Goal: Task Accomplishment & Management: Manage account settings

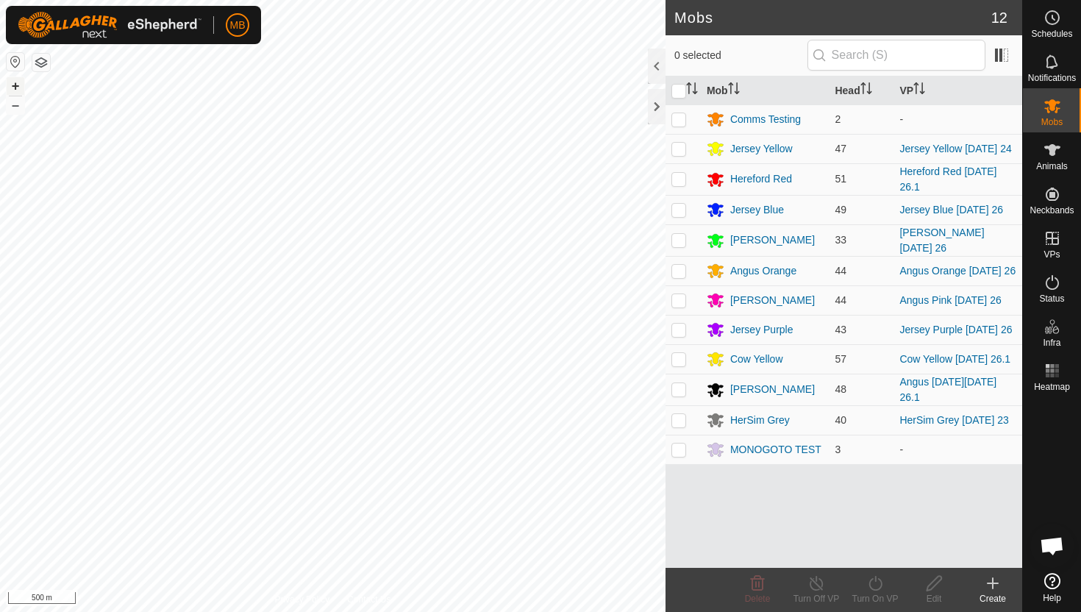
click at [15, 83] on button "+" at bounding box center [16, 86] width 18 height 18
click at [882, 286] on icon at bounding box center [1053, 283] width 18 height 18
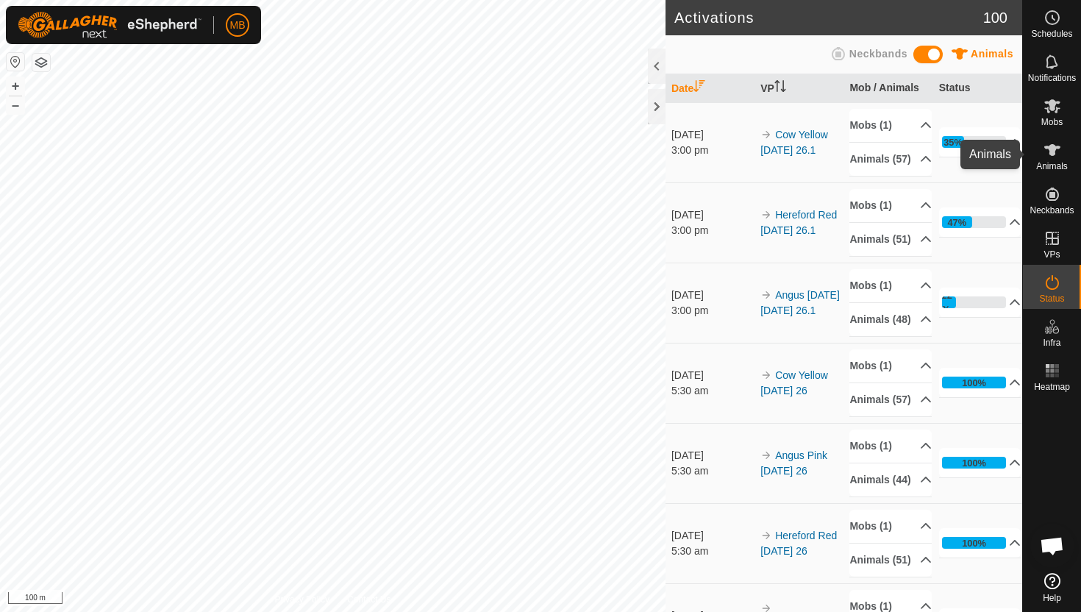
click at [1050, 154] on icon at bounding box center [1052, 150] width 16 height 12
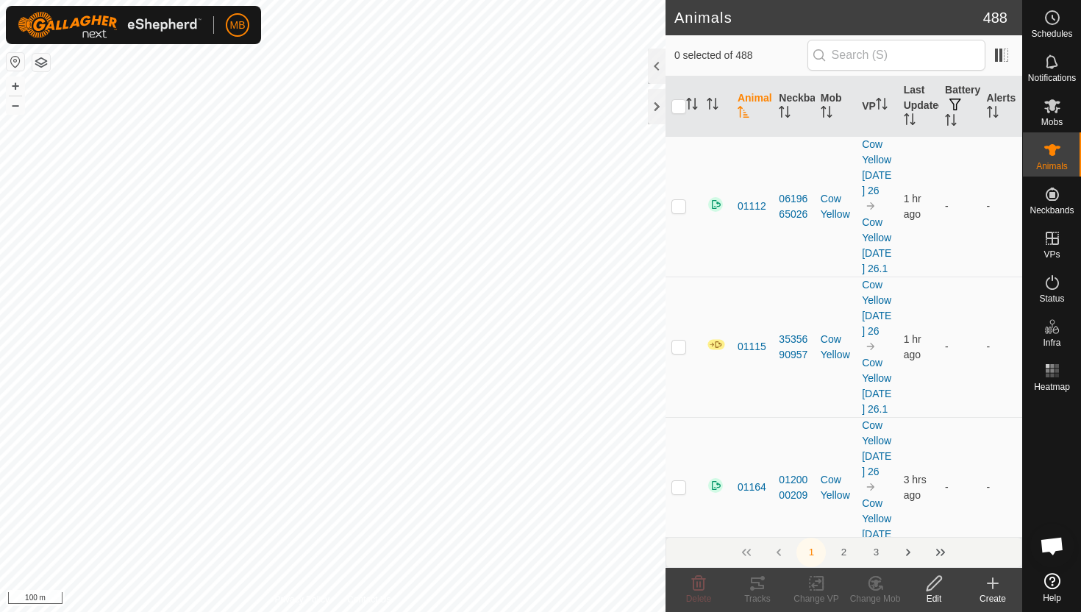
click at [658, 63] on div at bounding box center [657, 66] width 18 height 35
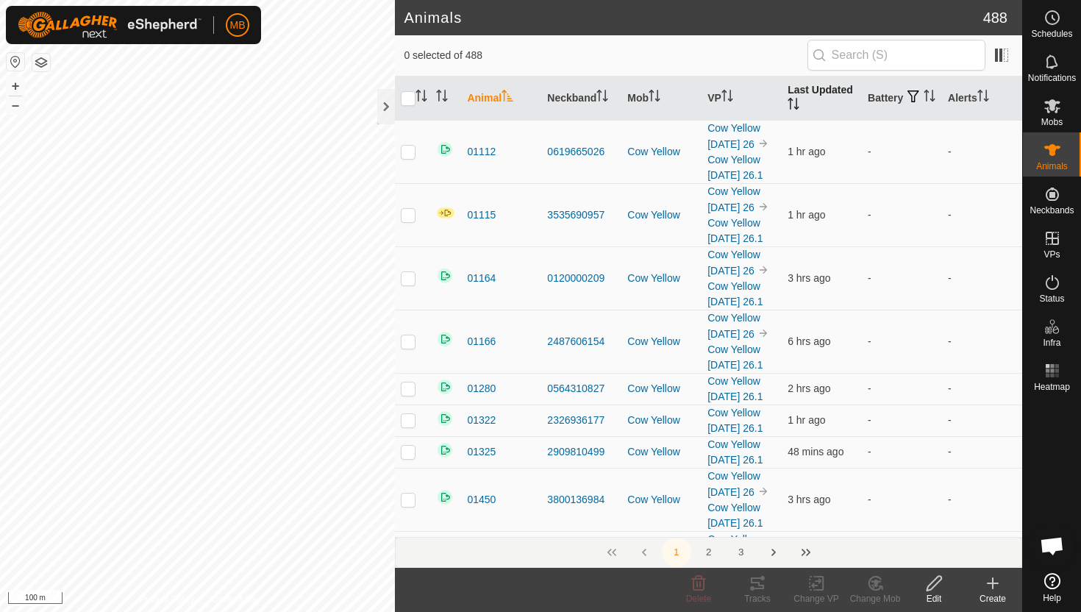
click at [794, 100] on icon "Activate to sort" at bounding box center [794, 104] width 12 height 12
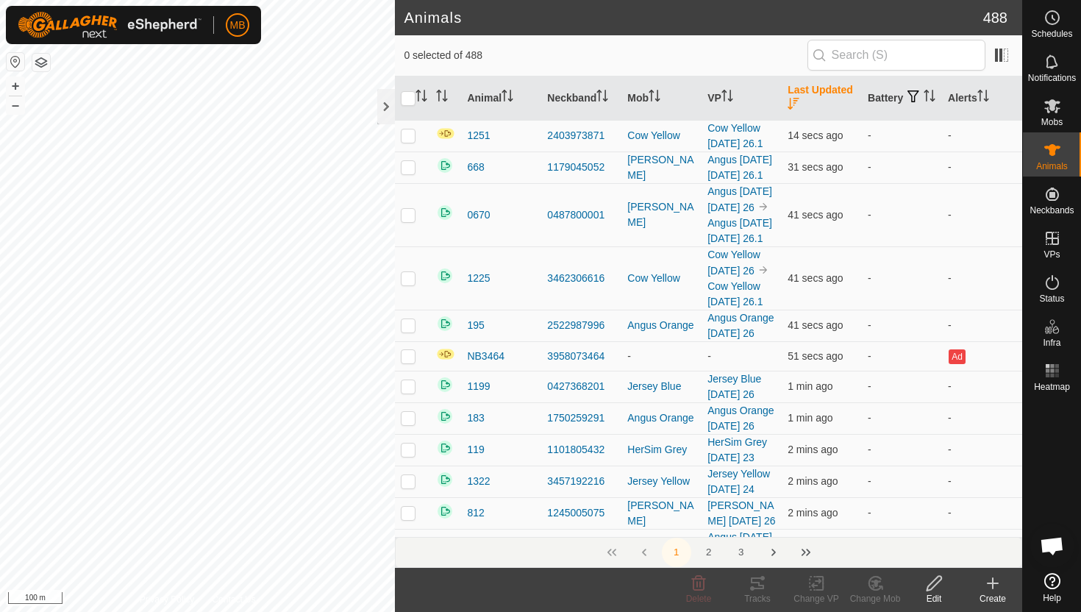
click at [793, 103] on icon "Activate to sort" at bounding box center [794, 104] width 12 height 12
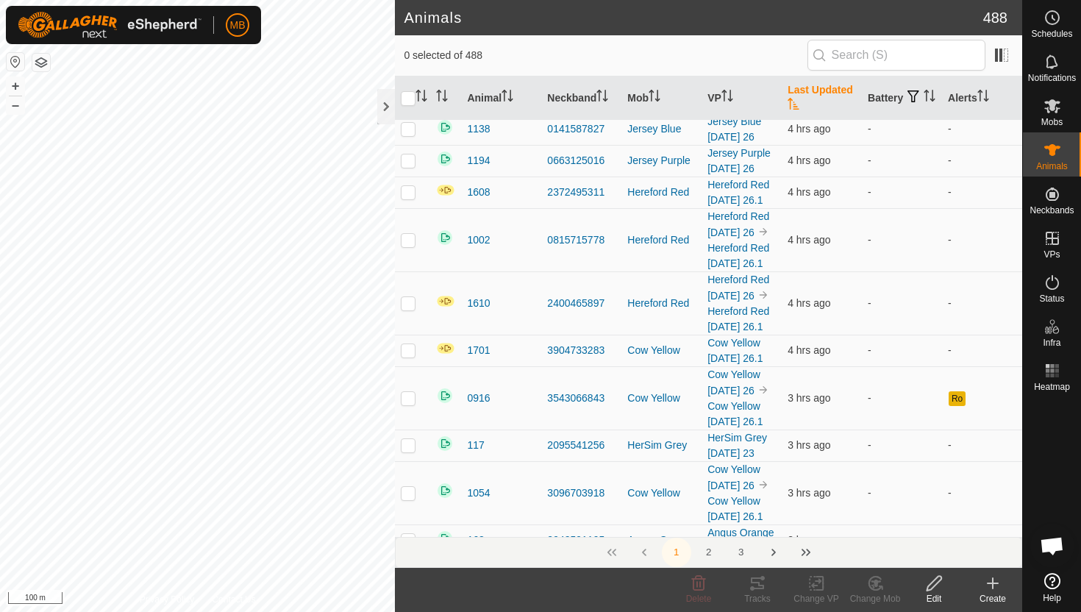
scroll to position [3475, 0]
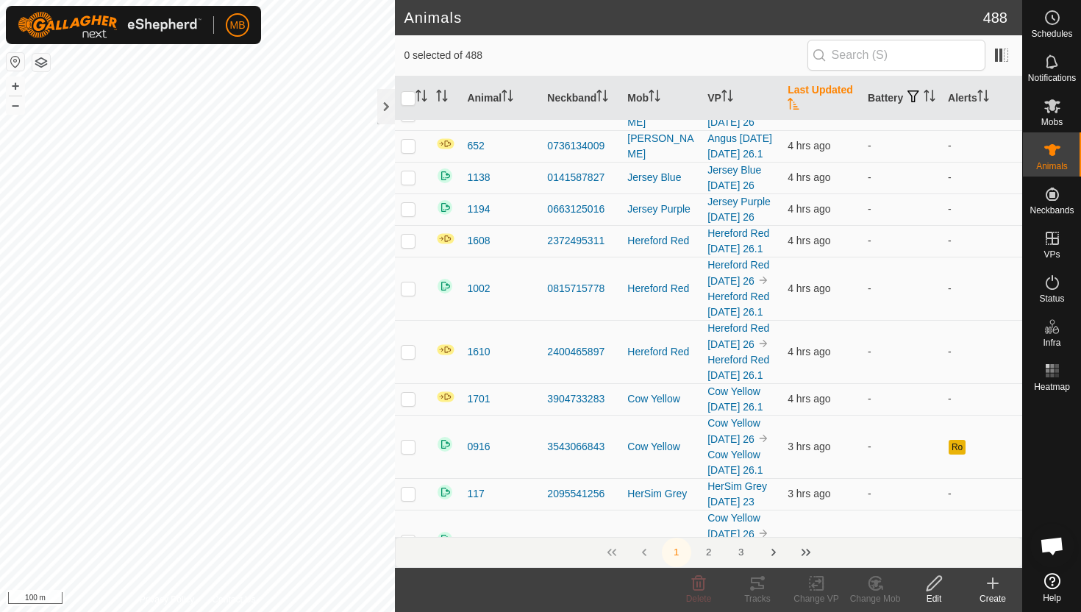
click at [793, 103] on icon "Activate to sort" at bounding box center [794, 104] width 12 height 12
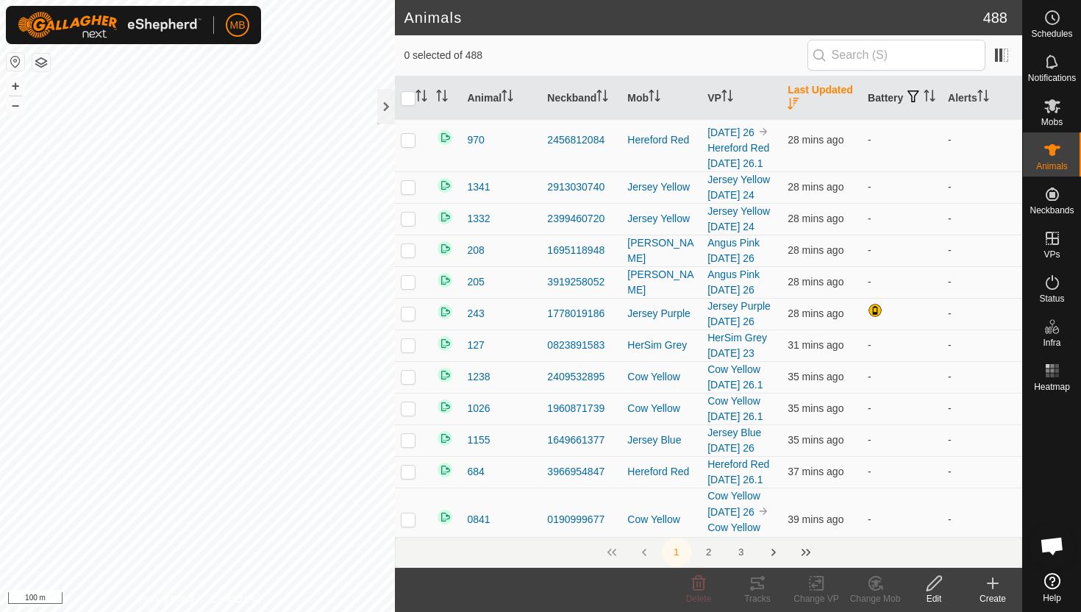
scroll to position [4375, 0]
click at [924, 102] on icon "Activate to sort" at bounding box center [930, 96] width 12 height 12
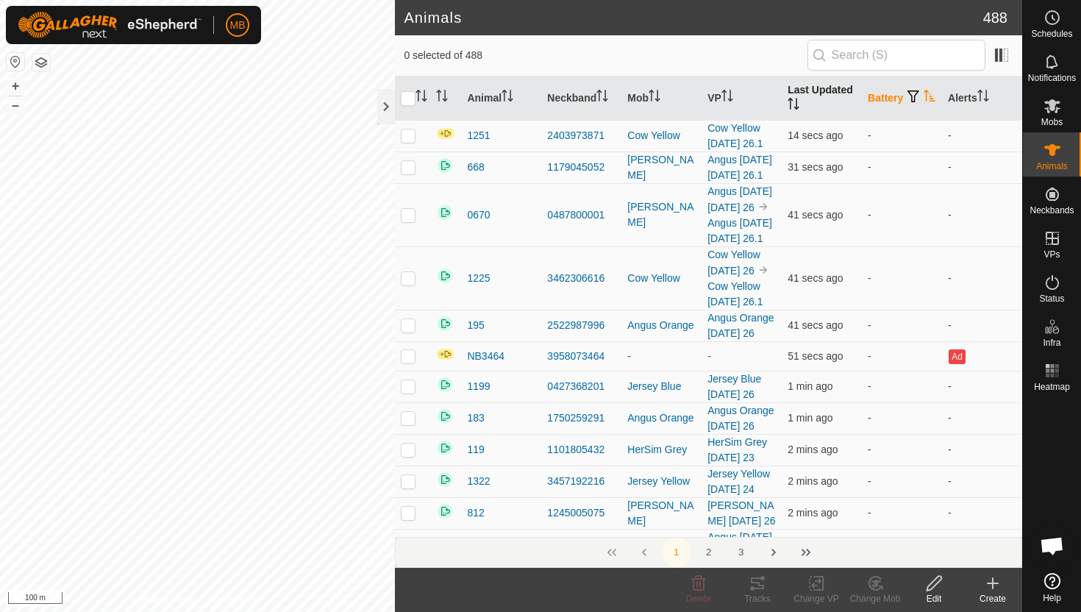
click at [924, 102] on icon "Activate to sort" at bounding box center [930, 96] width 12 height 12
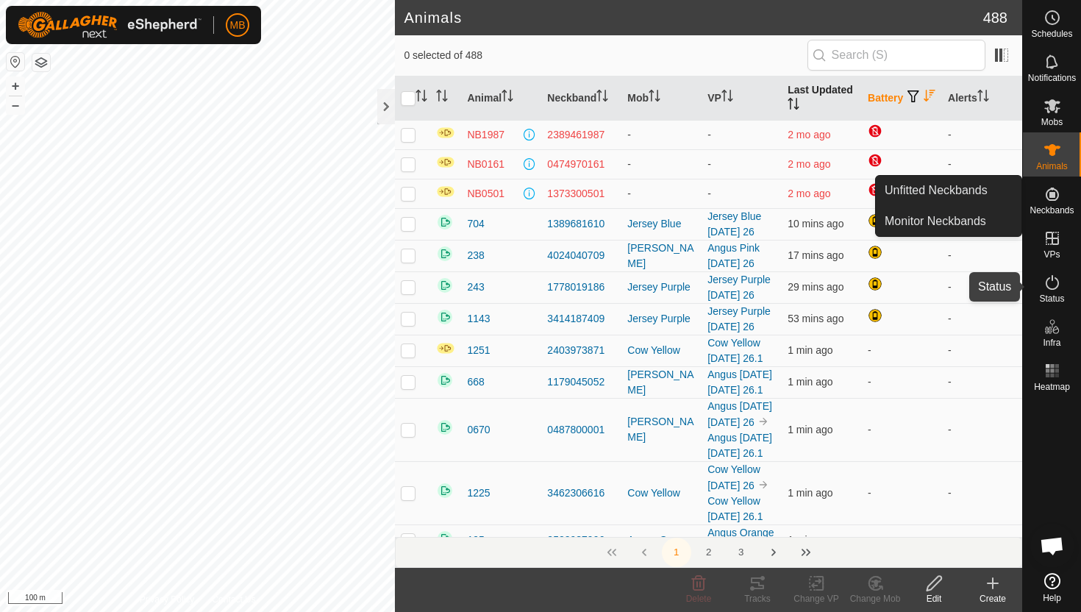
click at [1052, 284] on icon at bounding box center [1053, 283] width 18 height 18
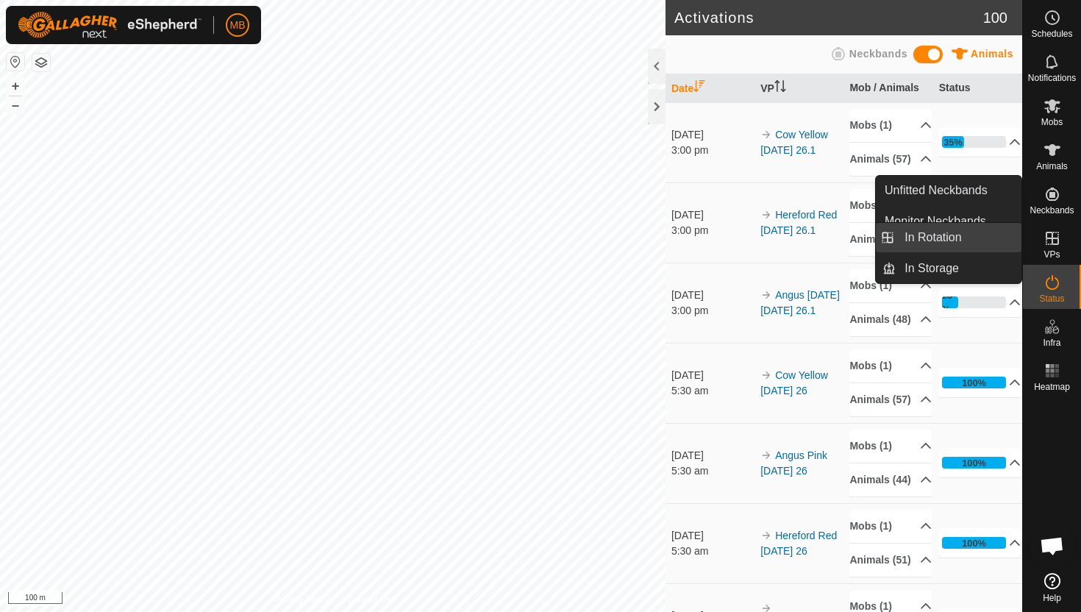
click at [972, 235] on link "In Rotation" at bounding box center [959, 237] width 126 height 29
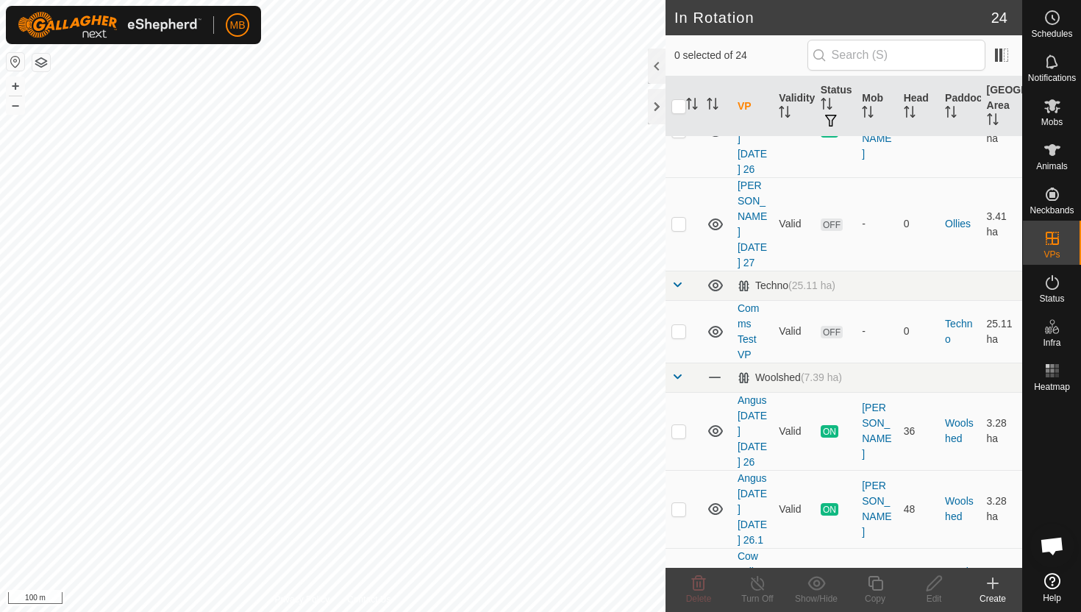
scroll to position [1125, 0]
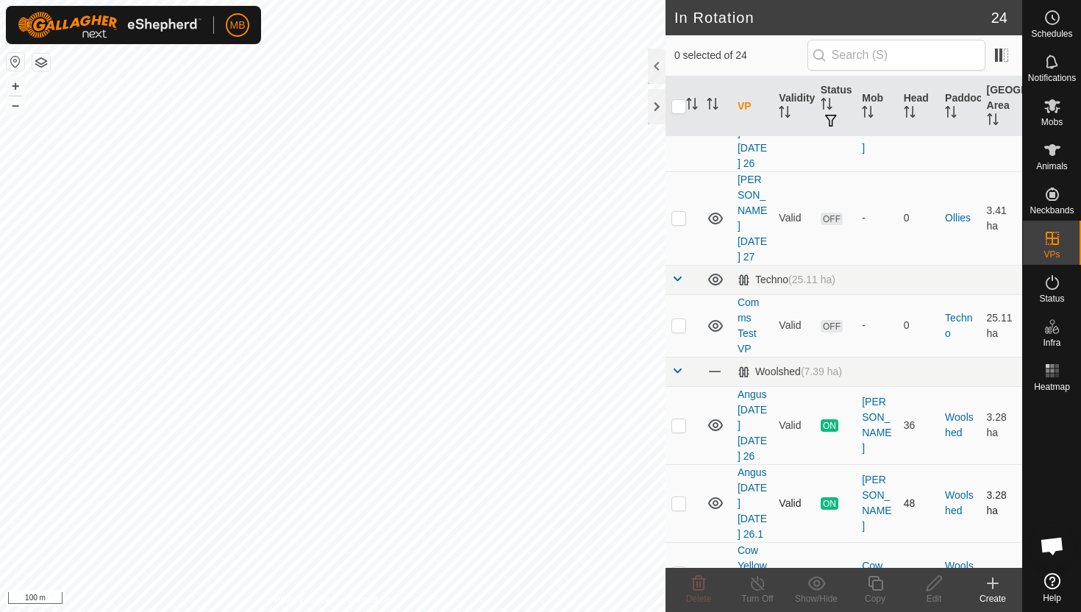
click at [679, 497] on p-checkbox at bounding box center [679, 503] width 15 height 12
checkbox input "true"
click at [877, 583] on icon at bounding box center [875, 583] width 18 height 18
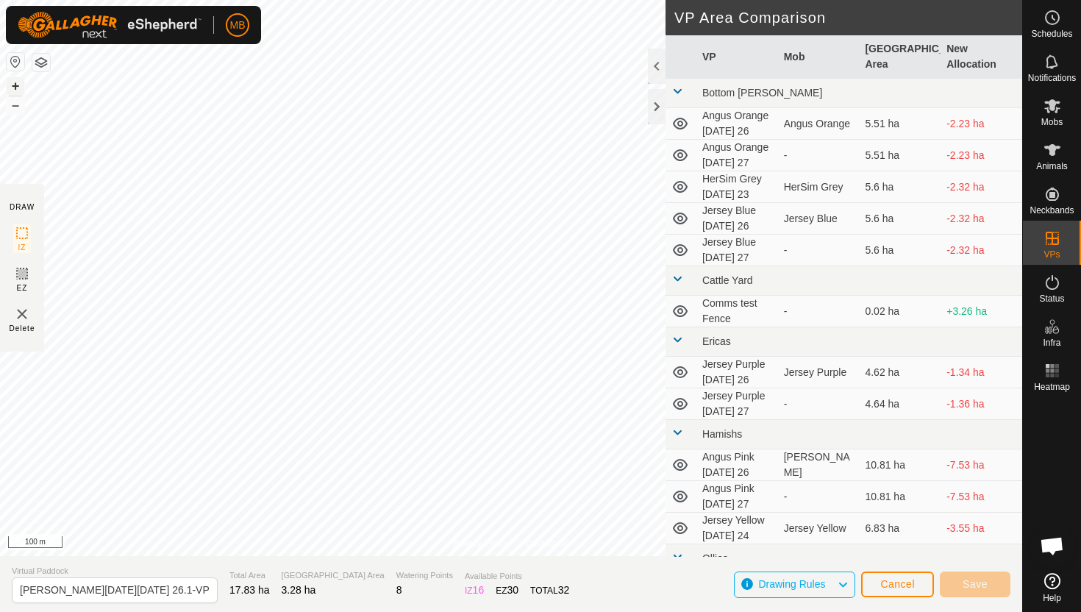
click at [13, 82] on button "+" at bounding box center [16, 86] width 18 height 18
click at [17, 90] on button "+" at bounding box center [16, 86] width 18 height 18
click at [21, 80] on button "+" at bounding box center [16, 86] width 18 height 18
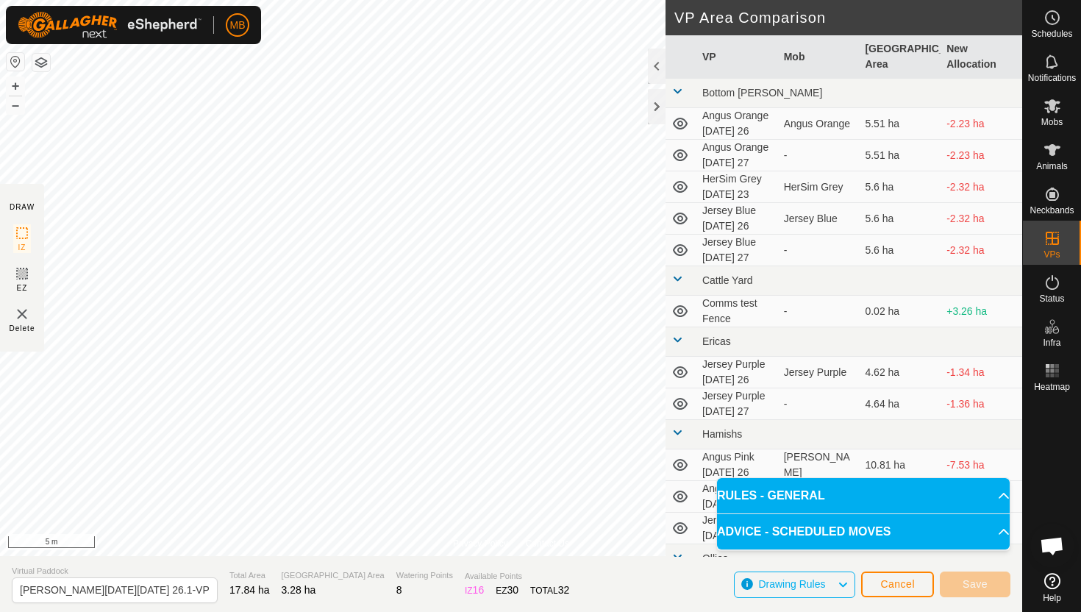
click at [675, 27] on div "Privacy Policy Contact Us Type: Inclusion Zone undefined Animal + – ⇧ i 5 m DRA…" at bounding box center [511, 306] width 1022 height 612
click at [666, 48] on div "Privacy Policy Contact Us Type: Inclusion Zone undefined Animal + – ⇧ i 5 m DRA…" at bounding box center [511, 306] width 1022 height 612
click at [174, 589] on input "Angus Black Friday 26.1-VP001" at bounding box center [115, 590] width 206 height 26
type input "Angus Black [DATE] 27"
click at [982, 577] on button "Save" at bounding box center [975, 585] width 71 height 26
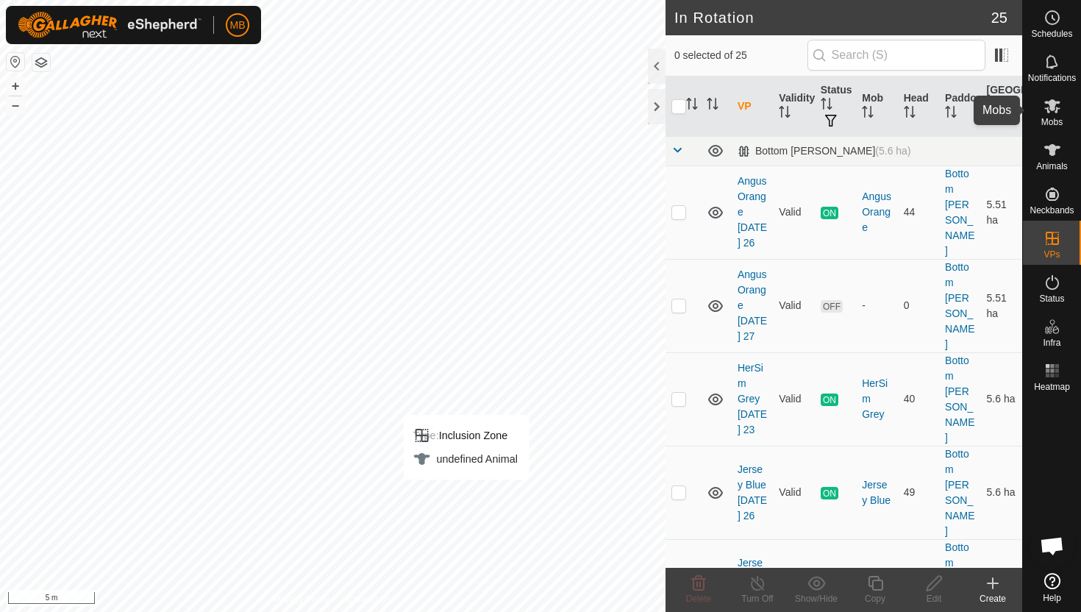
click at [1055, 111] on icon at bounding box center [1052, 106] width 16 height 14
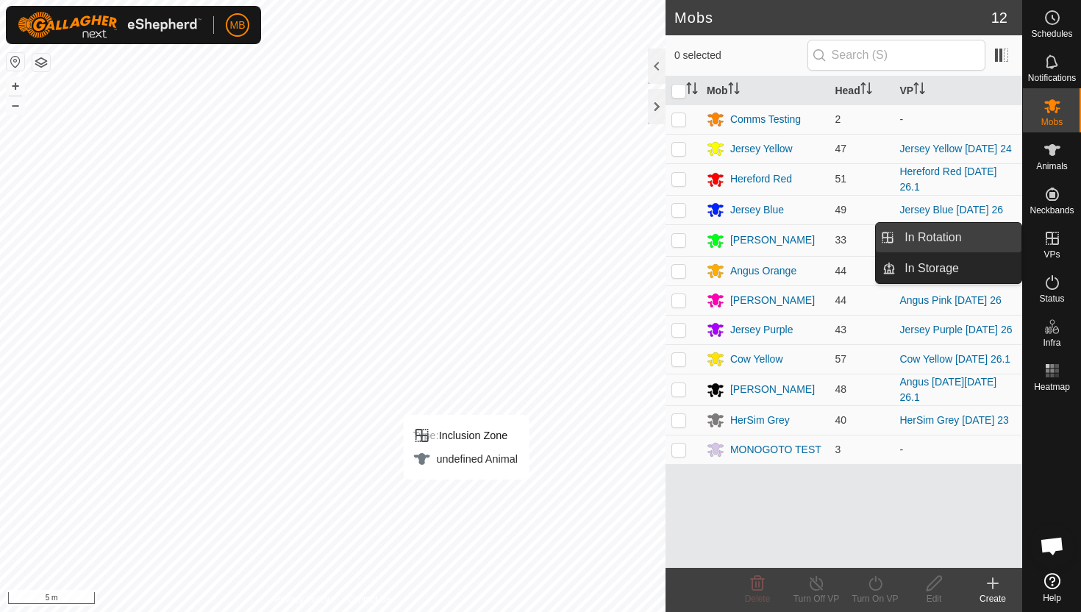
click at [1001, 241] on link "In Rotation" at bounding box center [959, 237] width 126 height 29
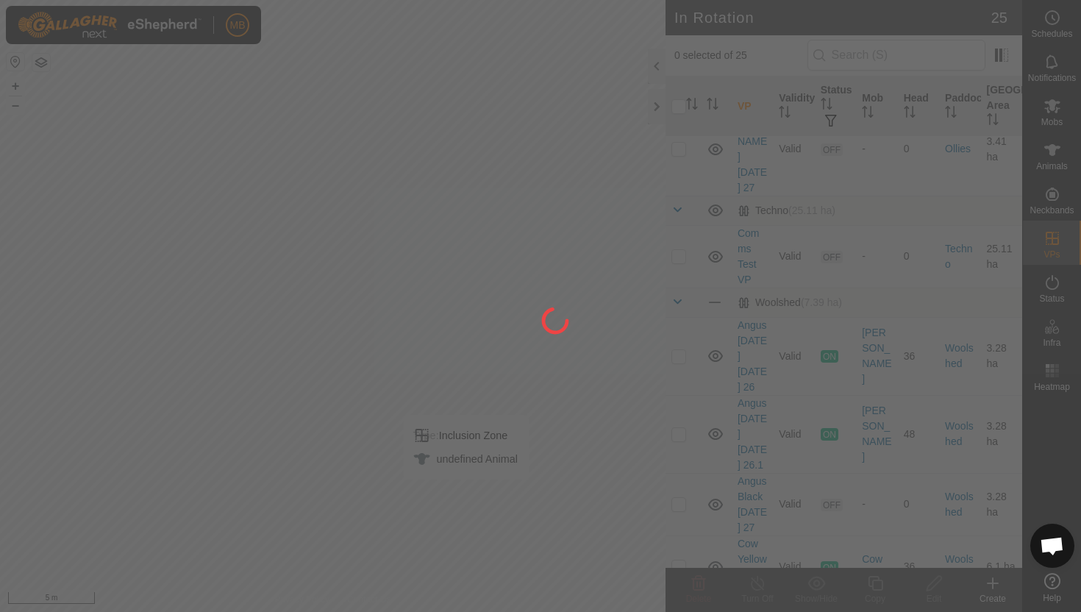
scroll to position [1200, 0]
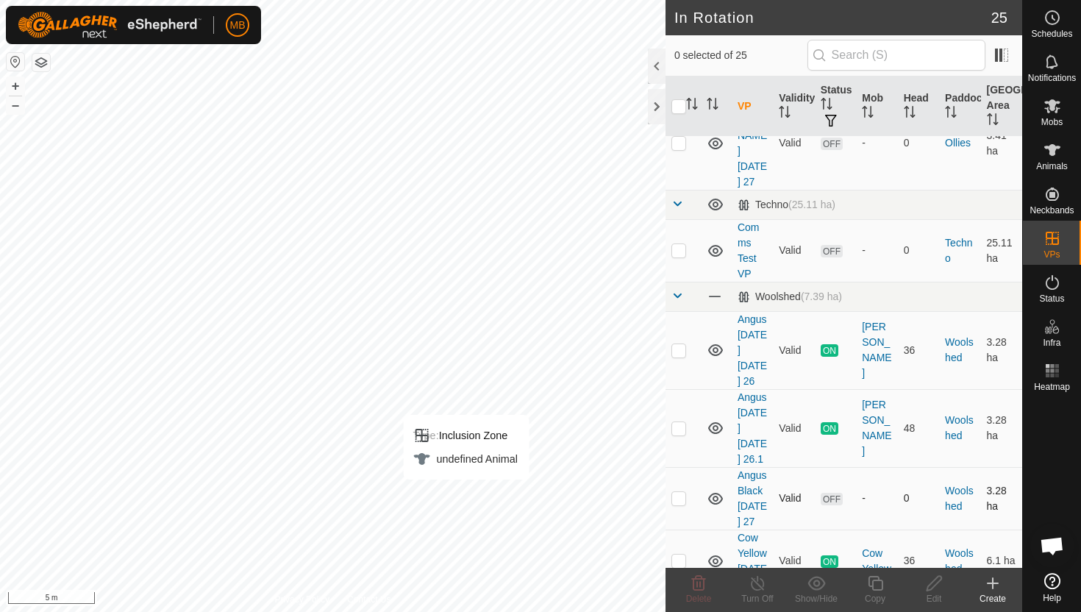
click at [684, 492] on p-checkbox at bounding box center [679, 498] width 15 height 12
checkbox input "true"
click at [875, 583] on icon at bounding box center [875, 583] width 18 height 18
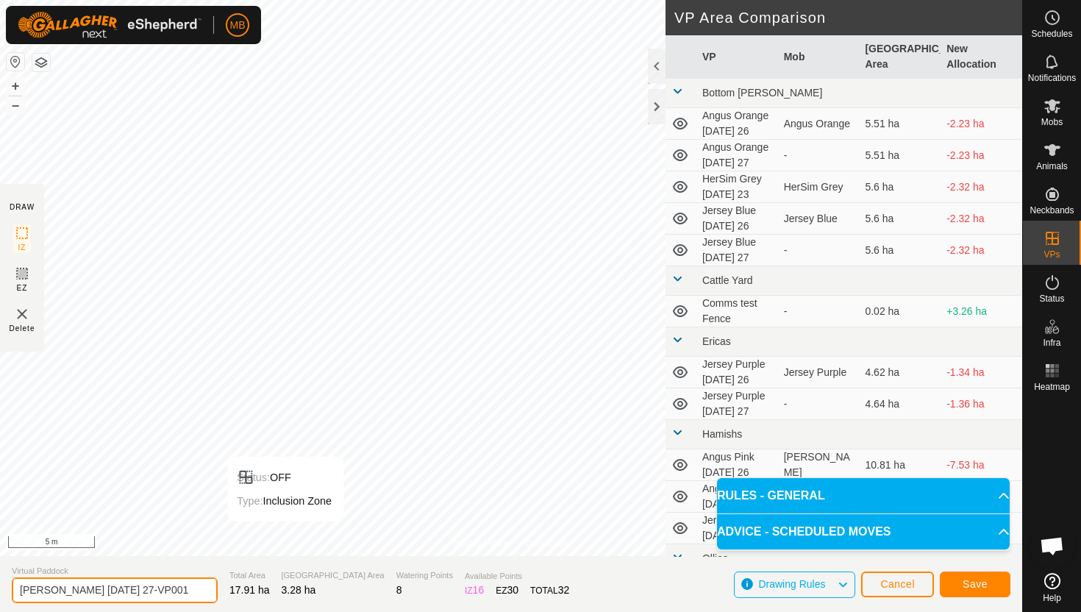
click at [177, 591] on input "Angus Black Saturday 27-VP001" at bounding box center [115, 590] width 206 height 26
type input "Angus Black [DATE] 27.1"
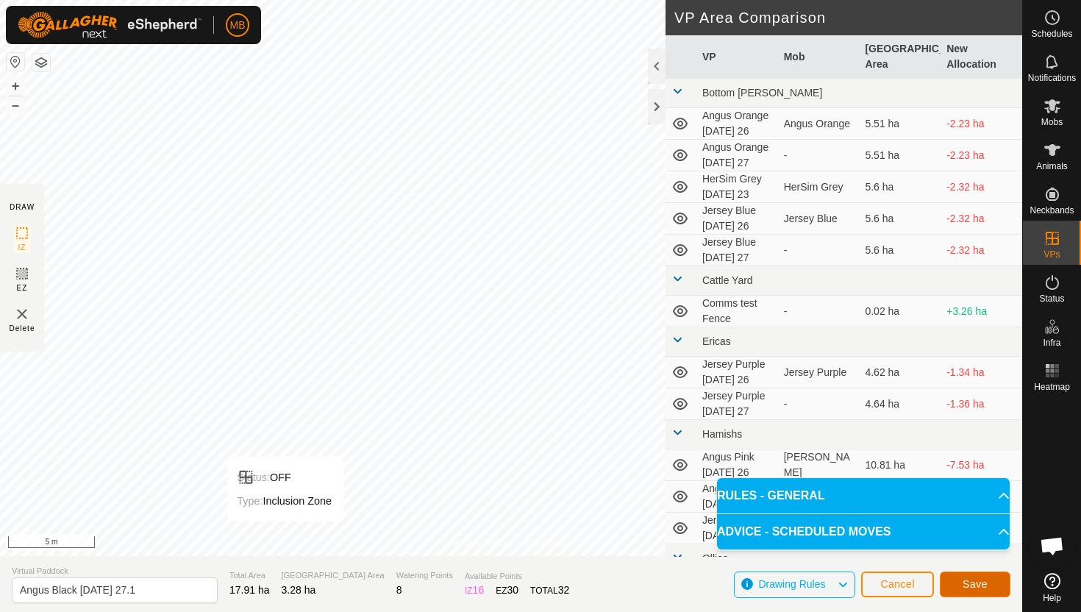
click at [979, 583] on span "Save" at bounding box center [975, 584] width 25 height 12
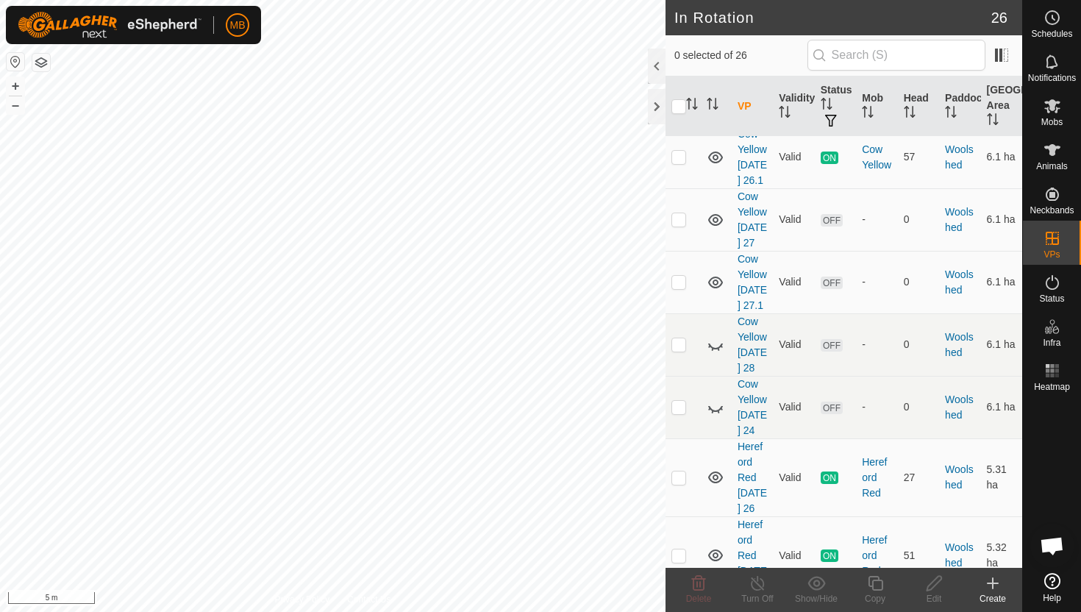
scroll to position [1740, 0]
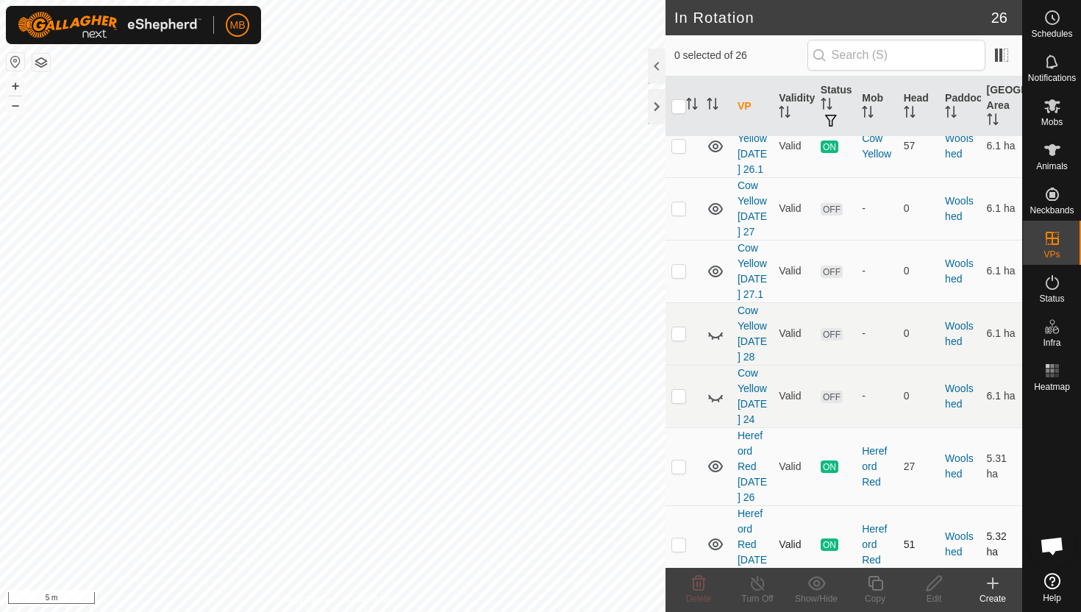
click at [676, 538] on p-checkbox at bounding box center [679, 544] width 15 height 12
checkbox input "true"
click at [876, 585] on icon at bounding box center [875, 583] width 18 height 18
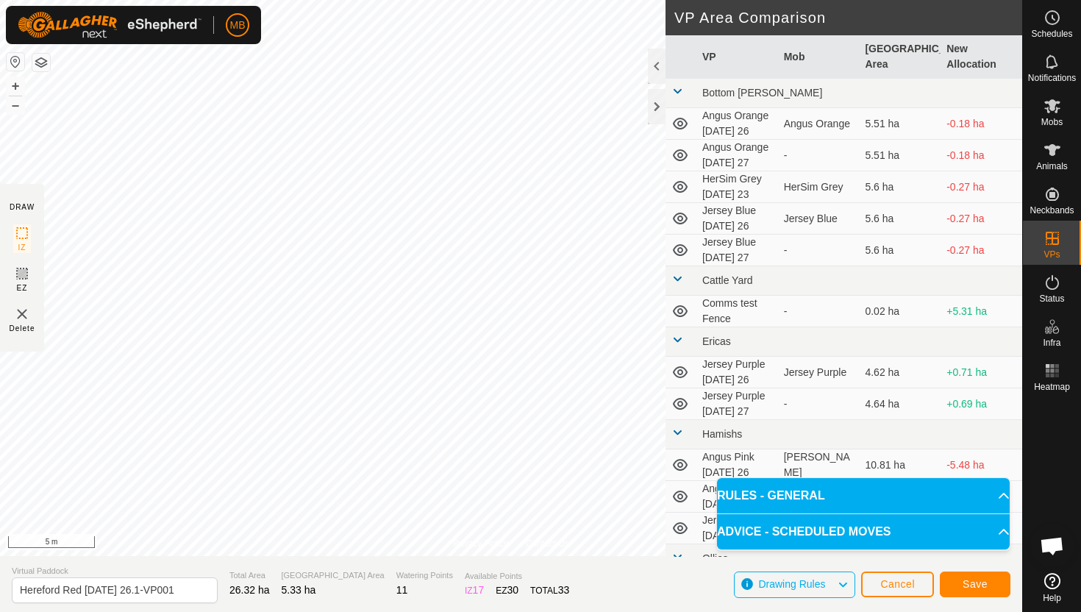
click at [575, 0] on html "MB Schedules Notifications Mobs Animals Neckbands VPs Status Infra Heatmap Help…" at bounding box center [540, 306] width 1081 height 612
click at [172, 594] on input "Hereford Red Friday 26.1-VP001" at bounding box center [115, 590] width 206 height 26
type input "Hereford Red [DATE] 27"
click at [985, 583] on span "Save" at bounding box center [975, 584] width 25 height 12
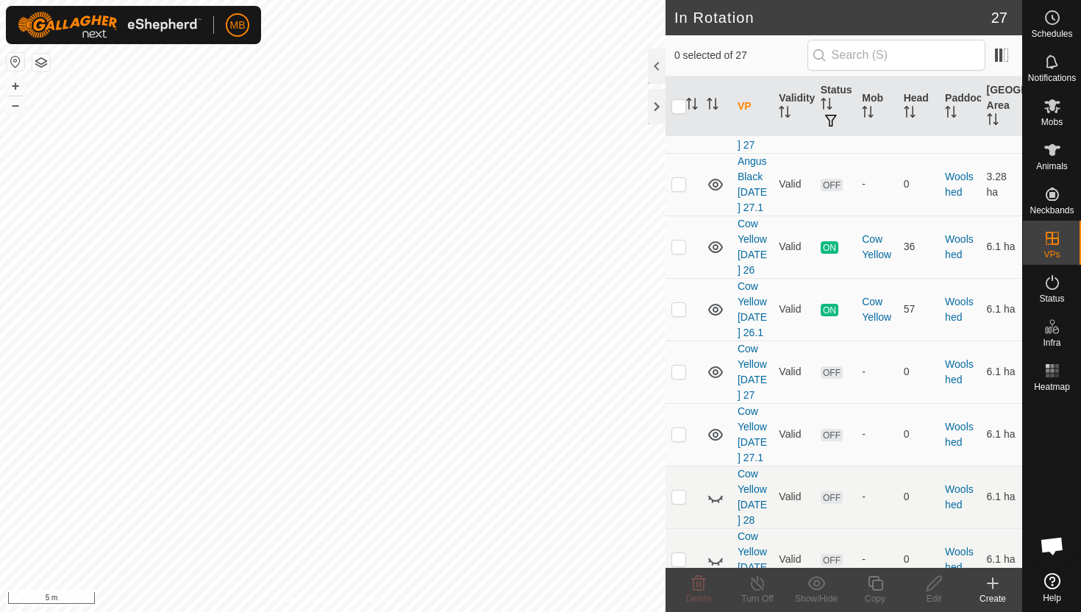
scroll to position [1833, 0]
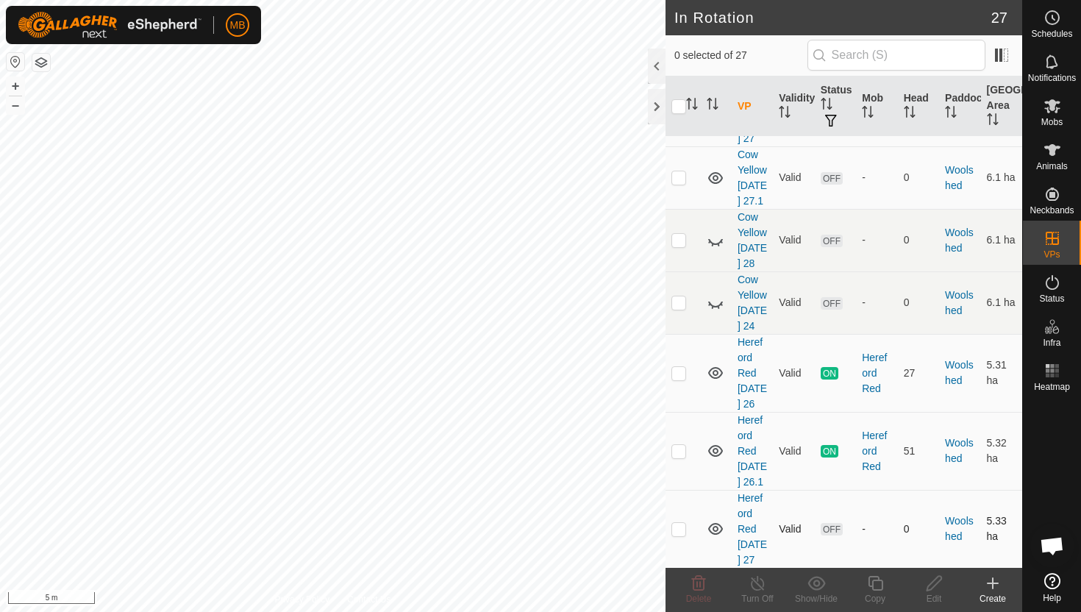
click at [680, 523] on p-checkbox at bounding box center [679, 529] width 15 height 12
checkbox input "true"
click at [878, 584] on icon at bounding box center [875, 583] width 18 height 18
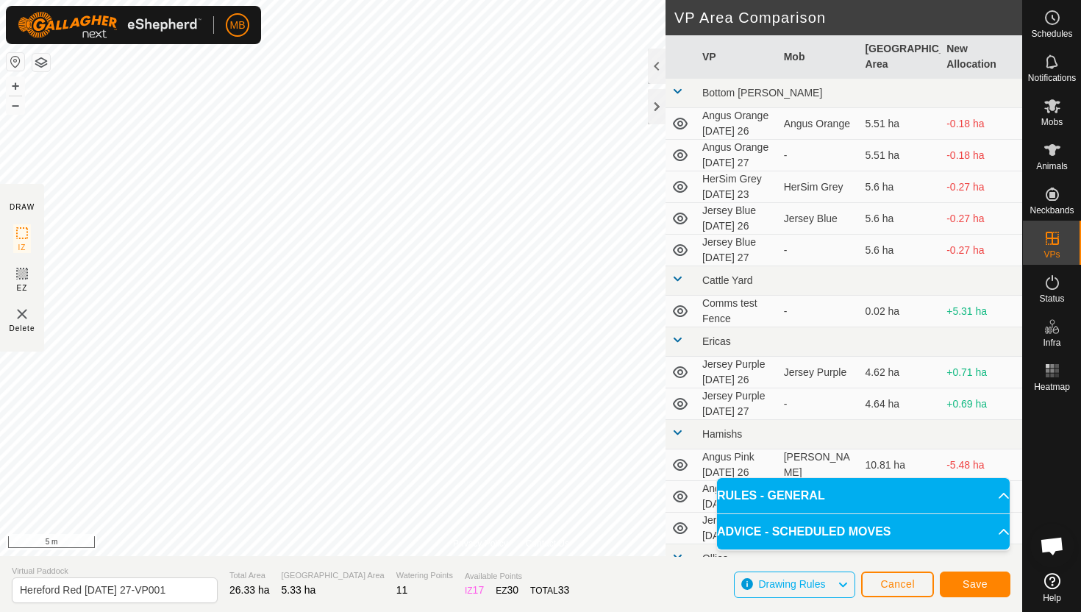
click at [384, 576] on div "Privacy Policy Contact Us Status: OFF Type: Inclusion Zone + – ⇧ i 5 m DRAW IZ …" at bounding box center [511, 306] width 1022 height 612
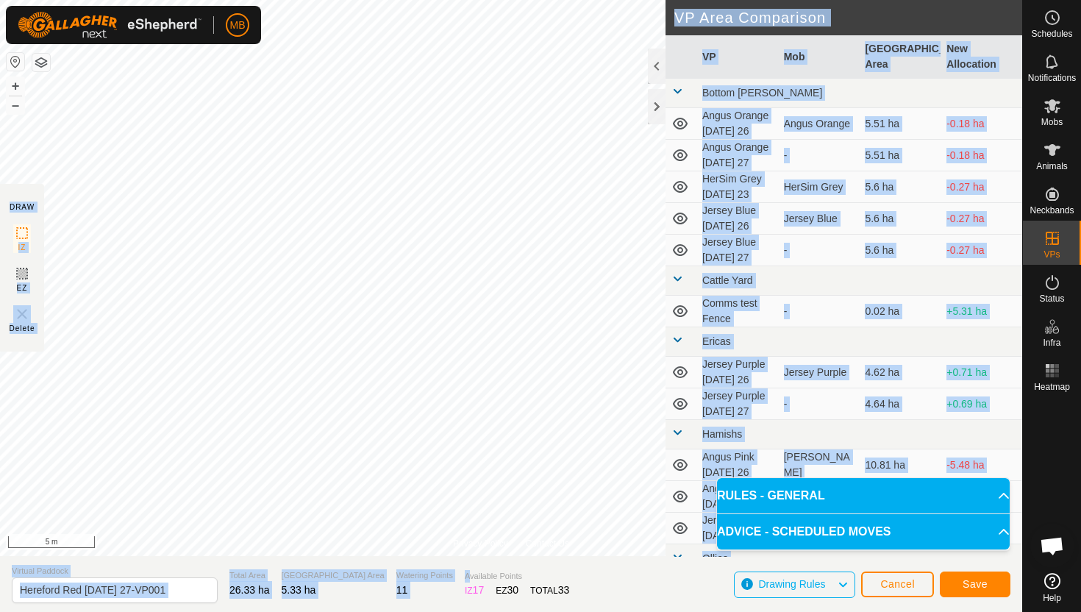
click at [448, 375] on div "Privacy Policy Contact Us Status: OFF Type: Inclusion Zone + – ⇧ i 5 m DRAW IZ …" at bounding box center [511, 306] width 1022 height 612
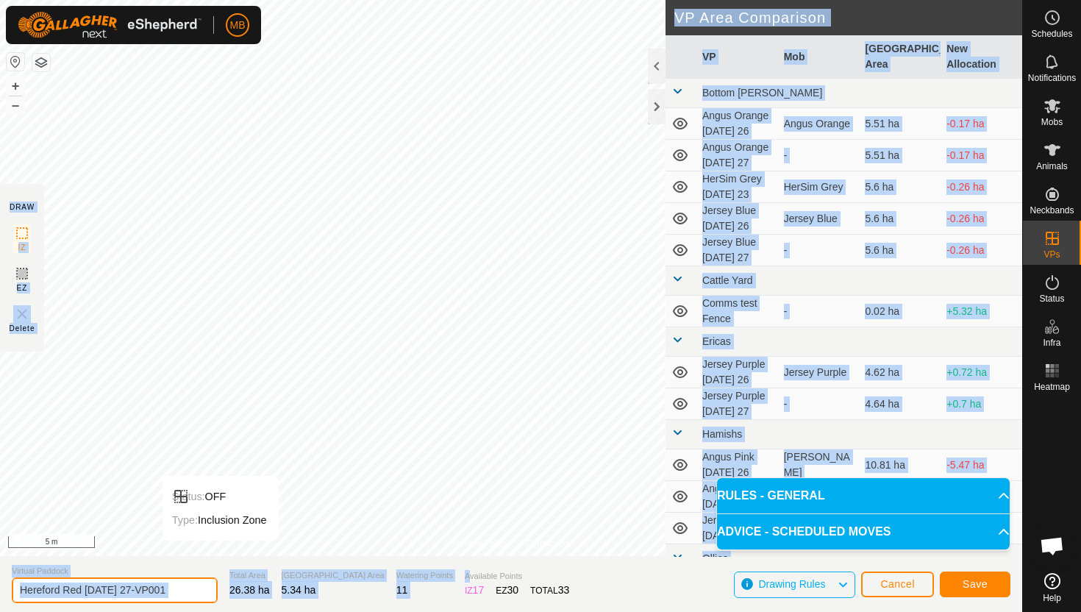
click at [182, 588] on input "Hereford Red Saturday 27-VP001" at bounding box center [115, 590] width 206 height 26
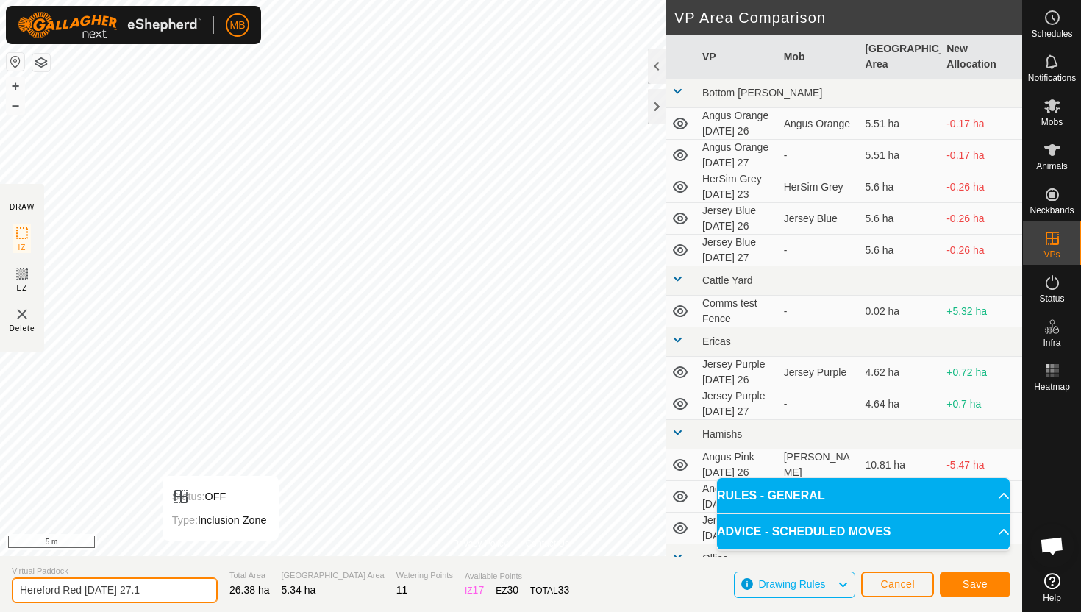
type input "Hereford Red [DATE] 27.1"
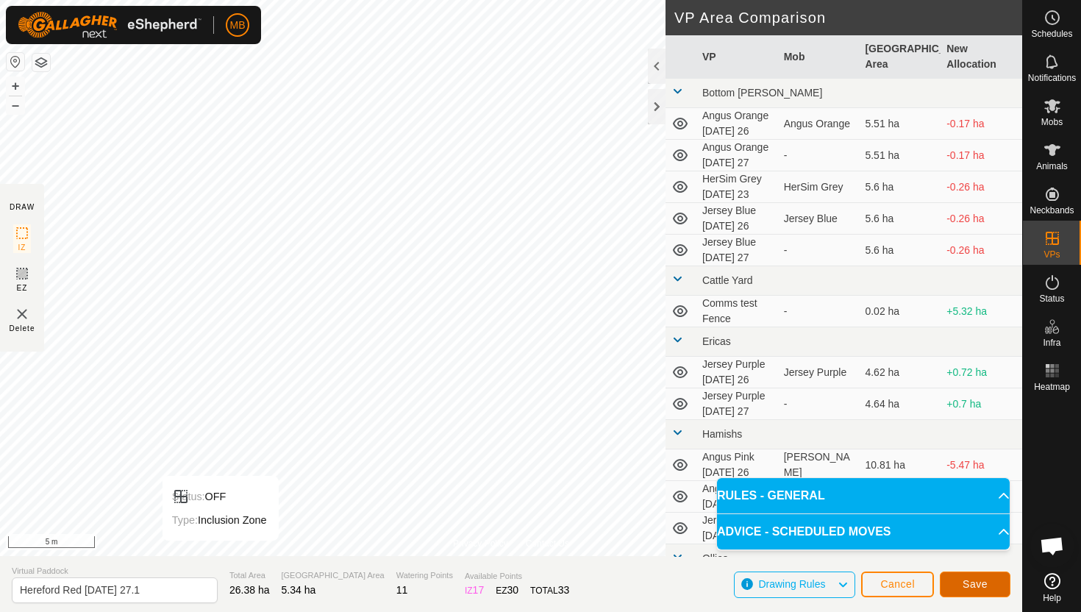
click at [961, 580] on button "Save" at bounding box center [975, 585] width 71 height 26
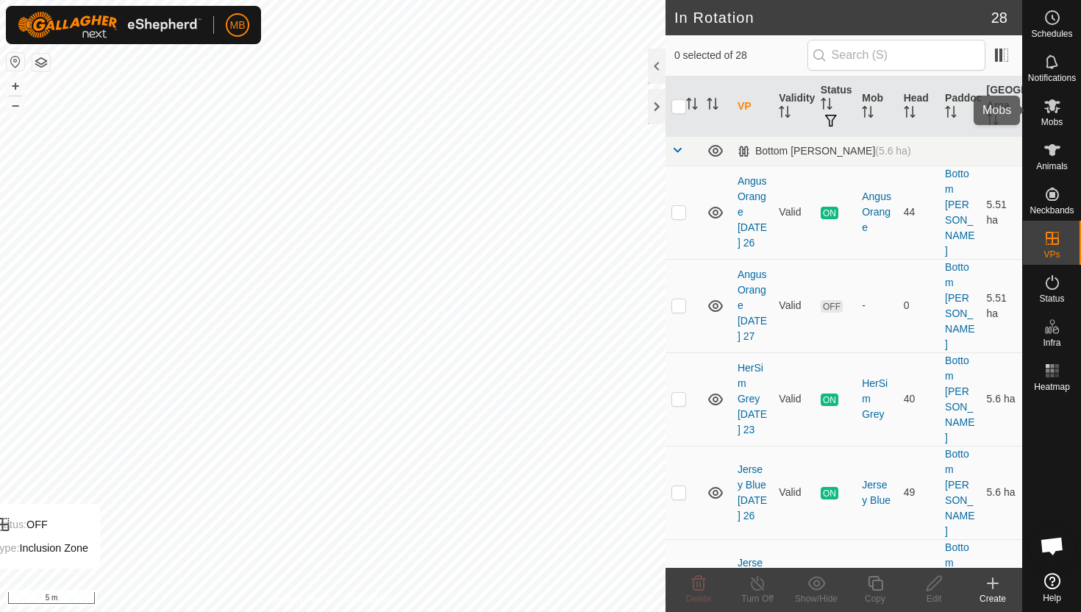
click at [1053, 104] on icon at bounding box center [1052, 106] width 16 height 14
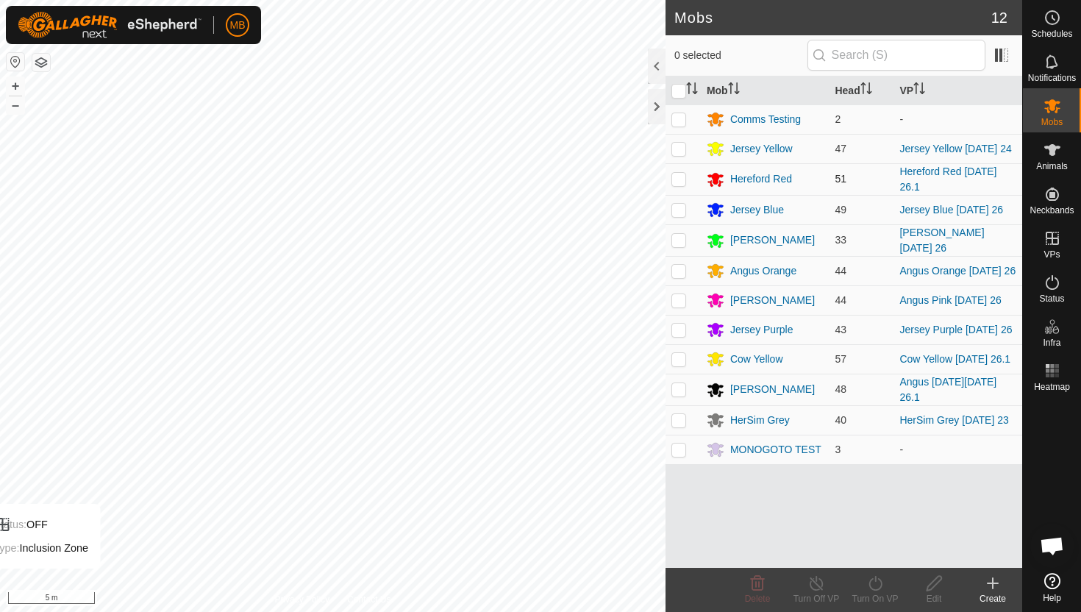
click at [680, 179] on p-checkbox at bounding box center [679, 179] width 15 height 12
checkbox input "true"
click at [876, 582] on icon at bounding box center [875, 583] width 18 height 18
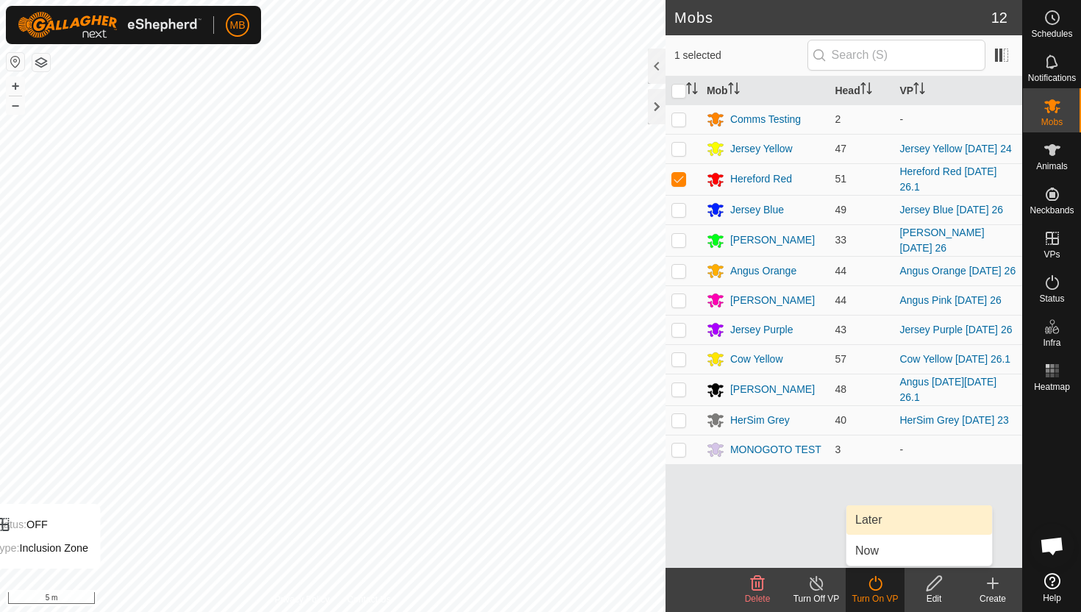
click at [893, 519] on link "Later" at bounding box center [920, 519] width 146 height 29
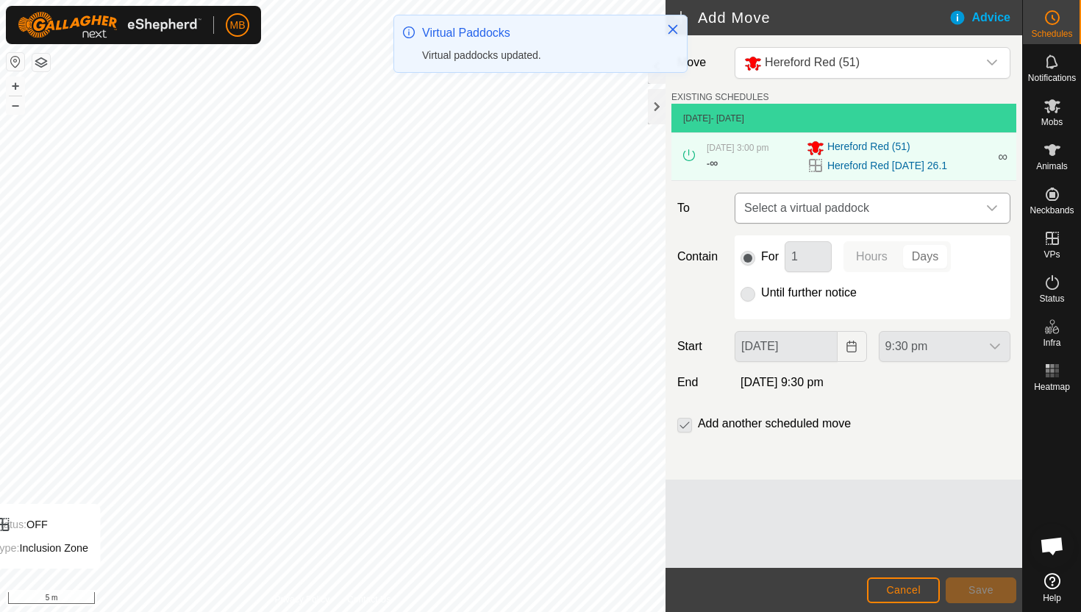
click at [984, 201] on div "dropdown trigger" at bounding box center [992, 207] width 29 height 29
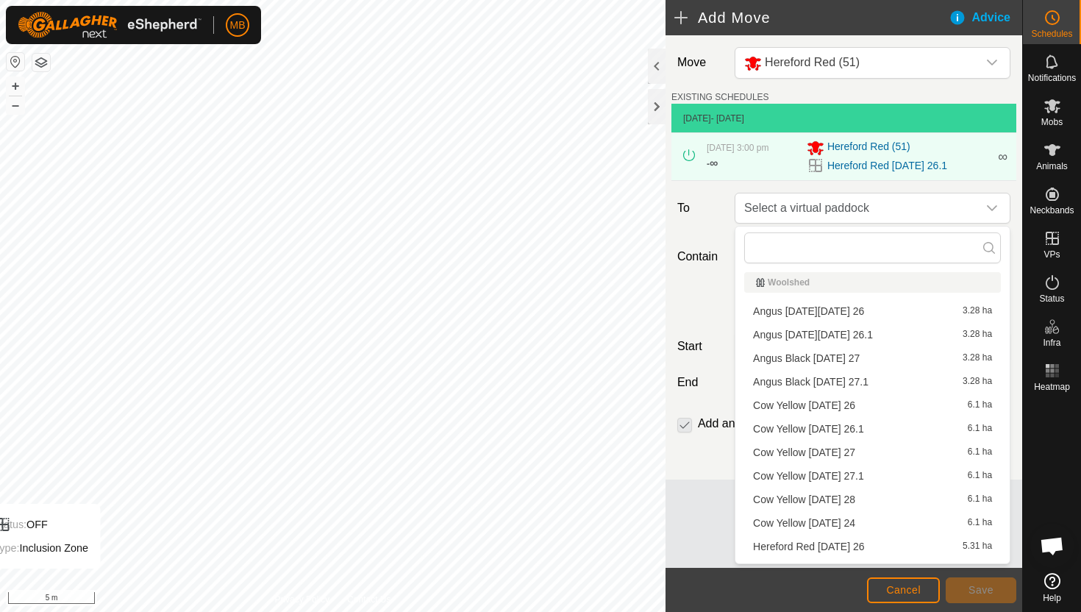
scroll to position [600, 0]
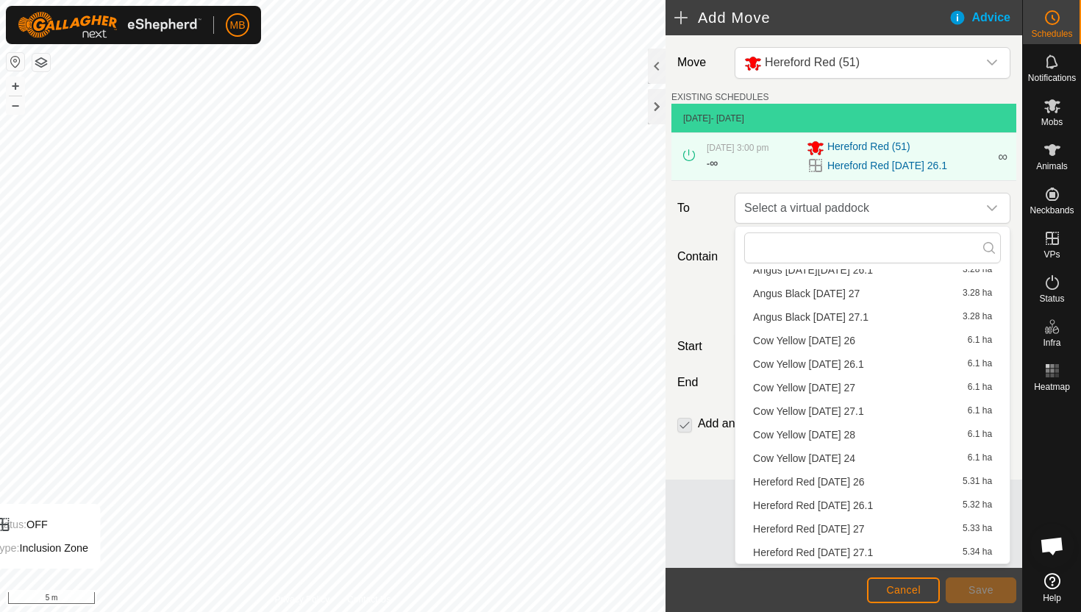
click at [861, 527] on li "Hereford Red Saturday 27 5.33 ha" at bounding box center [872, 529] width 257 height 22
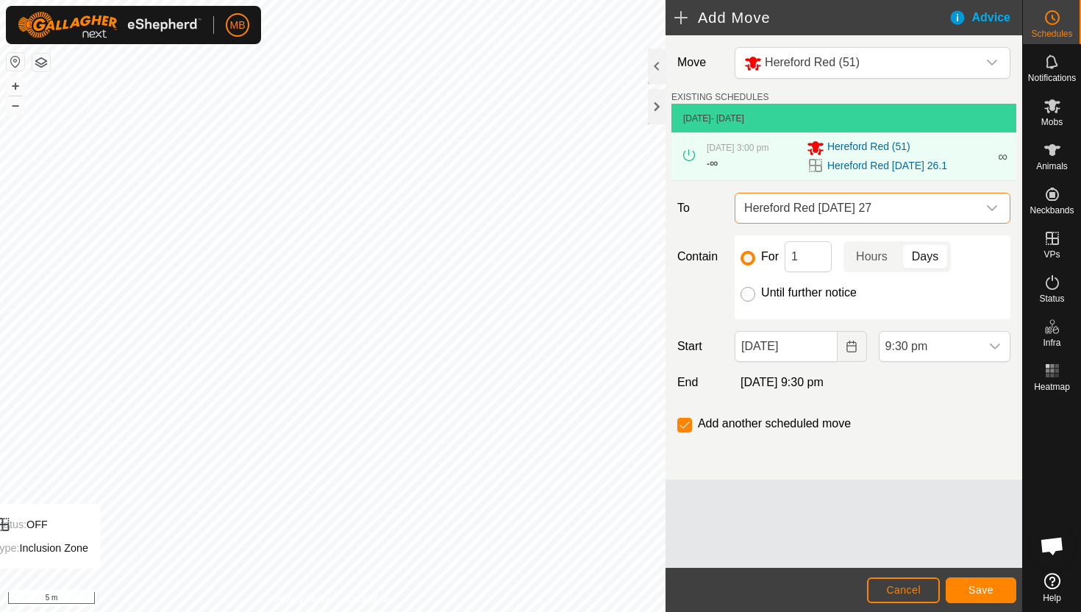
click at [752, 294] on input "Until further notice" at bounding box center [748, 294] width 15 height 15
radio input "true"
checkbox input "false"
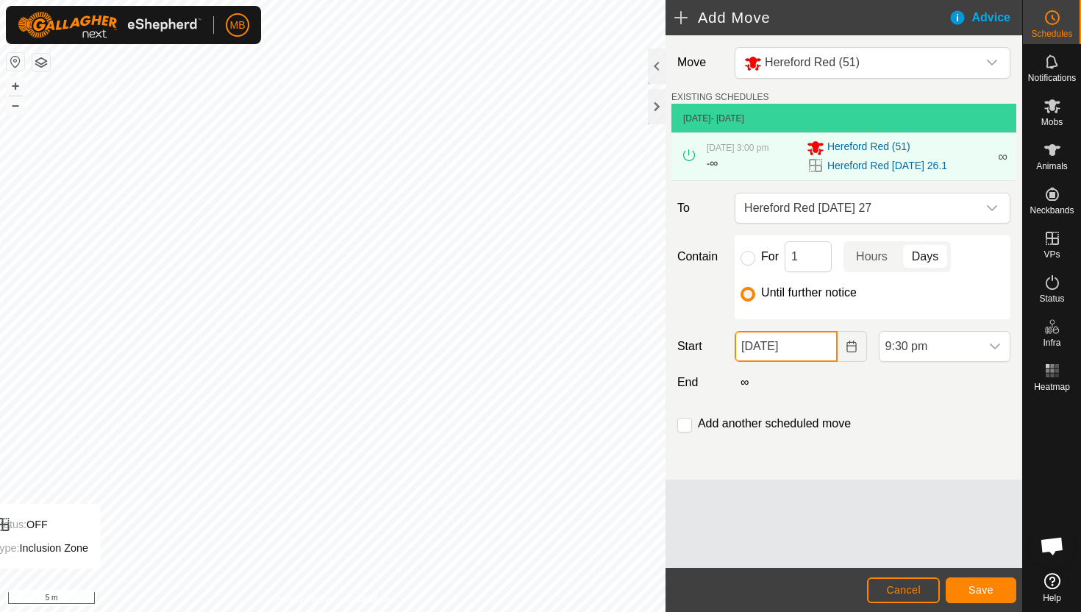
click at [826, 348] on input "26 Sep, 2025" at bounding box center [786, 346] width 102 height 31
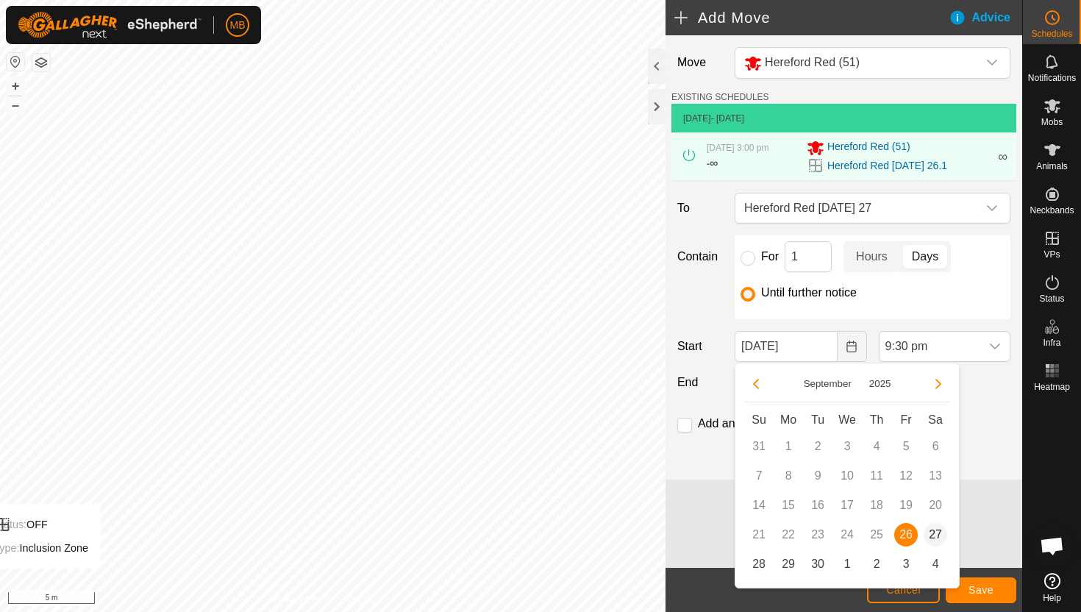
click at [941, 529] on span "27" at bounding box center [936, 535] width 24 height 24
type input "27 Sep, 2025"
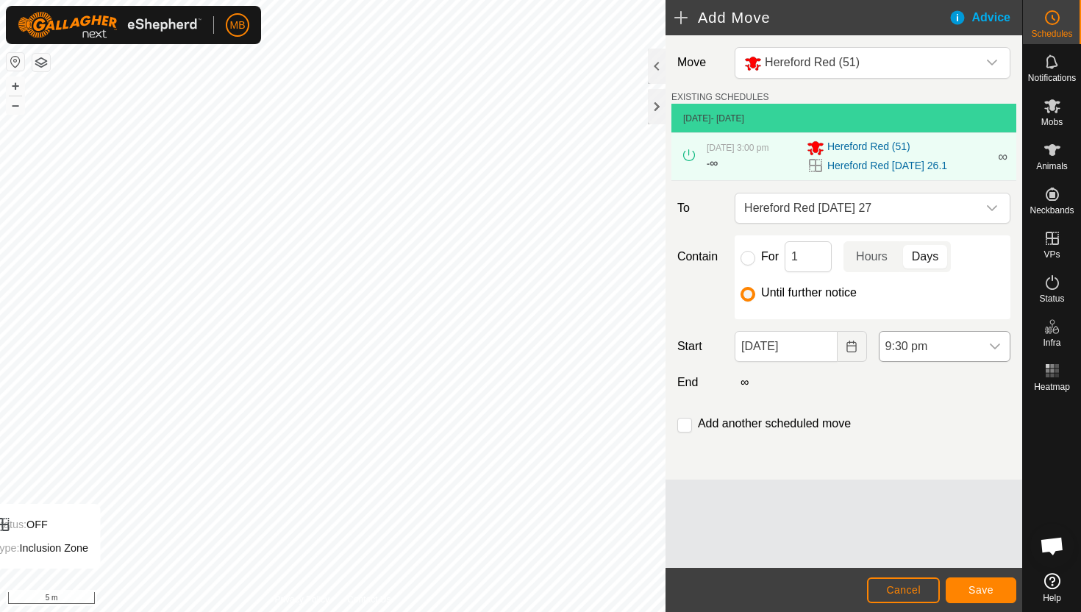
click at [961, 346] on span "9:30 pm" at bounding box center [930, 346] width 101 height 29
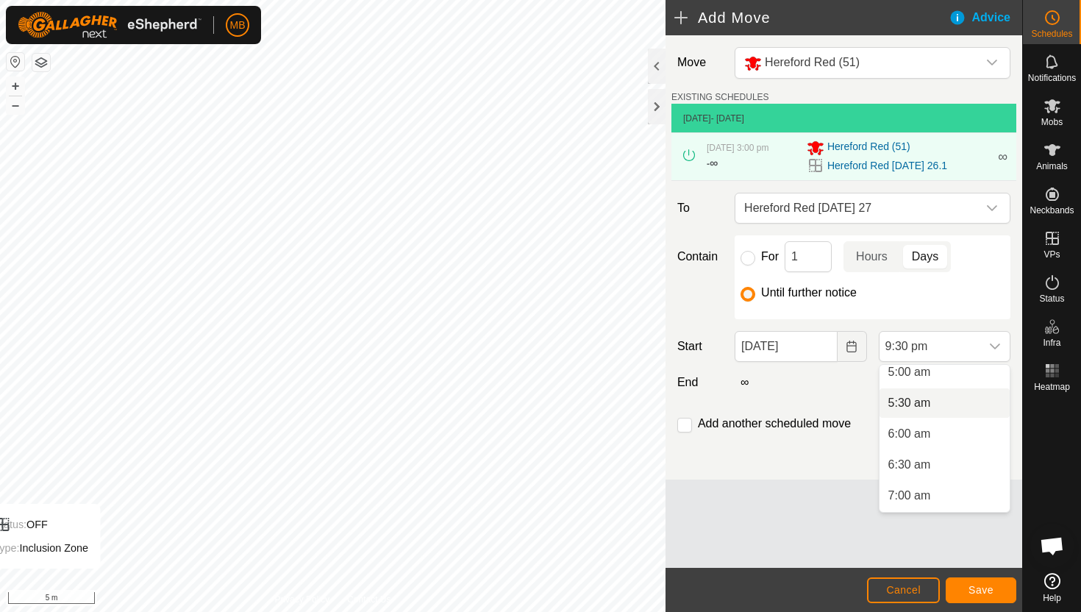
click at [963, 402] on li "5:30 am" at bounding box center [945, 402] width 130 height 29
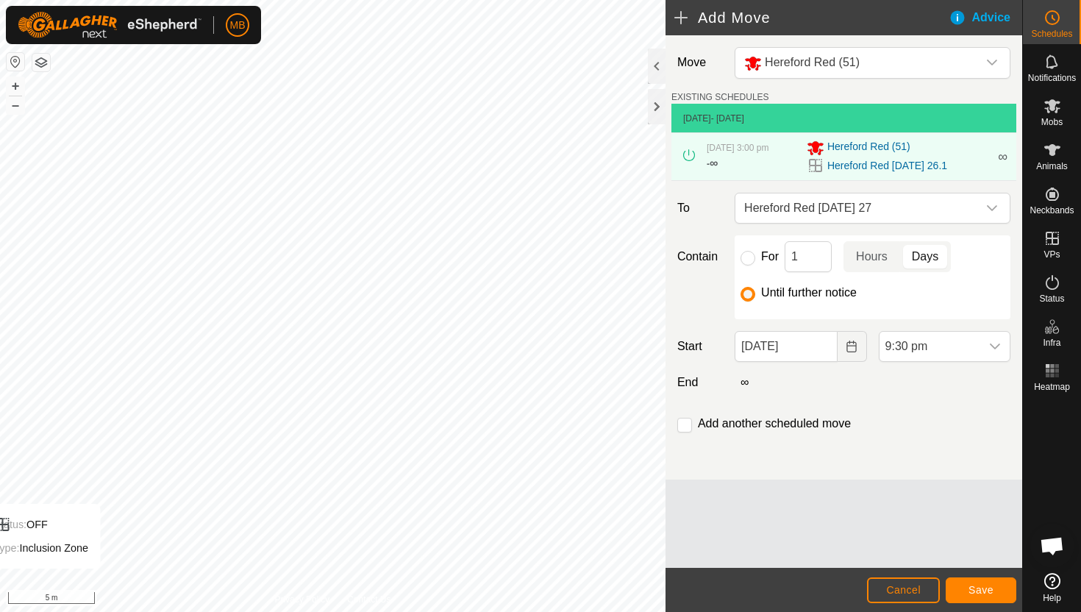
scroll to position [1211, 0]
click at [687, 424] on input "checkbox" at bounding box center [684, 425] width 15 height 15
checkbox input "true"
click at [974, 588] on span "Save" at bounding box center [981, 590] width 25 height 12
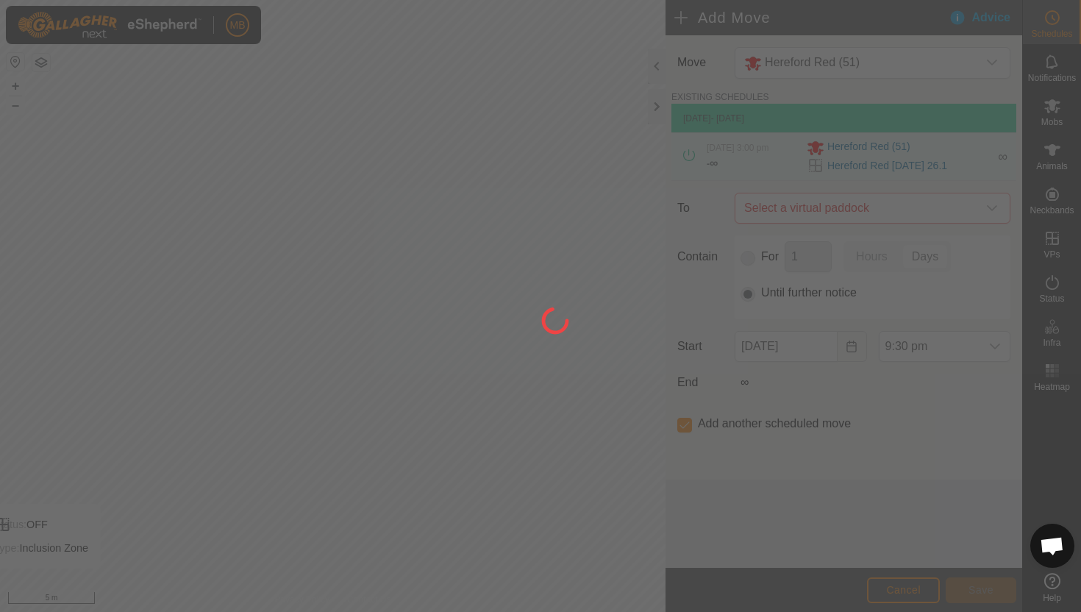
type input "27 Sep, 2025"
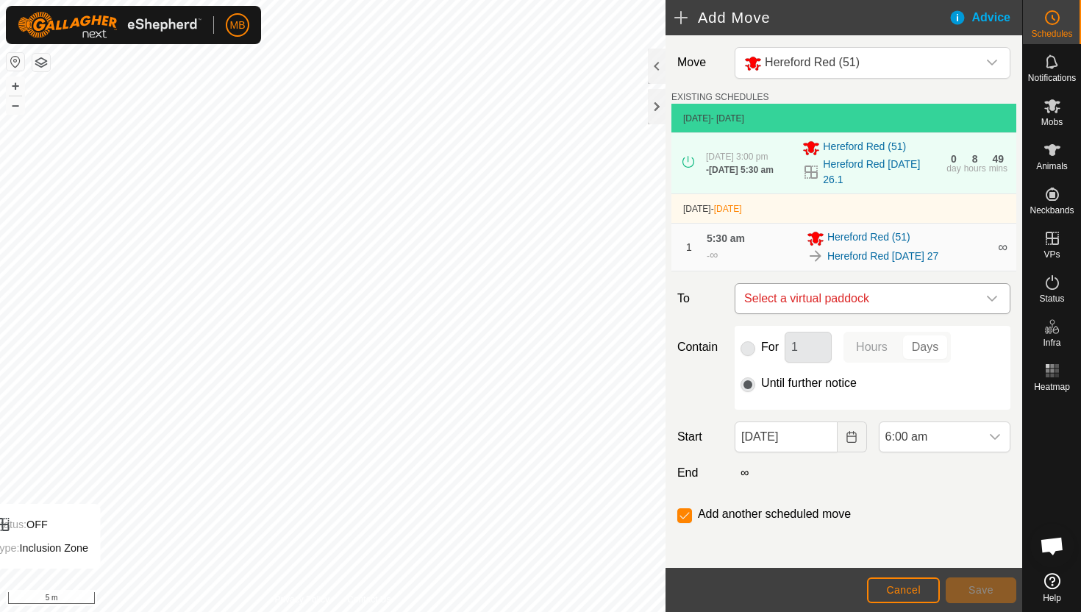
click at [1000, 299] on div "dropdown trigger" at bounding box center [992, 298] width 29 height 29
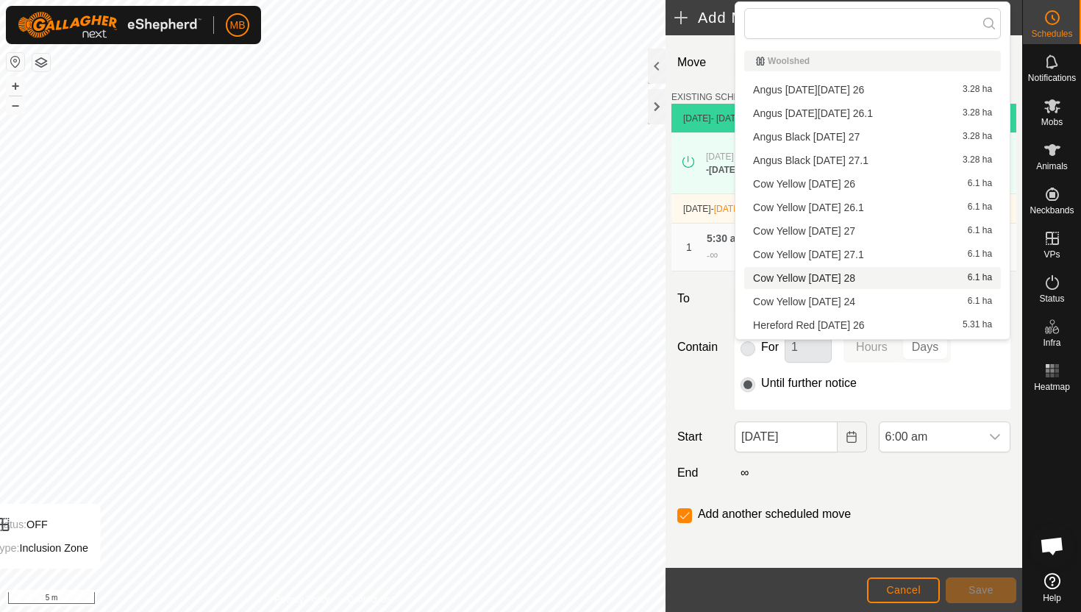
scroll to position [44, 0]
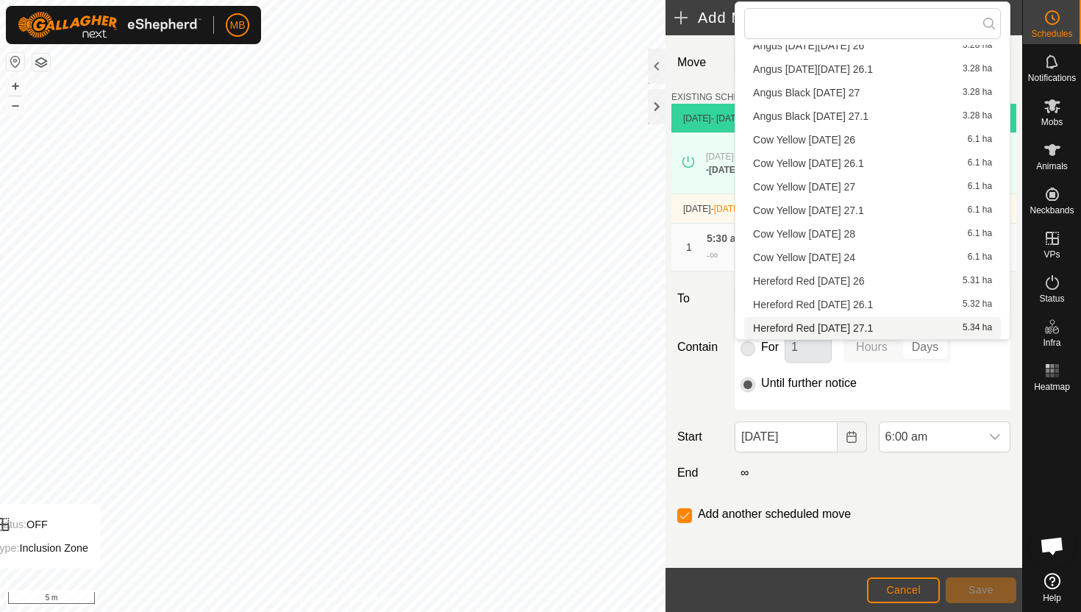
click at [882, 328] on li "Hereford Red Saturday 27.1 5.34 ha" at bounding box center [872, 328] width 257 height 22
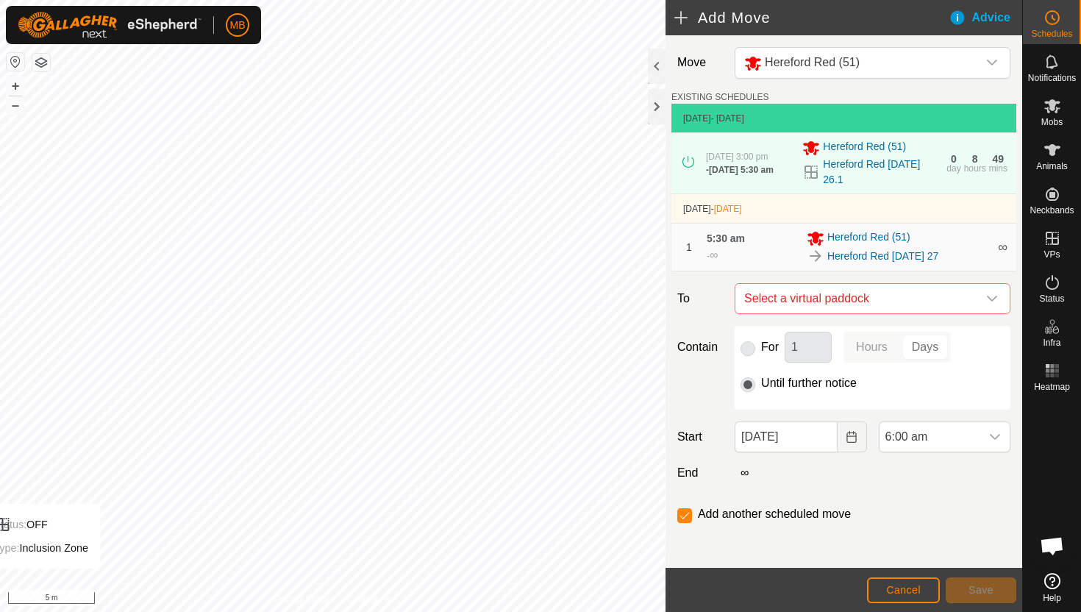
checkbox input "false"
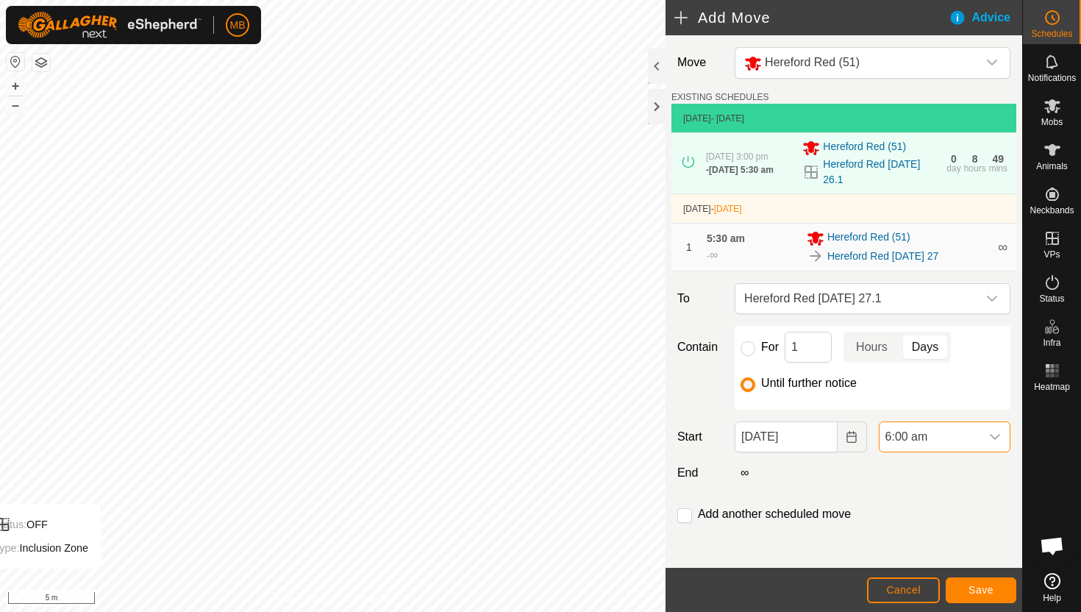
click at [955, 436] on span "6:00 am" at bounding box center [930, 436] width 101 height 29
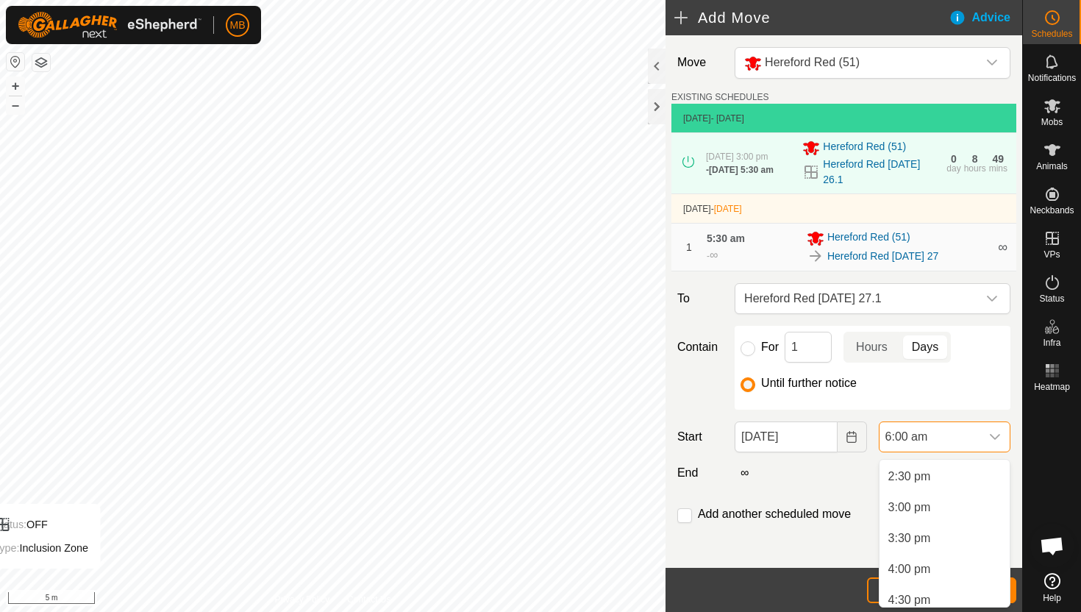
scroll to position [897, 0]
click at [948, 498] on li "3:00 pm" at bounding box center [945, 503] width 130 height 29
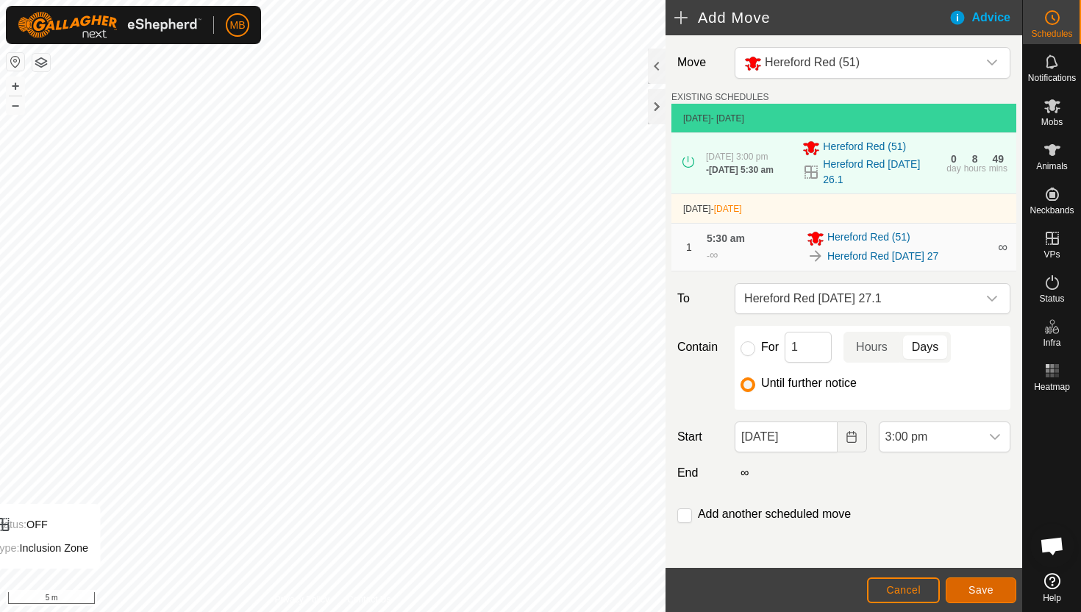
click at [973, 585] on span "Save" at bounding box center [981, 590] width 25 height 12
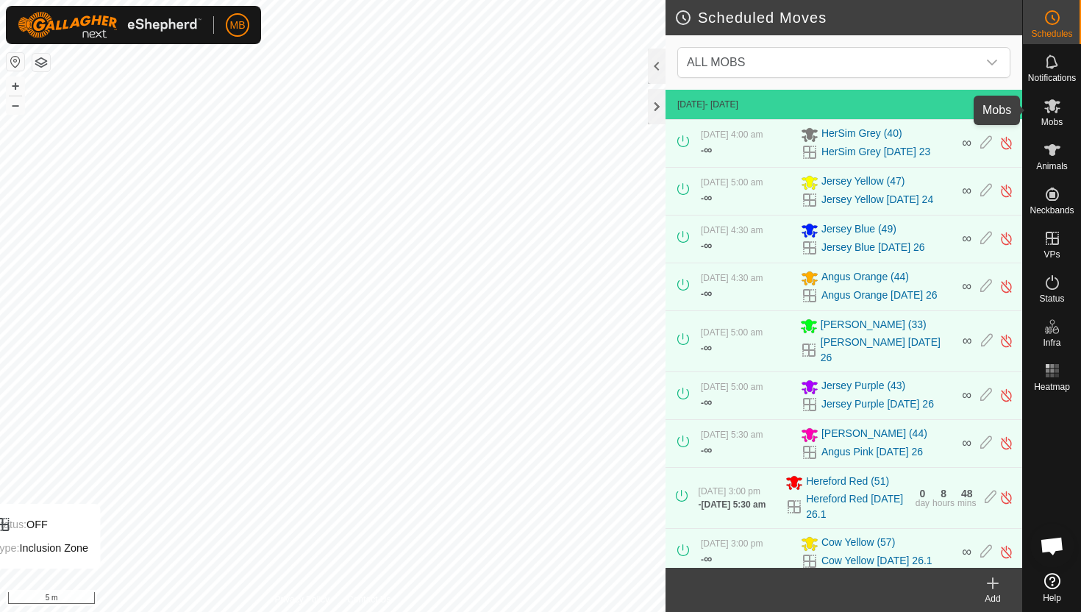
click at [1047, 119] on span "Mobs" at bounding box center [1052, 122] width 21 height 9
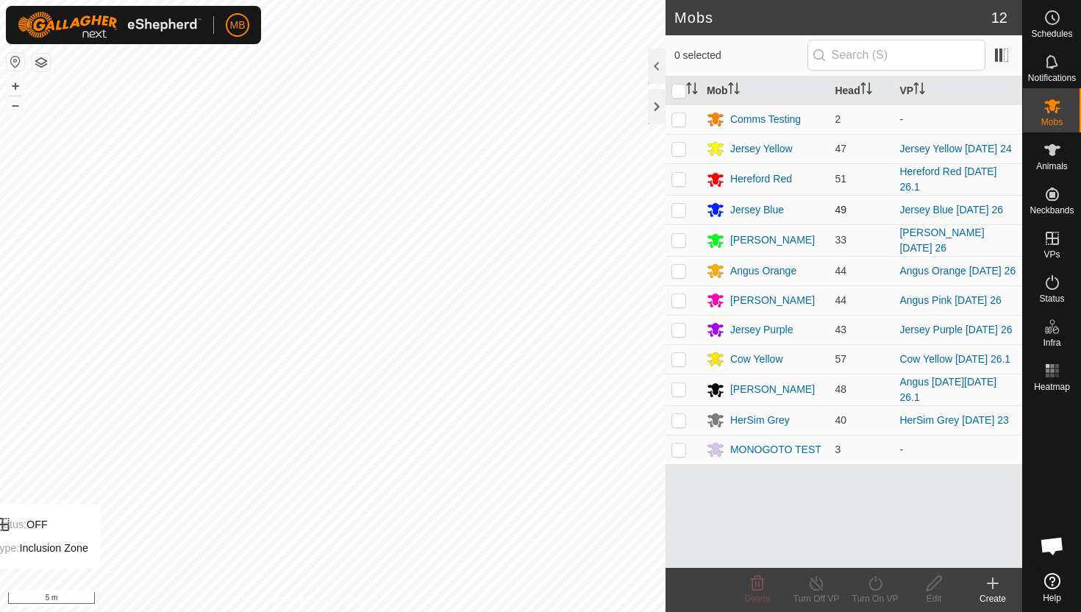
click at [680, 210] on p-checkbox at bounding box center [679, 210] width 15 height 12
checkbox input "true"
click at [875, 583] on icon at bounding box center [875, 583] width 18 height 18
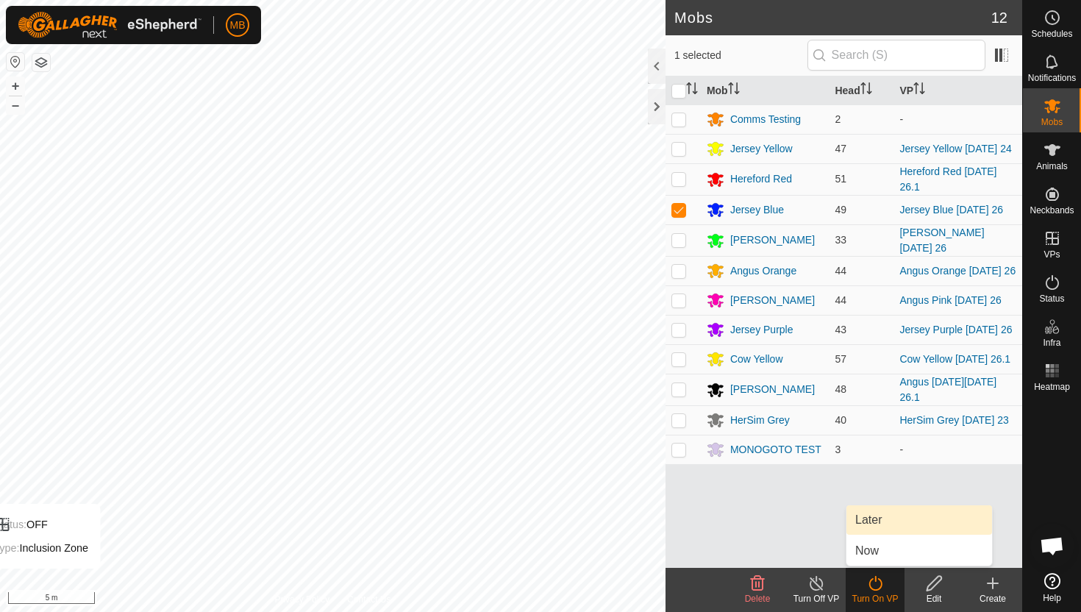
click at [877, 522] on link "Later" at bounding box center [920, 519] width 146 height 29
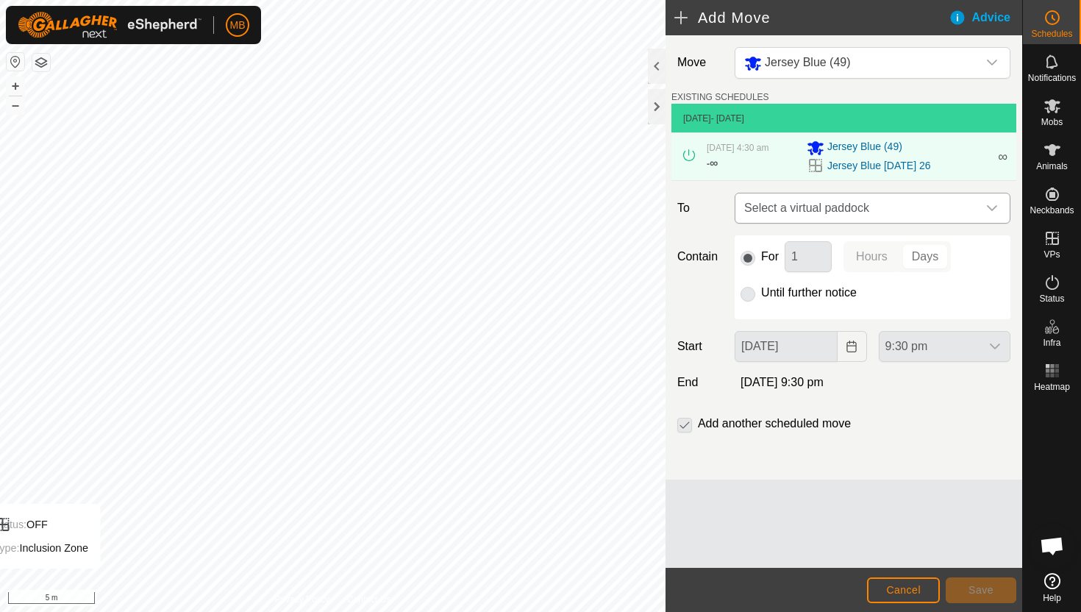
click at [980, 204] on div "dropdown trigger" at bounding box center [992, 207] width 29 height 29
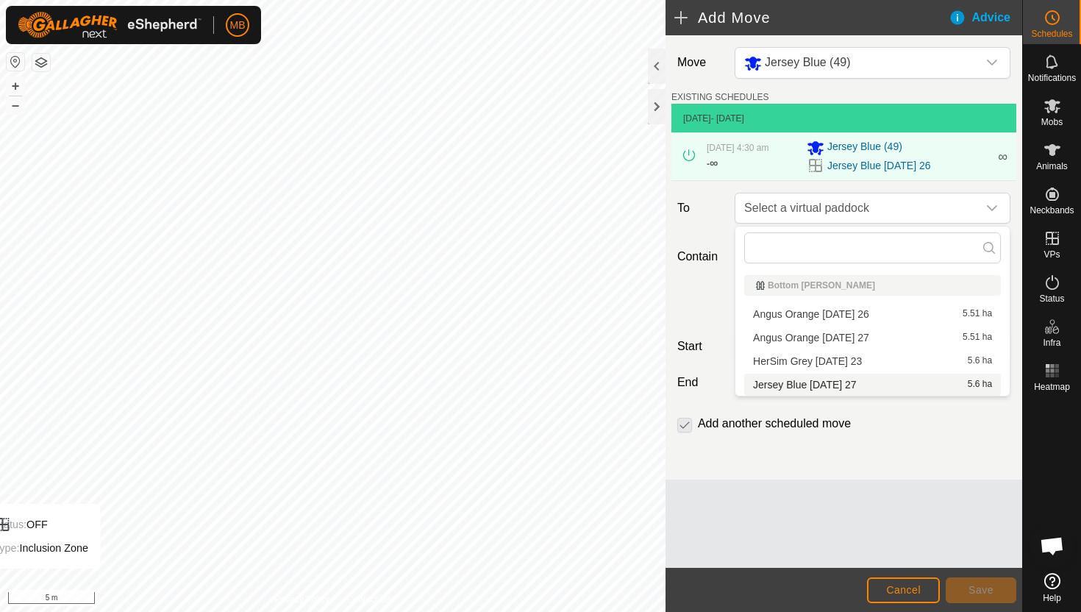
click at [880, 379] on li "Jersey Blue Saturday 27 5.6 ha" at bounding box center [872, 385] width 257 height 22
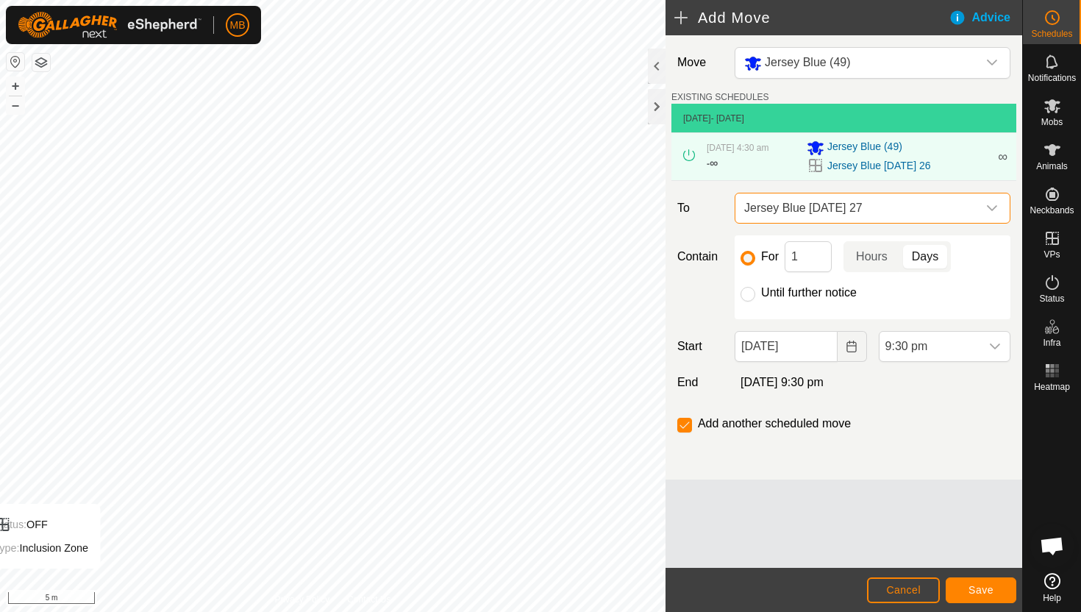
click at [757, 290] on div "Until further notice" at bounding box center [873, 293] width 264 height 18
click at [744, 301] on div at bounding box center [748, 294] width 15 height 15
click at [749, 293] on input "Until further notice" at bounding box center [748, 294] width 15 height 15
radio input "true"
checkbox input "false"
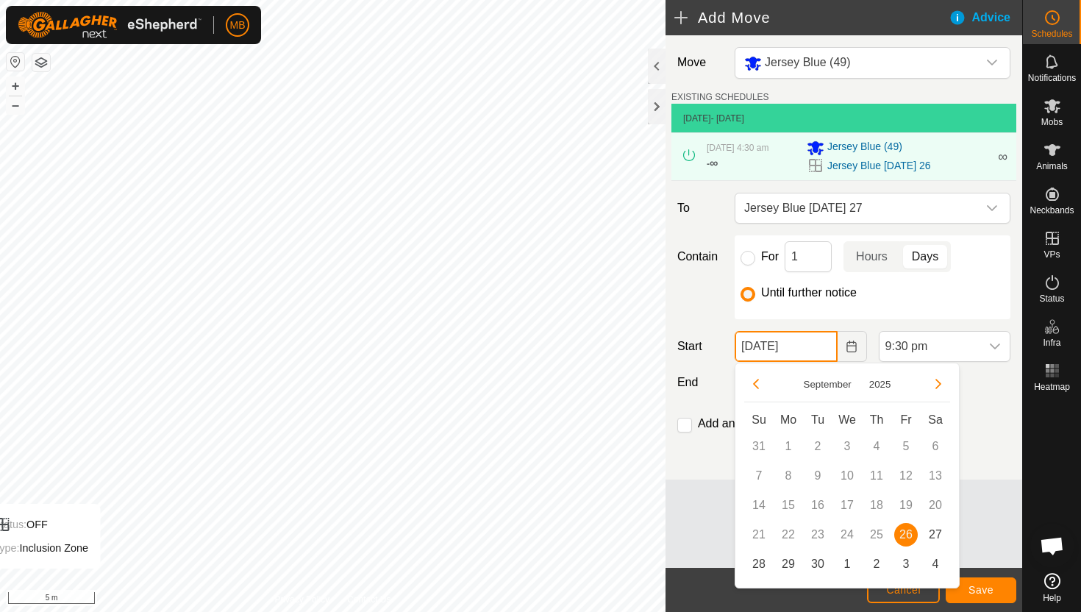
click at [823, 349] on input "26 Sep, 2025" at bounding box center [786, 346] width 102 height 31
click at [939, 534] on span "27" at bounding box center [936, 535] width 24 height 24
type input "27 Sep, 2025"
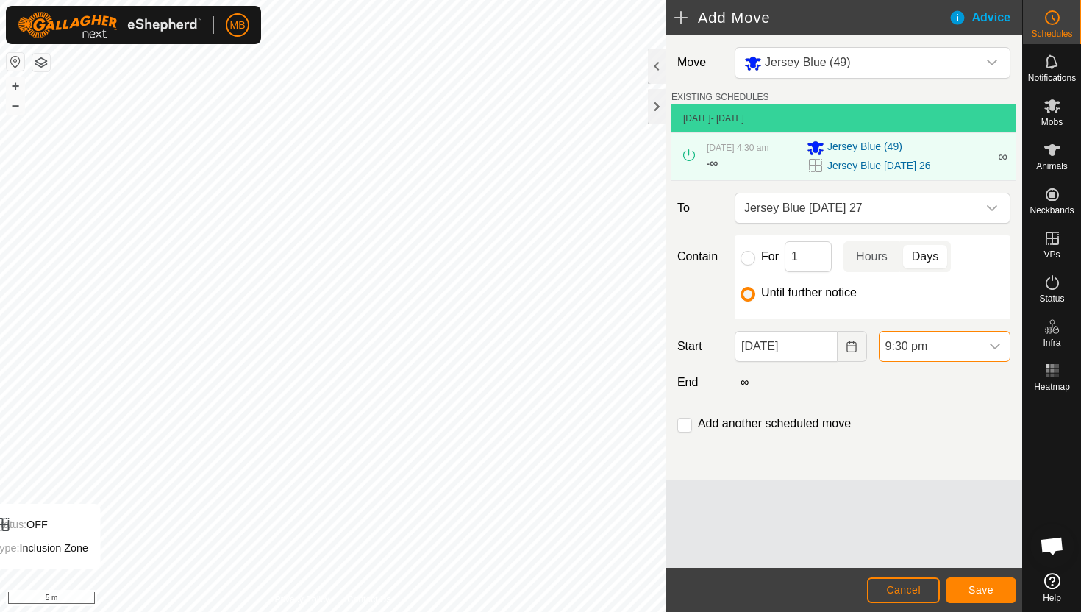
click at [964, 346] on span "9:30 pm" at bounding box center [930, 346] width 101 height 29
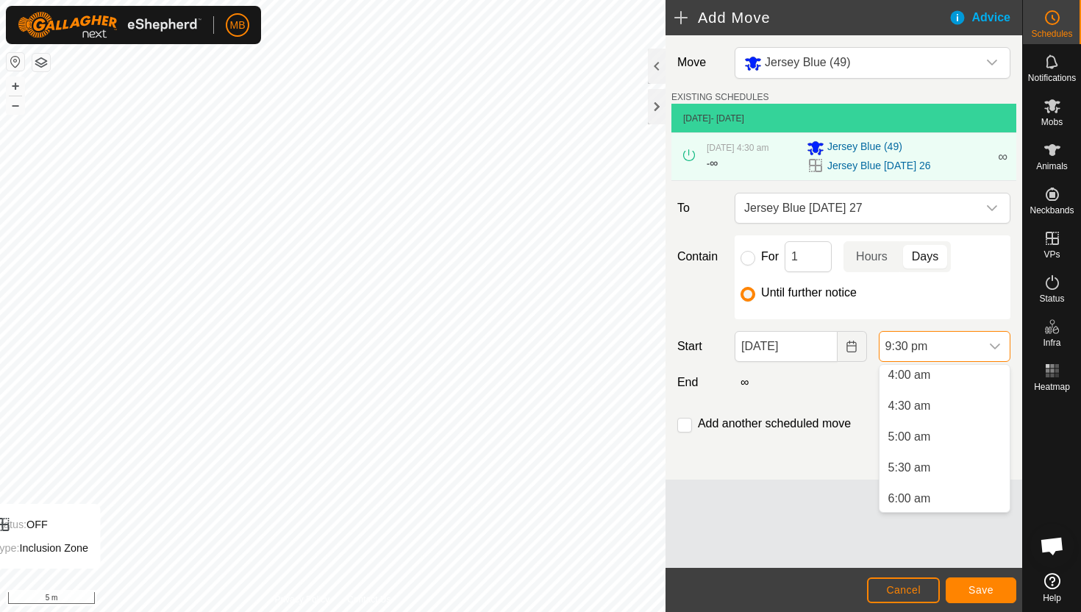
scroll to position [249, 0]
click at [967, 415] on li "4:30 am" at bounding box center [945, 408] width 130 height 29
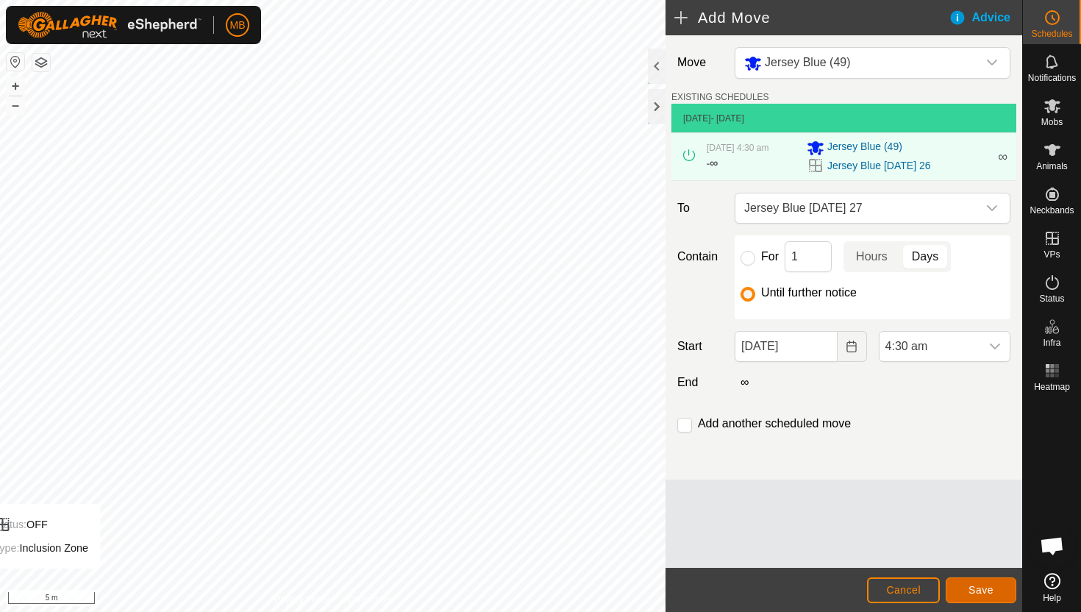
click at [986, 584] on span "Save" at bounding box center [981, 590] width 25 height 12
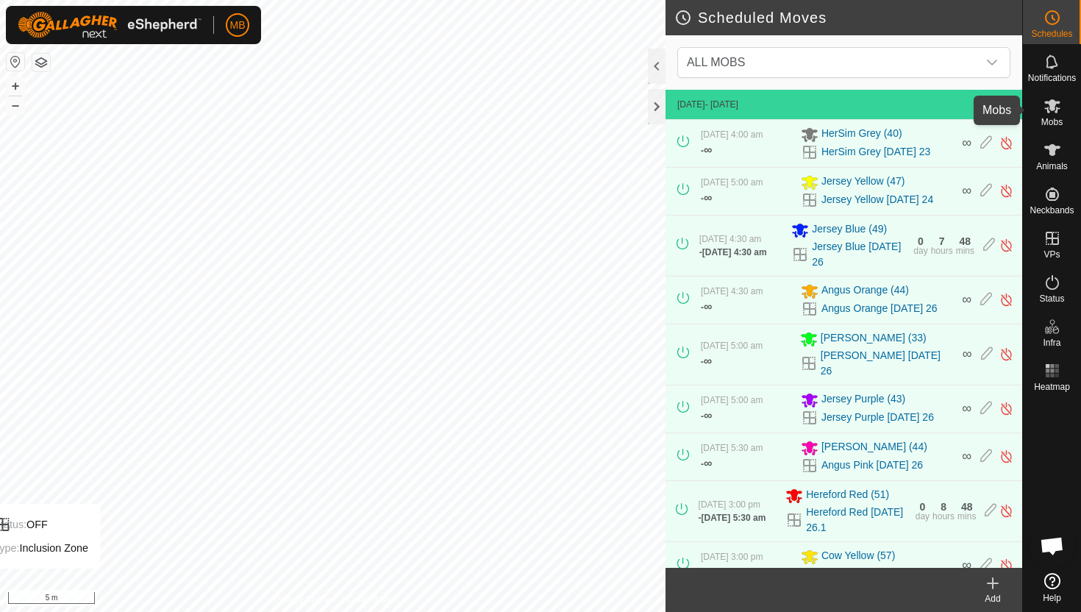
click at [1053, 107] on icon at bounding box center [1052, 106] width 16 height 14
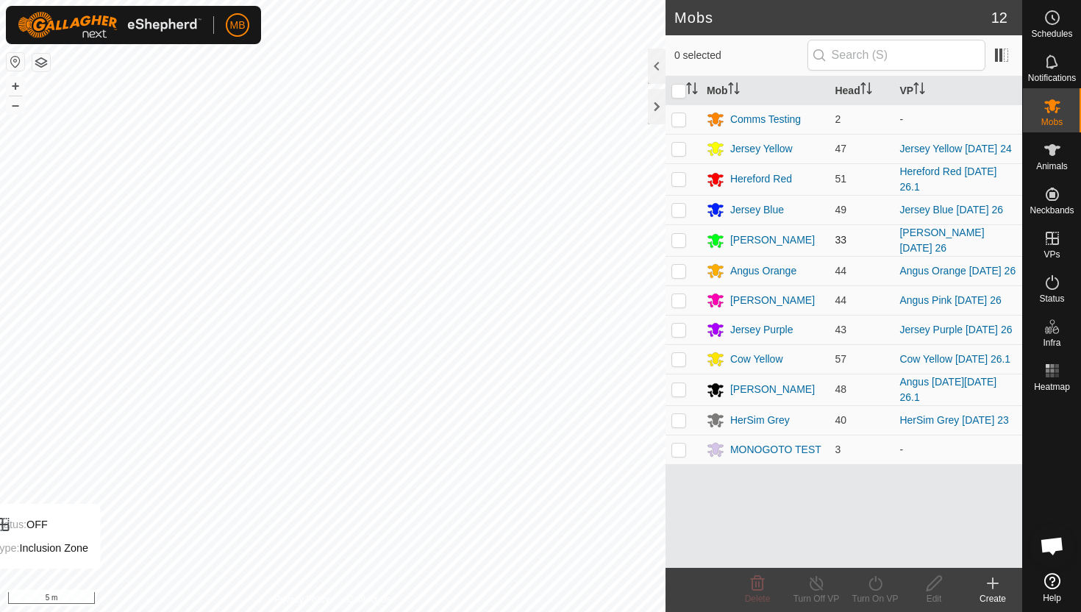
click at [674, 240] on p-checkbox at bounding box center [679, 240] width 15 height 12
checkbox input "true"
click at [873, 583] on icon at bounding box center [875, 583] width 18 height 18
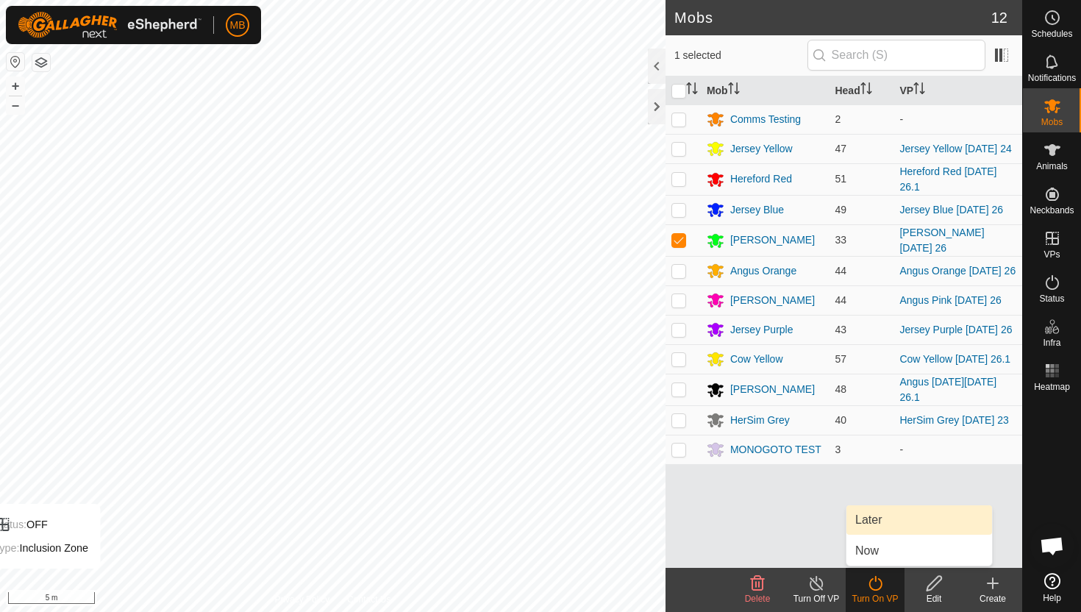
click at [886, 519] on link "Later" at bounding box center [920, 519] width 146 height 29
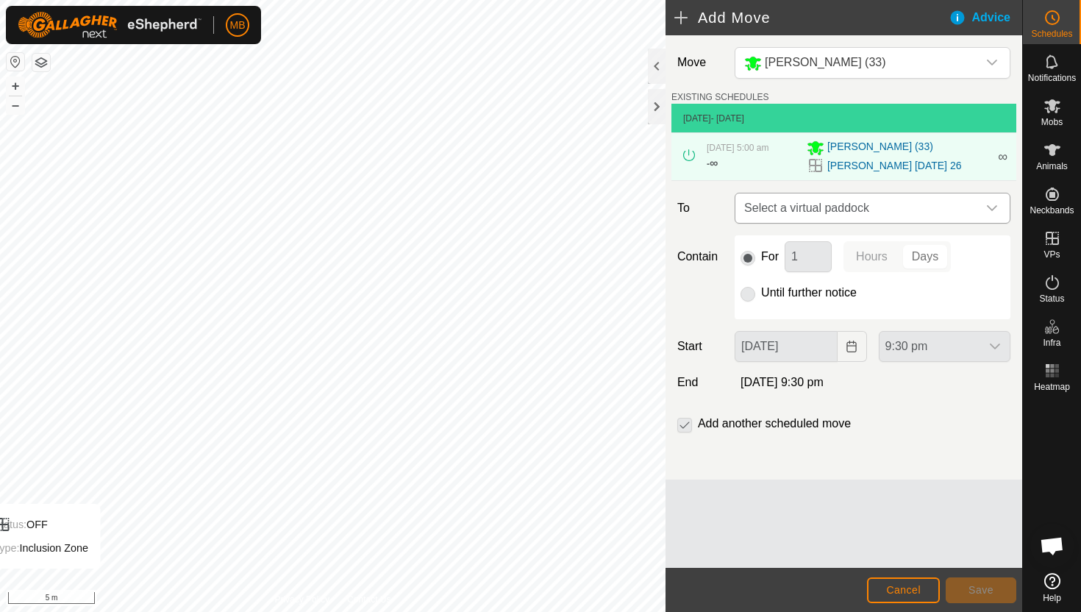
click at [994, 203] on icon "dropdown trigger" at bounding box center [992, 208] width 12 height 12
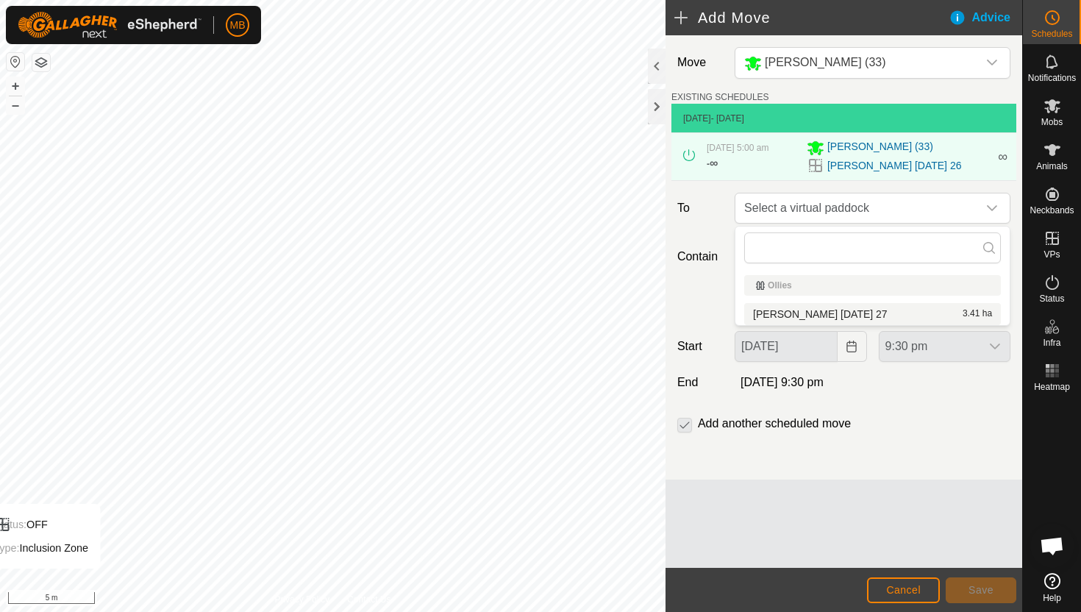
click at [881, 313] on li "Angus Green Saturday 27 3.41 ha" at bounding box center [872, 314] width 257 height 22
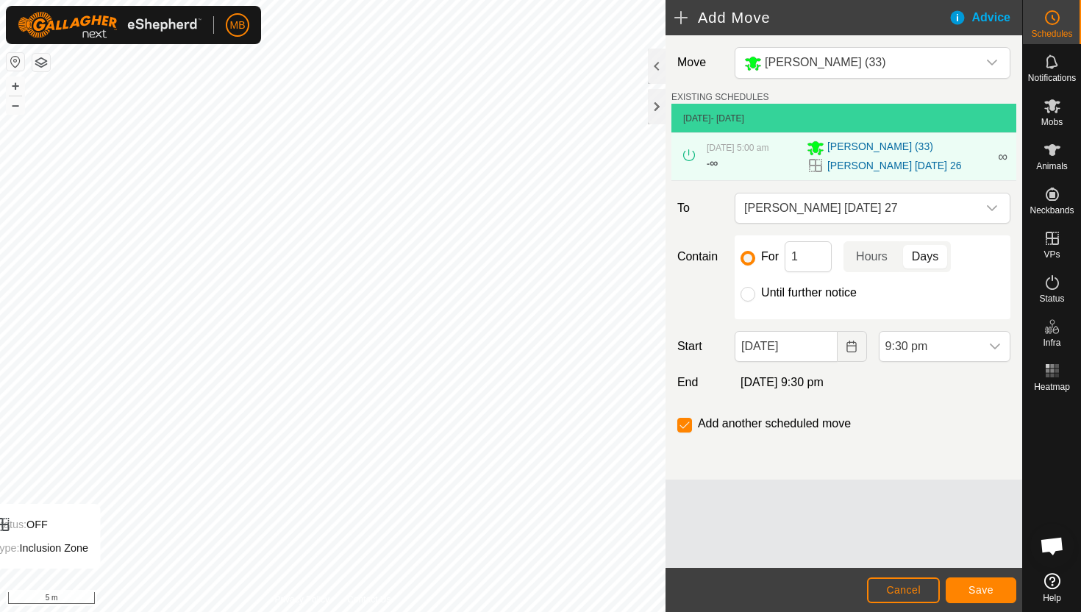
click at [778, 293] on label "Until further notice" at bounding box center [809, 293] width 96 height 12
click at [755, 293] on input "Until further notice" at bounding box center [748, 294] width 15 height 15
radio input "true"
checkbox input "false"
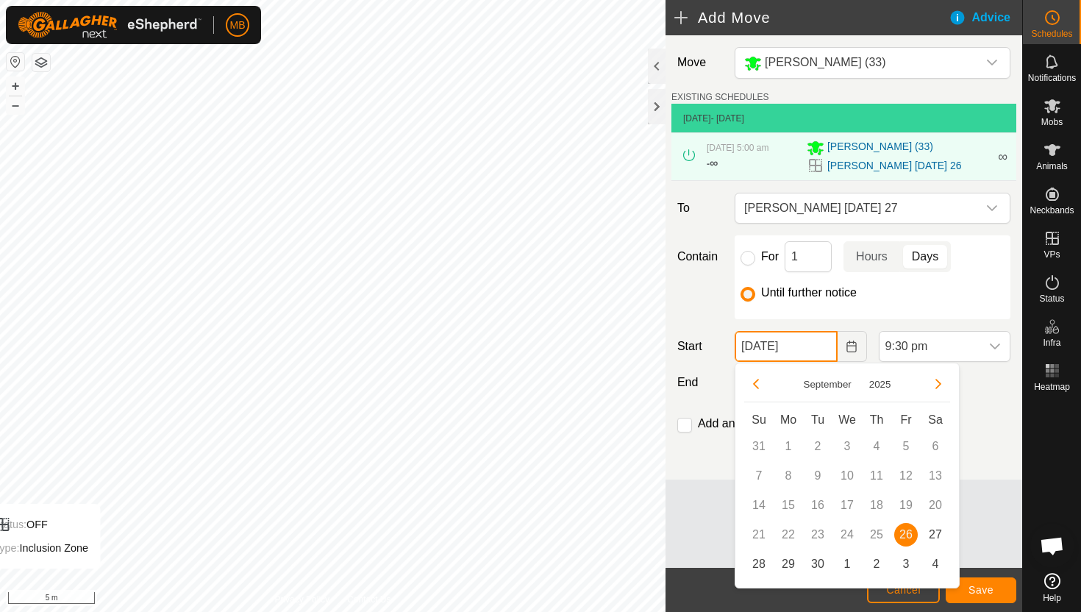
click at [817, 346] on input "26 Sep, 2025" at bounding box center [786, 346] width 102 height 31
click at [936, 528] on span "27" at bounding box center [936, 535] width 24 height 24
type input "27 Sep, 2025"
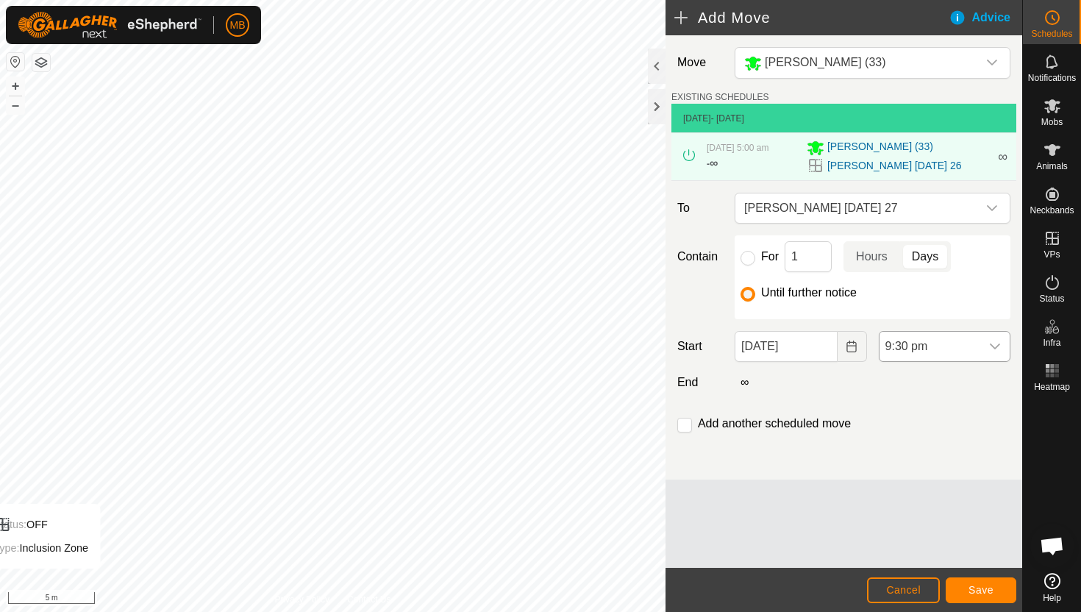
click at [960, 349] on span "9:30 pm" at bounding box center [930, 346] width 101 height 29
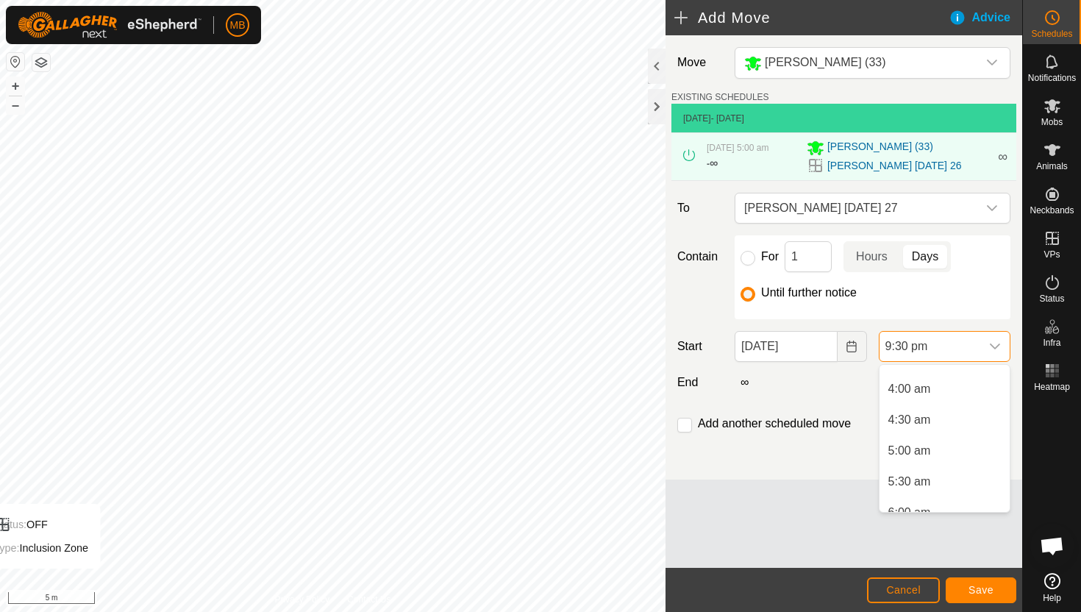
scroll to position [232, 0]
click at [956, 454] on li "5:00 am" at bounding box center [945, 455] width 130 height 29
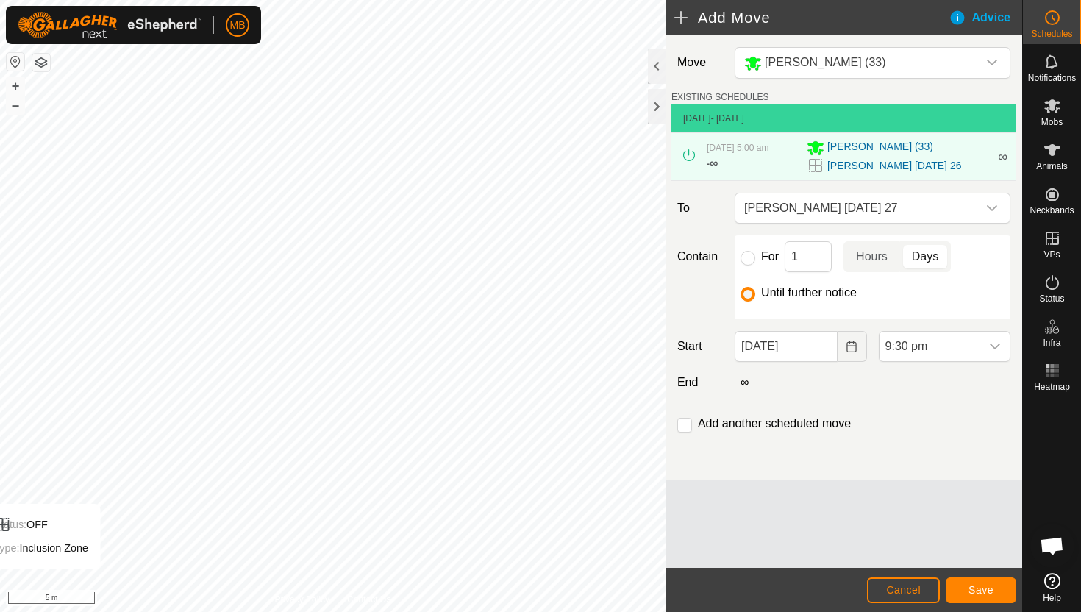
scroll to position [1211, 0]
click at [990, 595] on span "Save" at bounding box center [981, 590] width 25 height 12
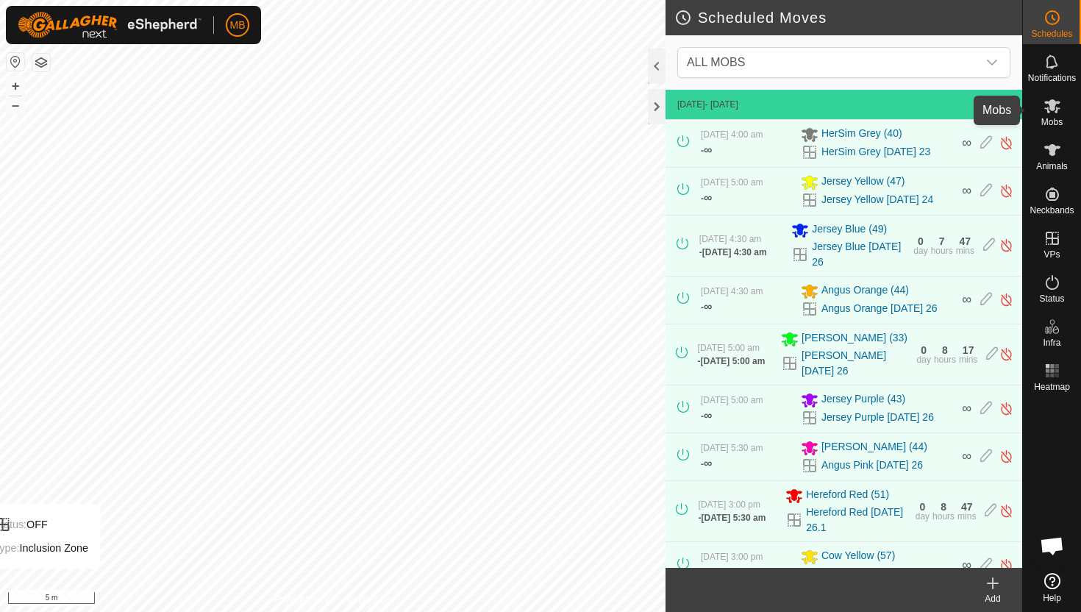
click at [1058, 107] on icon at bounding box center [1053, 106] width 18 height 18
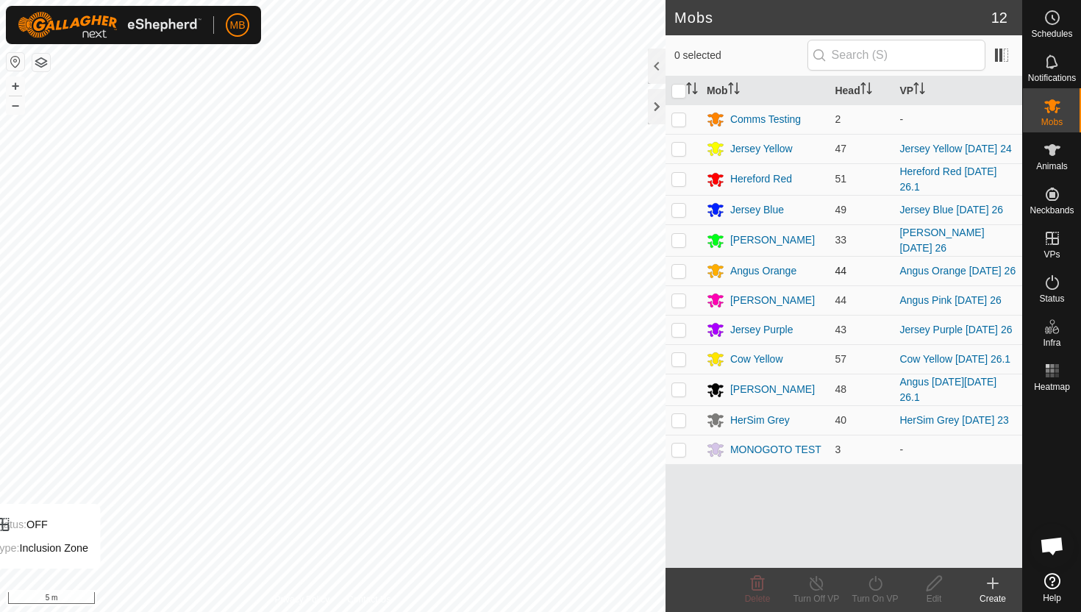
click at [681, 267] on p-checkbox at bounding box center [679, 271] width 15 height 12
checkbox input "true"
click at [870, 583] on icon at bounding box center [875, 583] width 18 height 18
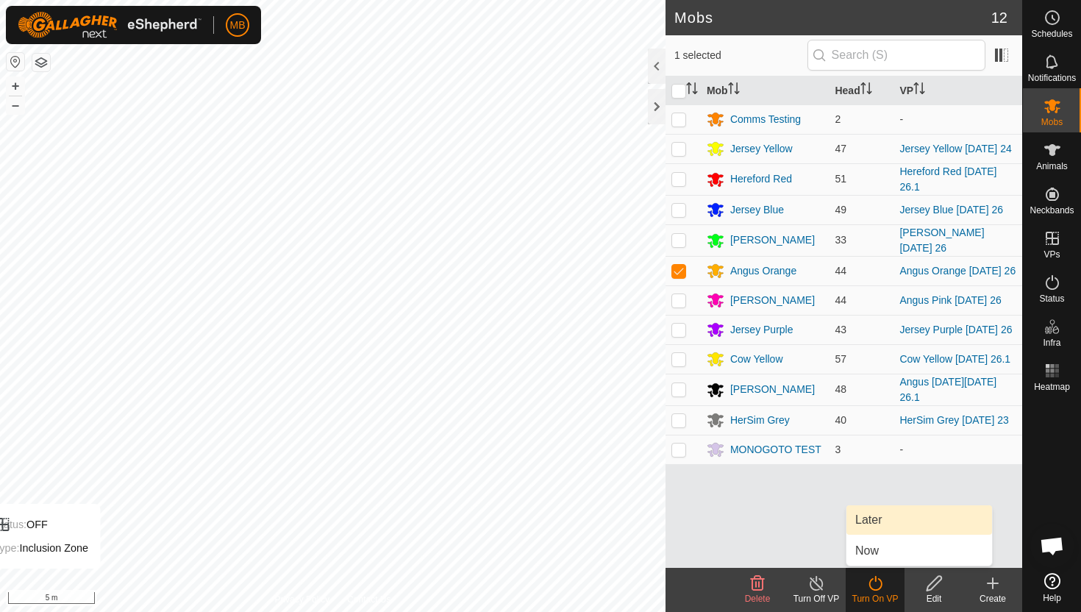
click at [877, 526] on link "Later" at bounding box center [920, 519] width 146 height 29
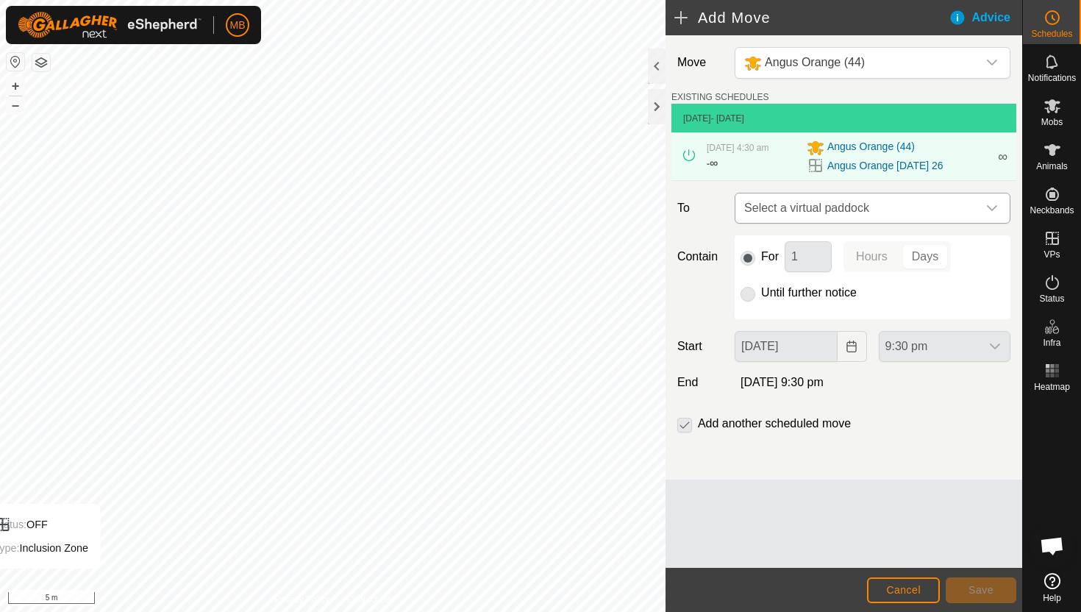
click at [989, 209] on icon "dropdown trigger" at bounding box center [992, 208] width 12 height 12
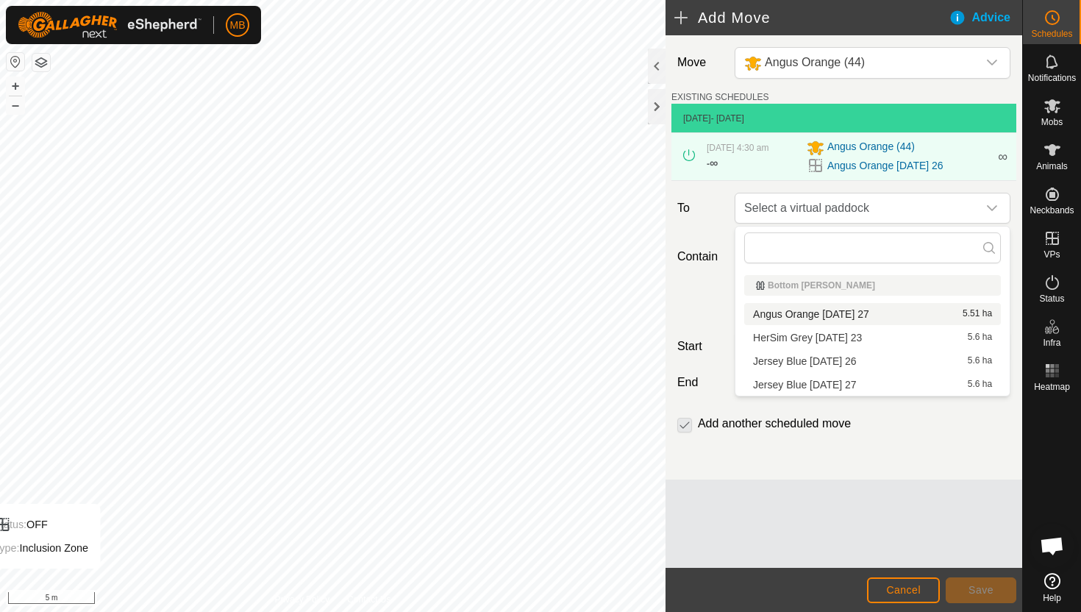
click at [903, 313] on li "Angus Orange Saturday 27 5.51 ha" at bounding box center [872, 314] width 257 height 22
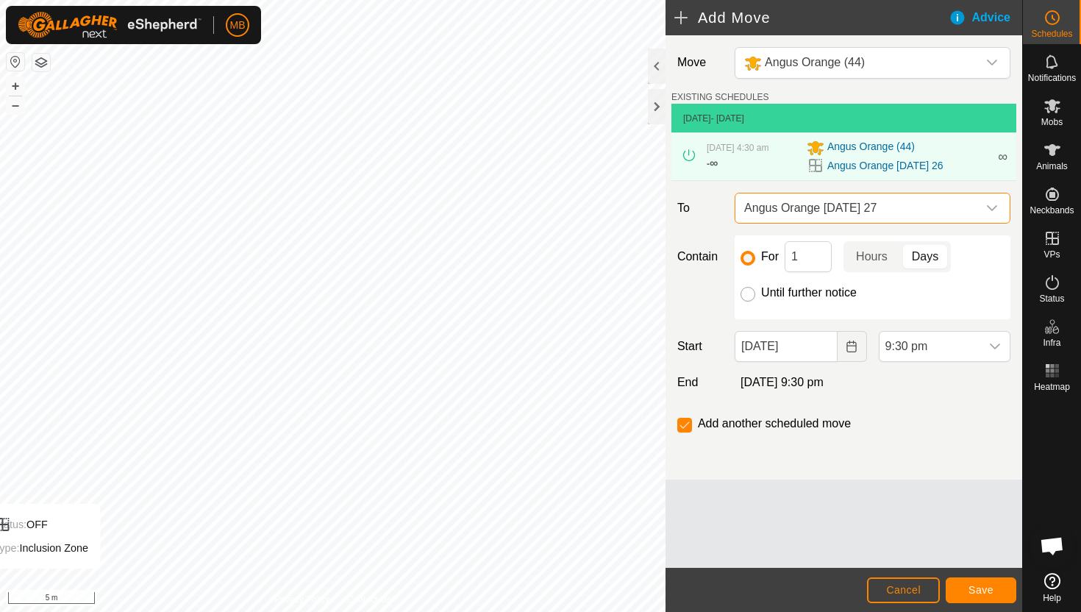
click at [752, 292] on input "Until further notice" at bounding box center [748, 294] width 15 height 15
radio input "true"
checkbox input "false"
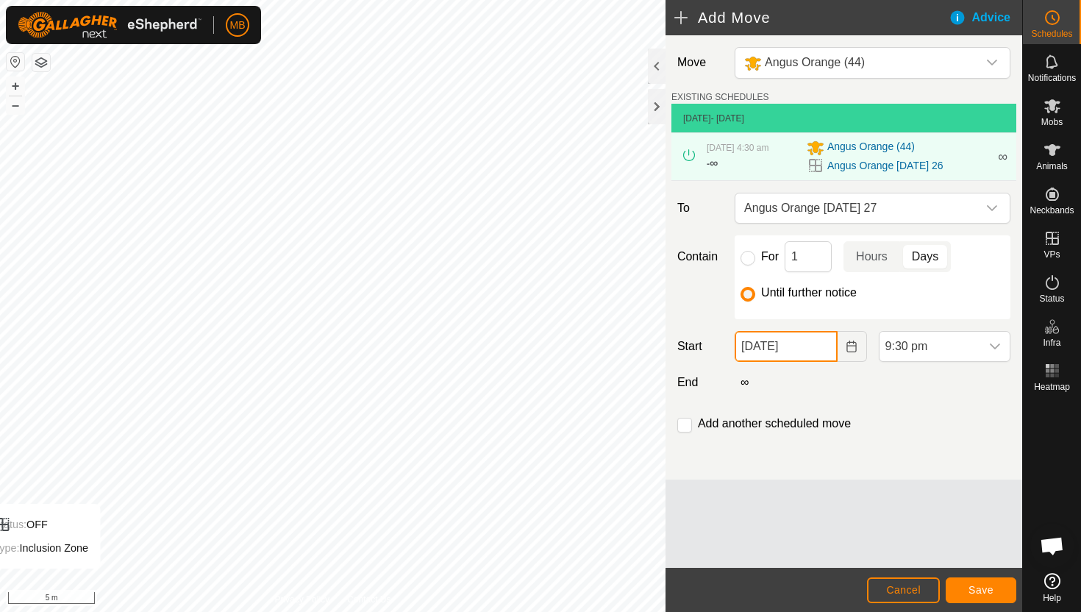
click at [833, 343] on input "26 Sep, 2025" at bounding box center [786, 346] width 102 height 31
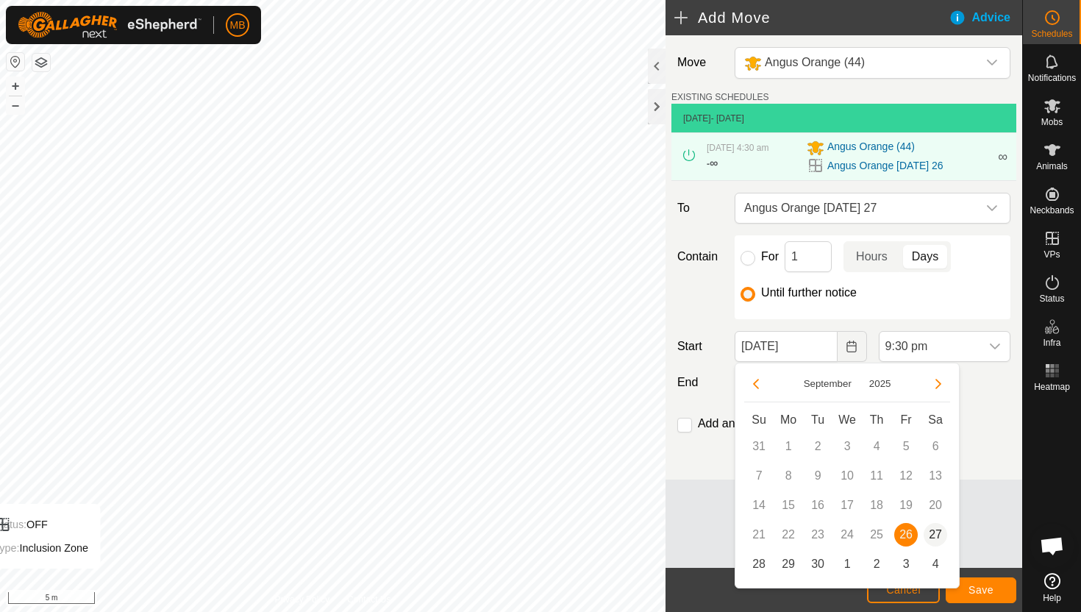
click at [936, 535] on span "27" at bounding box center [936, 535] width 24 height 24
type input "27 Sep, 2025"
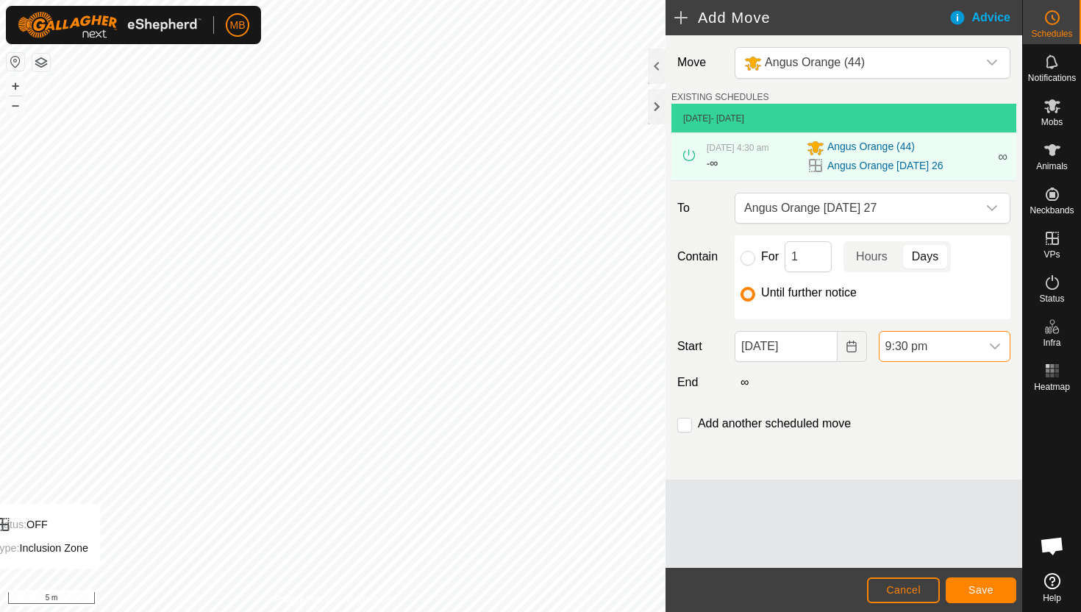
click at [975, 347] on span "9:30 pm" at bounding box center [930, 346] width 101 height 29
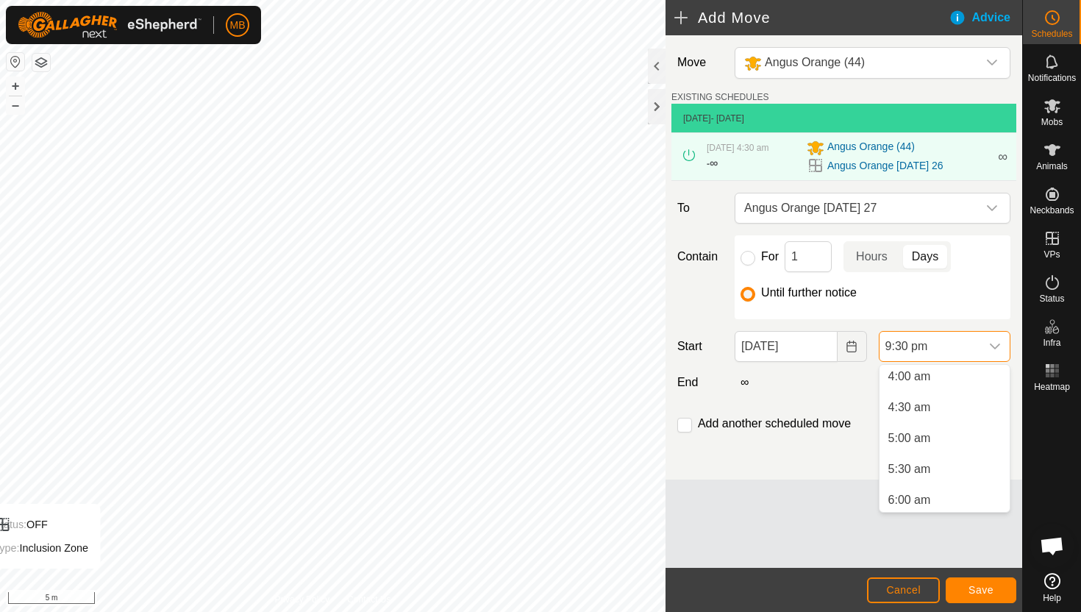
scroll to position [248, 0]
click at [953, 418] on li "4:30 am" at bounding box center [945, 409] width 130 height 29
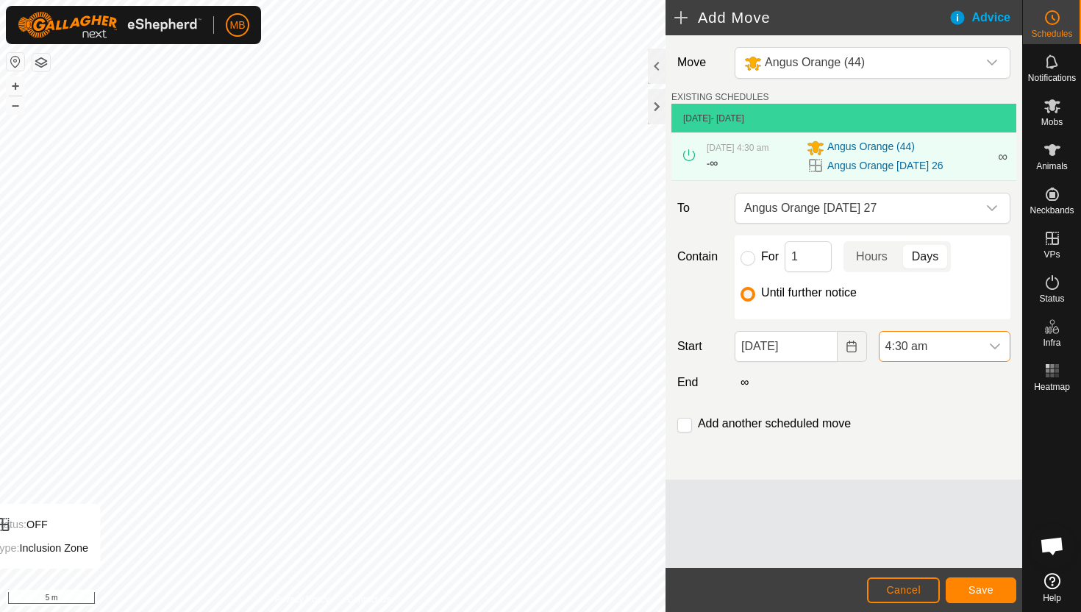
scroll to position [1211, 0]
click at [988, 592] on span "Save" at bounding box center [981, 590] width 25 height 12
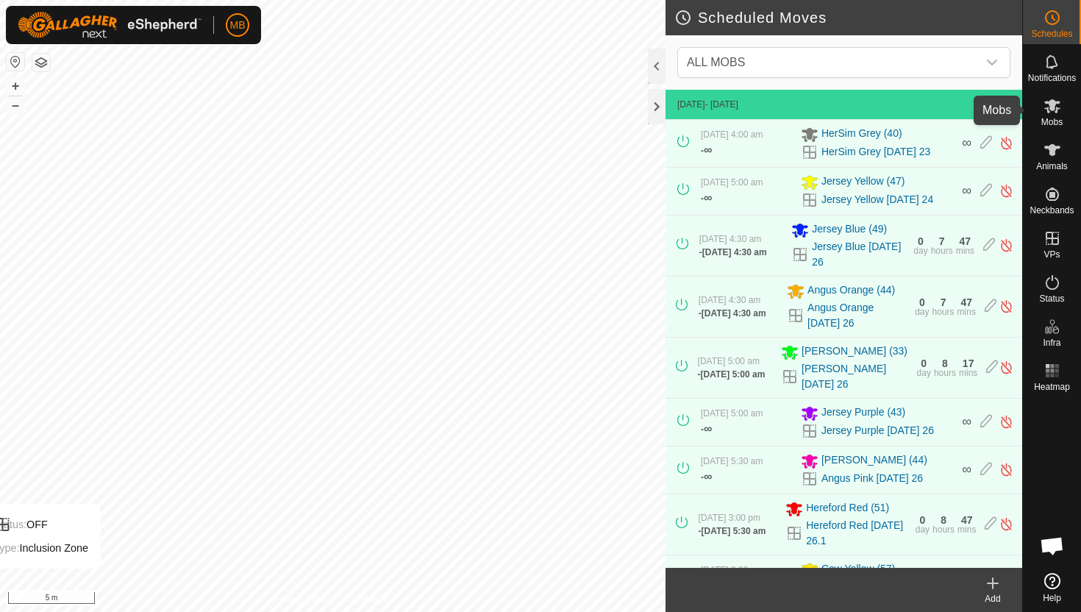
click at [1050, 107] on icon at bounding box center [1052, 106] width 16 height 14
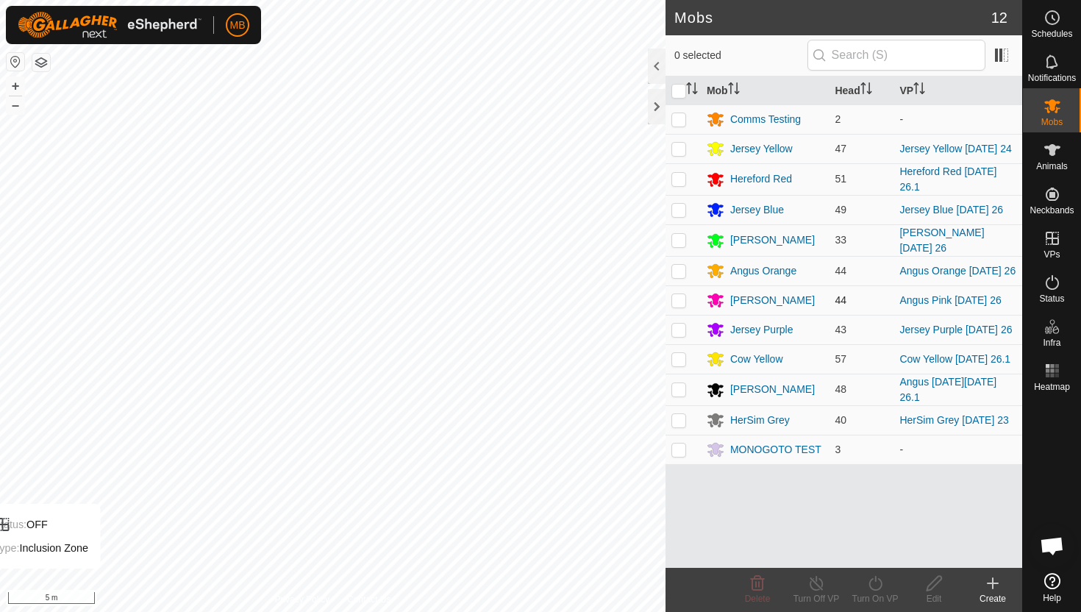
click at [681, 298] on p-checkbox at bounding box center [679, 300] width 15 height 12
checkbox input "true"
click at [875, 580] on icon at bounding box center [875, 583] width 18 height 18
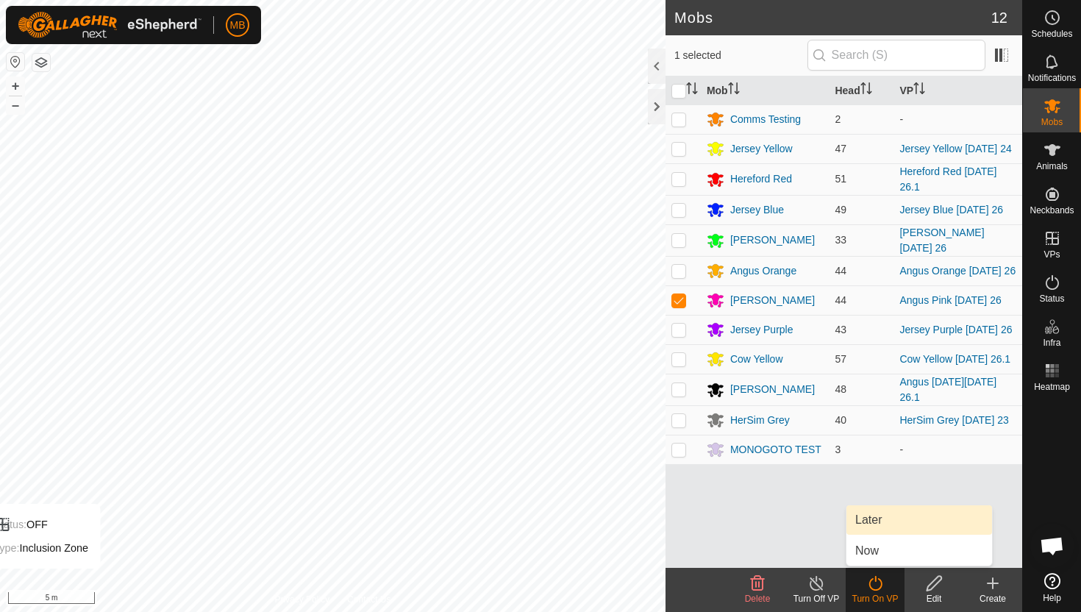
click at [883, 521] on link "Later" at bounding box center [920, 519] width 146 height 29
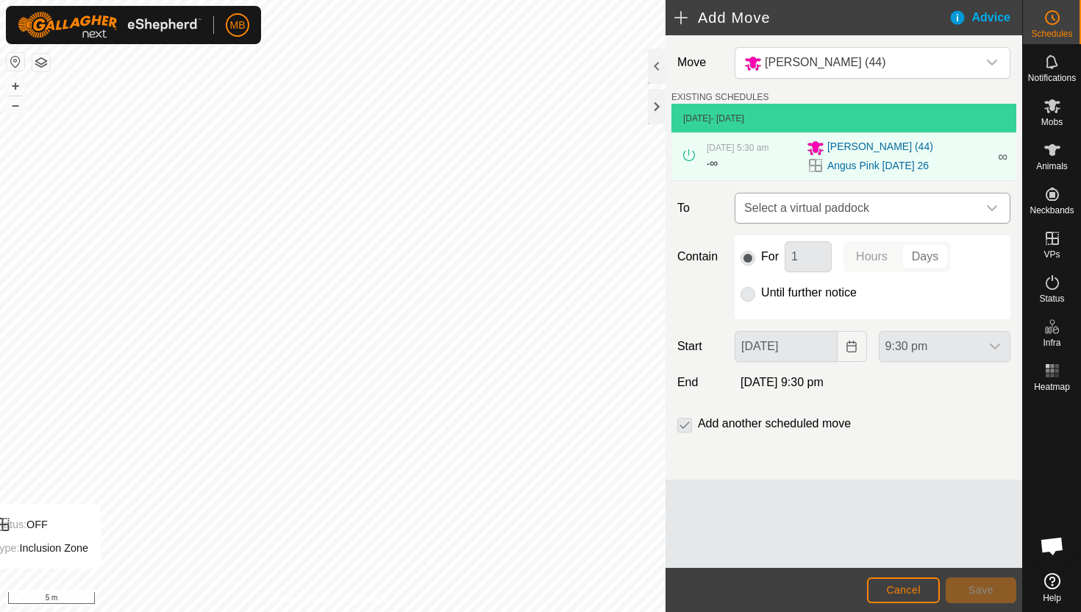
click at [983, 218] on div "dropdown trigger" at bounding box center [992, 207] width 29 height 29
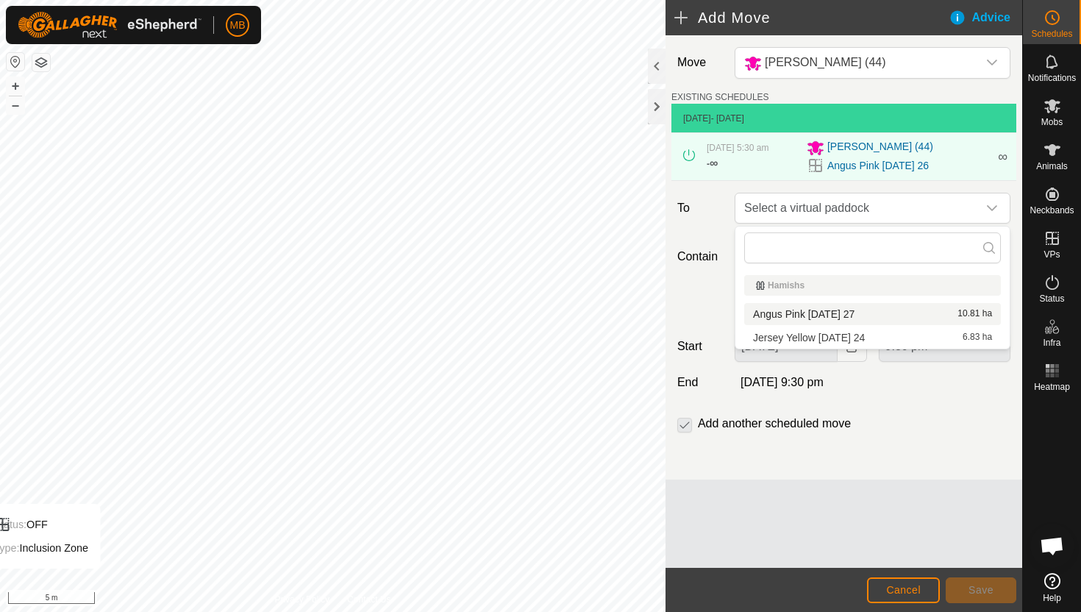
click at [899, 316] on li "Angus Pink Saturday 27 10.81 ha" at bounding box center [872, 314] width 257 height 22
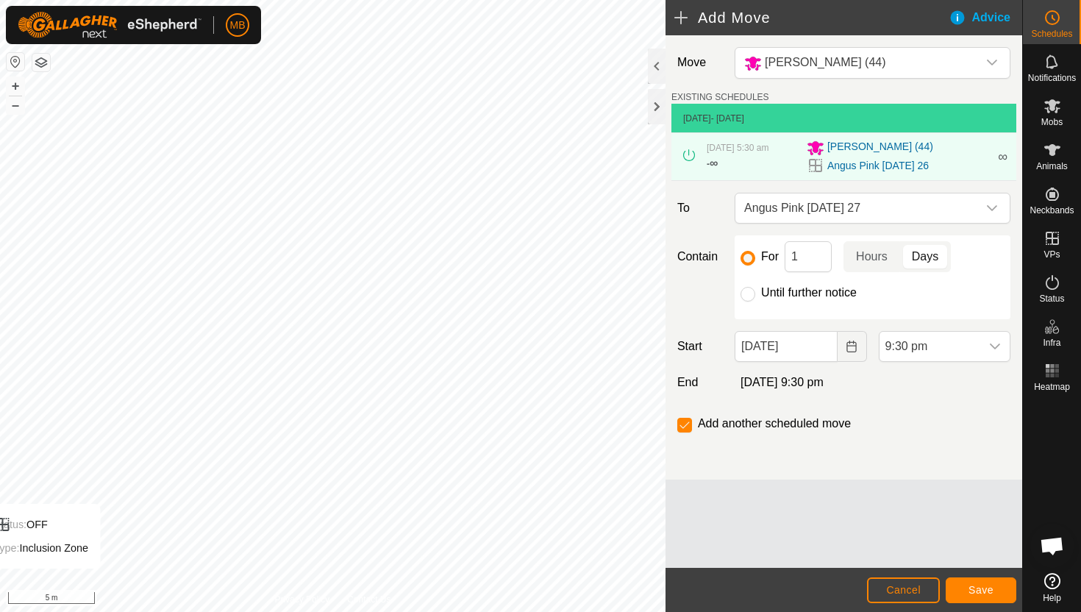
click at [815, 291] on label "Until further notice" at bounding box center [809, 293] width 96 height 12
click at [755, 291] on input "Until further notice" at bounding box center [748, 294] width 15 height 15
radio input "true"
checkbox input "false"
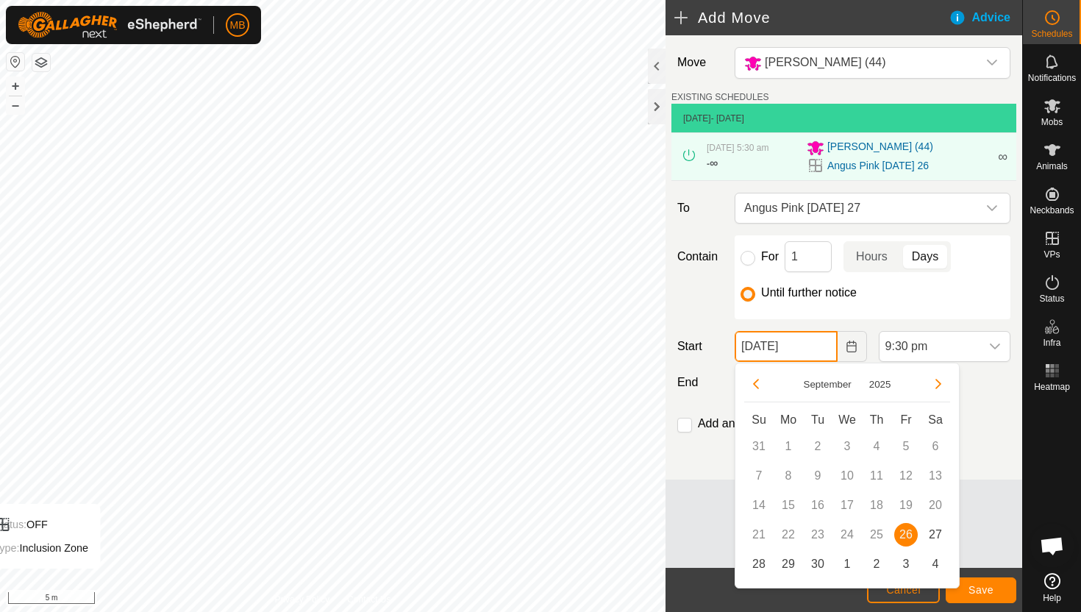
click at [826, 352] on input "26 Sep, 2025" at bounding box center [786, 346] width 102 height 31
click at [939, 539] on span "27" at bounding box center [936, 535] width 24 height 24
type input "27 Sep, 2025"
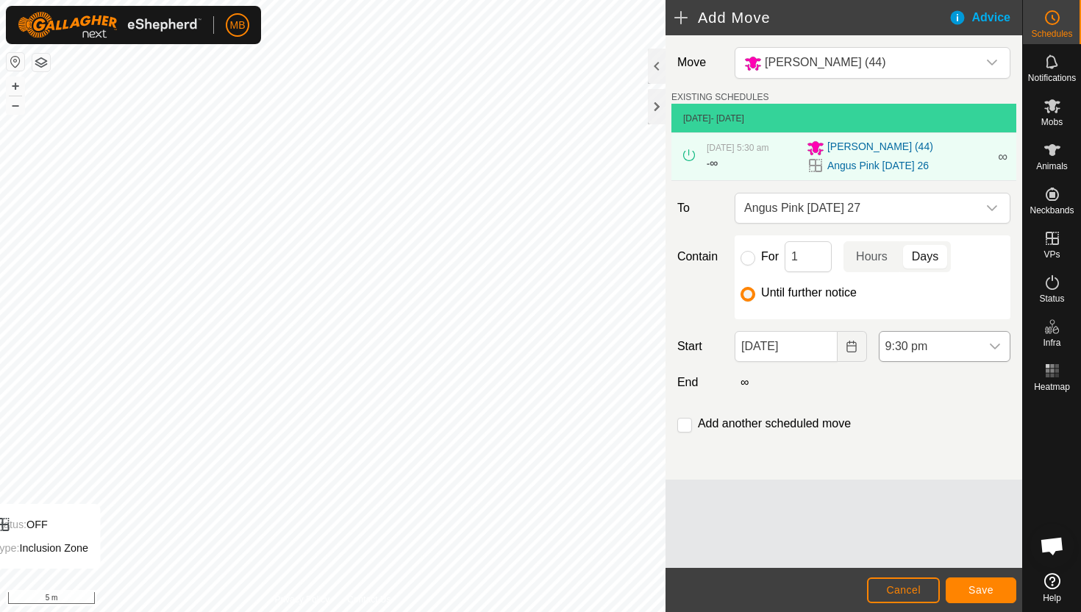
click at [964, 346] on span "9:30 pm" at bounding box center [930, 346] width 101 height 29
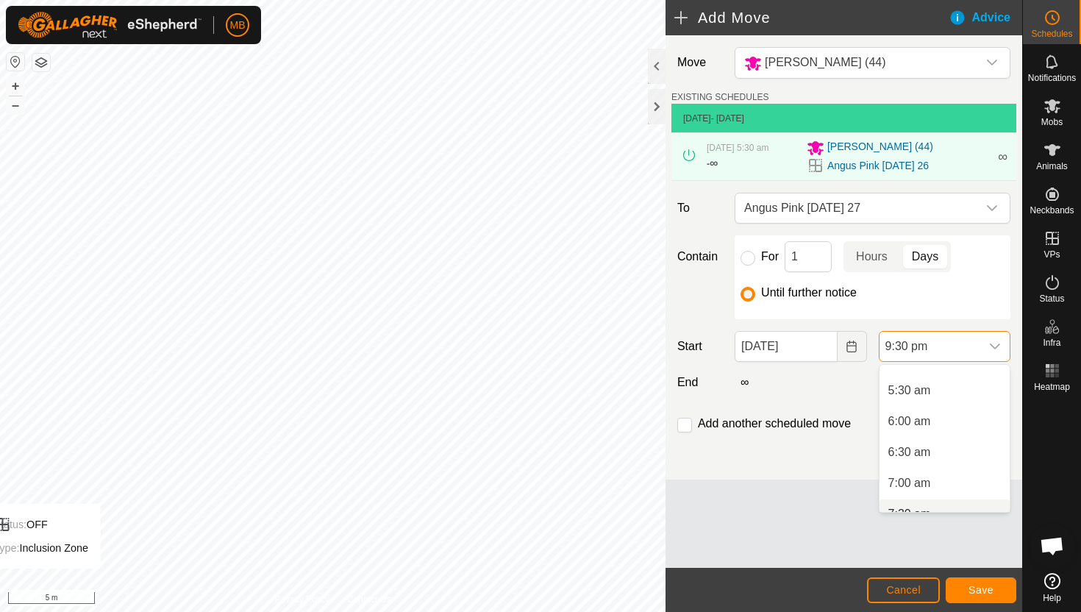
scroll to position [327, 0]
click at [943, 388] on li "5:30 am" at bounding box center [945, 391] width 130 height 29
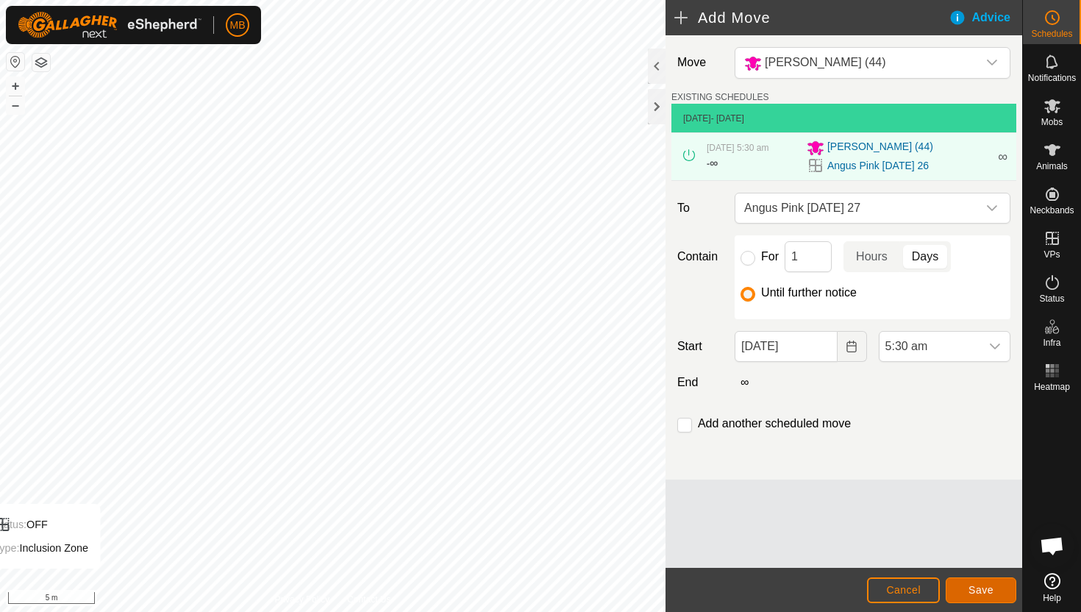
click at [976, 589] on span "Save" at bounding box center [981, 590] width 25 height 12
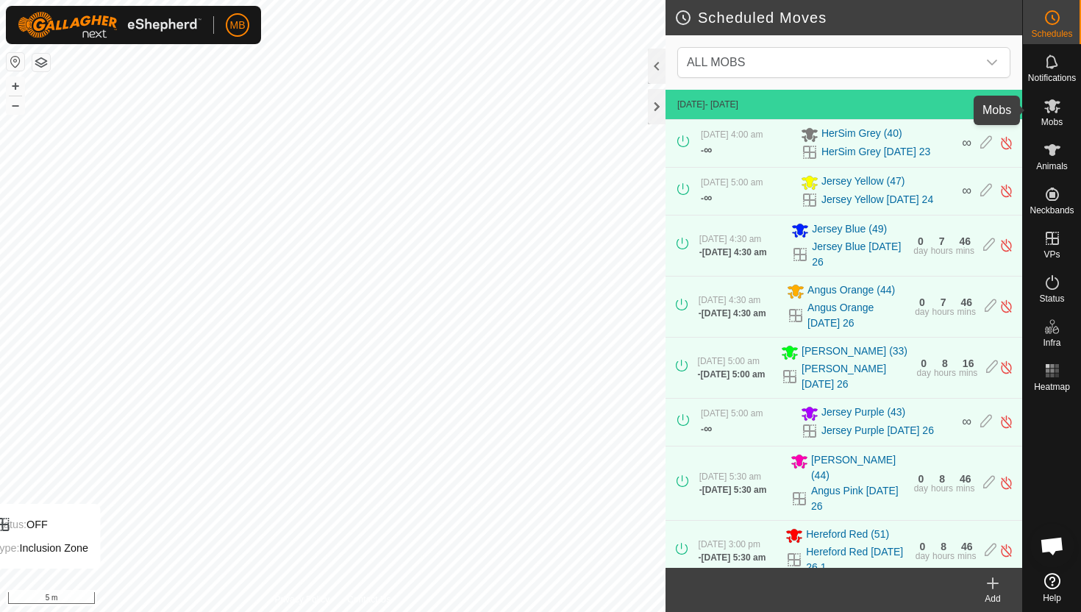
click at [1050, 113] on icon at bounding box center [1053, 106] width 18 height 18
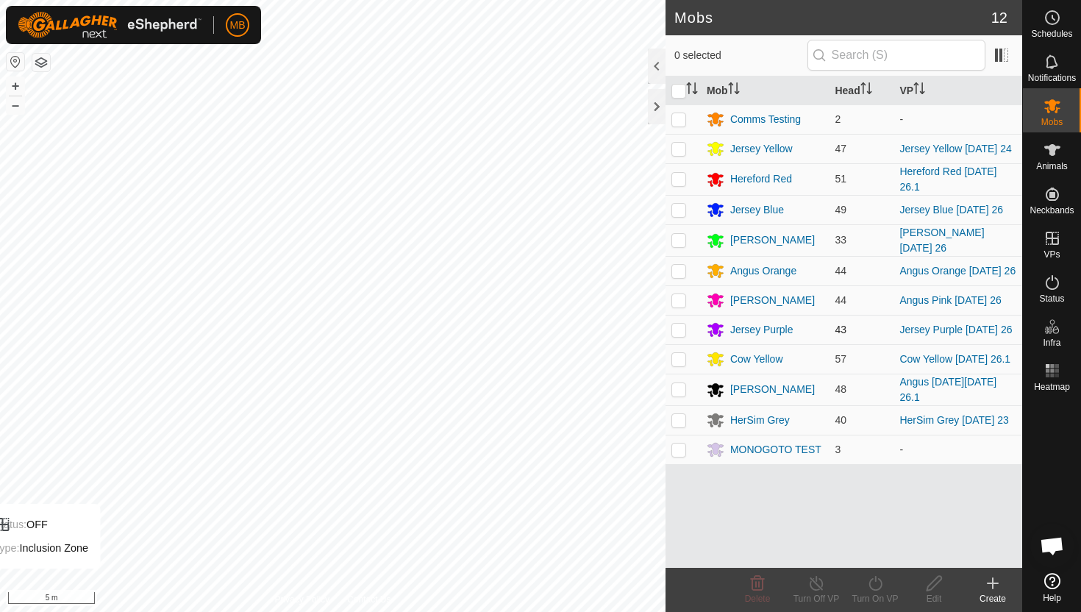
click at [683, 326] on p-checkbox at bounding box center [679, 330] width 15 height 12
checkbox input "true"
click at [872, 580] on icon at bounding box center [875, 583] width 18 height 18
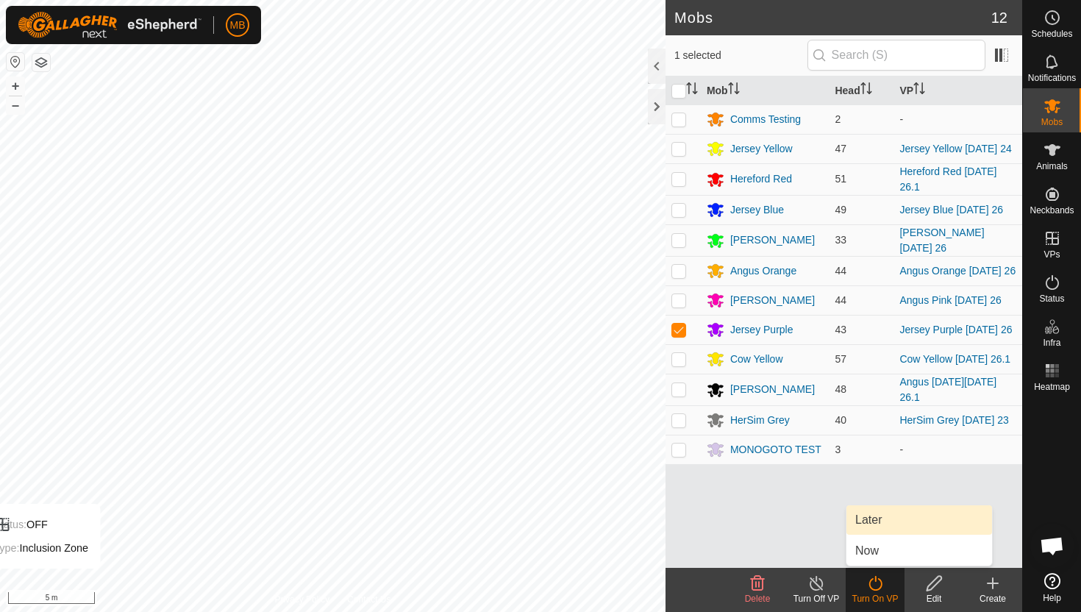
click at [878, 519] on link "Later" at bounding box center [920, 519] width 146 height 29
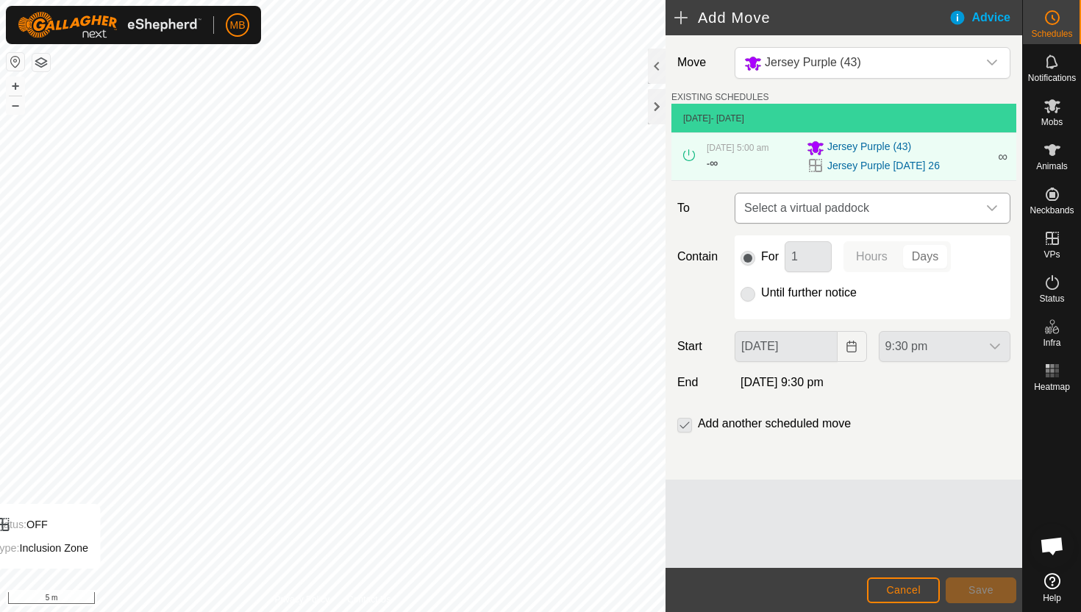
click at [984, 213] on div "dropdown trigger" at bounding box center [992, 207] width 29 height 29
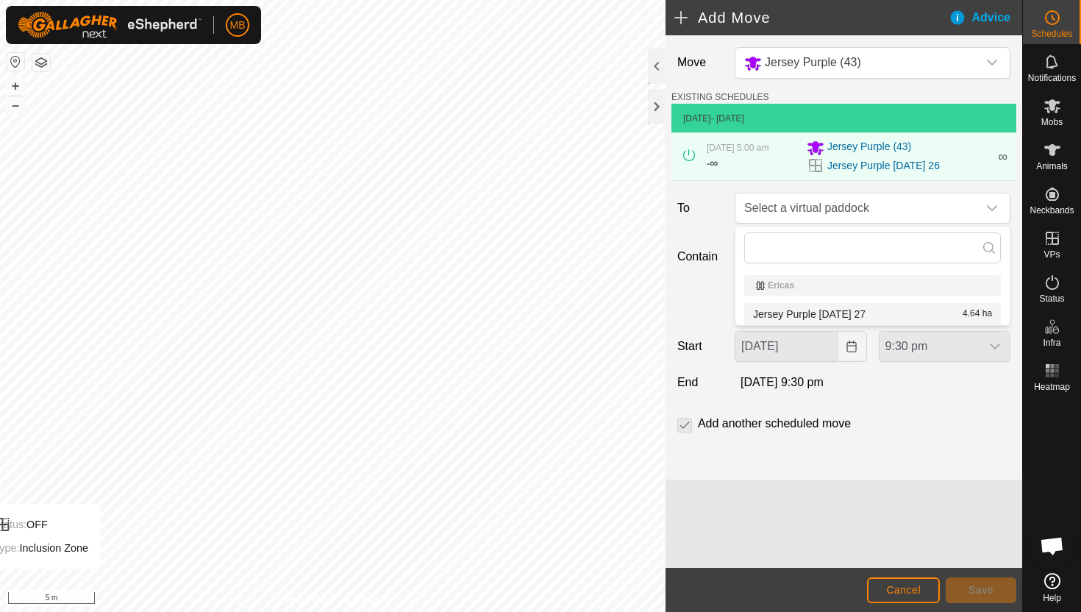
click at [910, 315] on li "Jersey Purple Saturday 27 4.64 ha" at bounding box center [872, 314] width 257 height 22
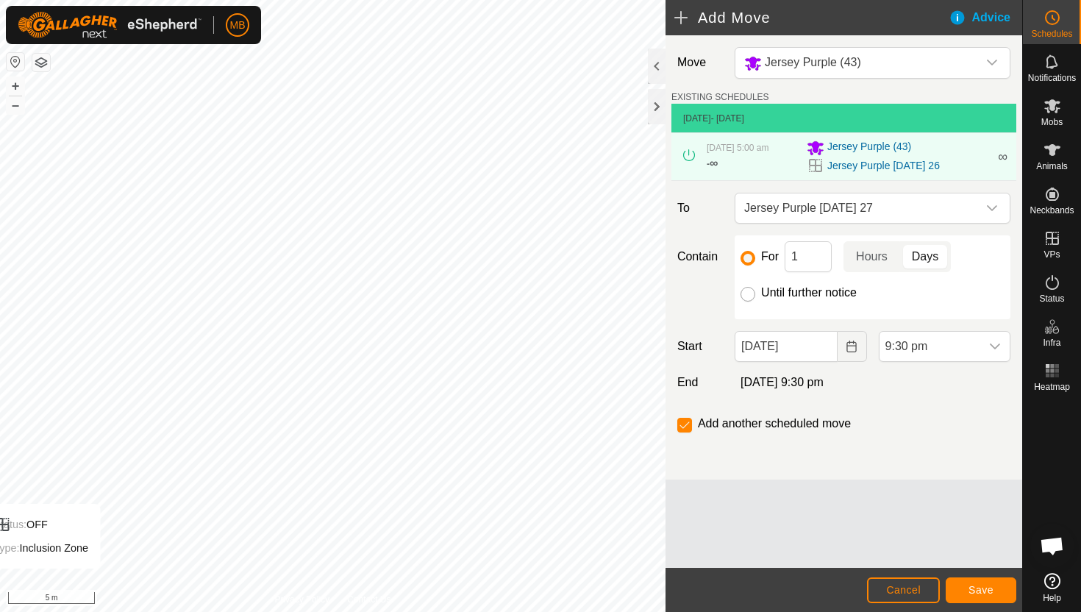
click at [753, 296] on input "Until further notice" at bounding box center [748, 294] width 15 height 15
radio input "true"
checkbox input "false"
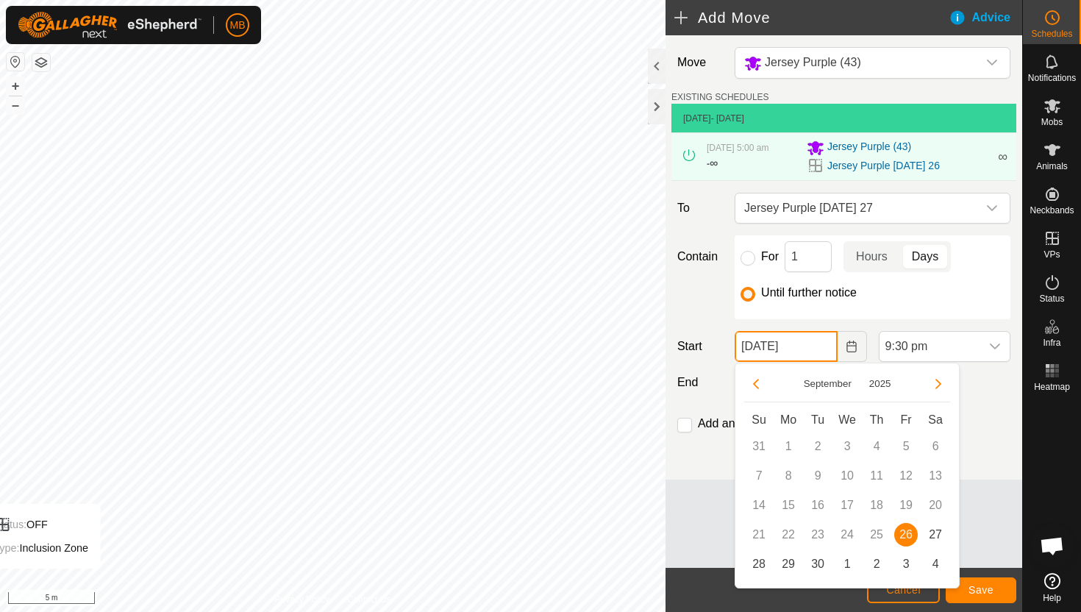
click at [828, 355] on input "26 Sep, 2025" at bounding box center [786, 346] width 102 height 31
click at [931, 538] on span "27" at bounding box center [936, 535] width 24 height 24
type input "27 Sep, 2025"
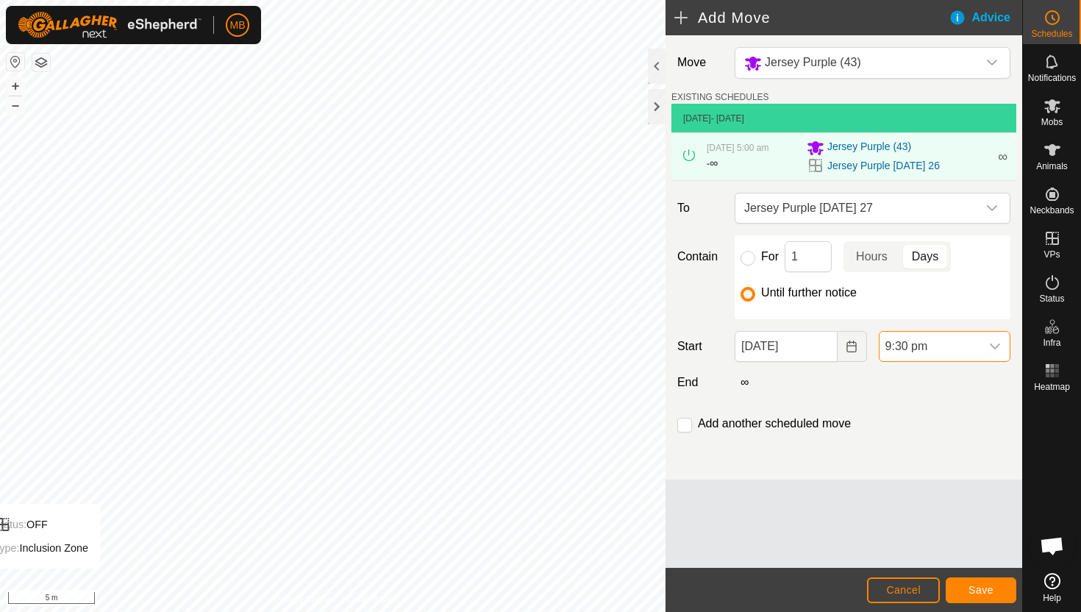
click at [973, 352] on span "9:30 pm" at bounding box center [930, 346] width 101 height 29
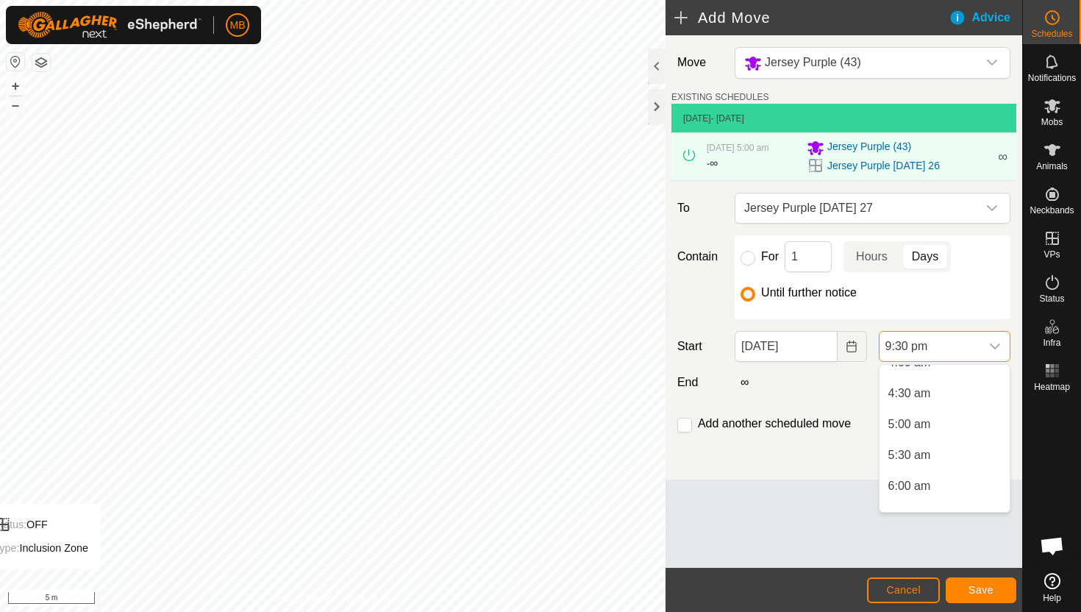
scroll to position [262, 0]
click at [965, 421] on li "5:00 am" at bounding box center [945, 426] width 130 height 29
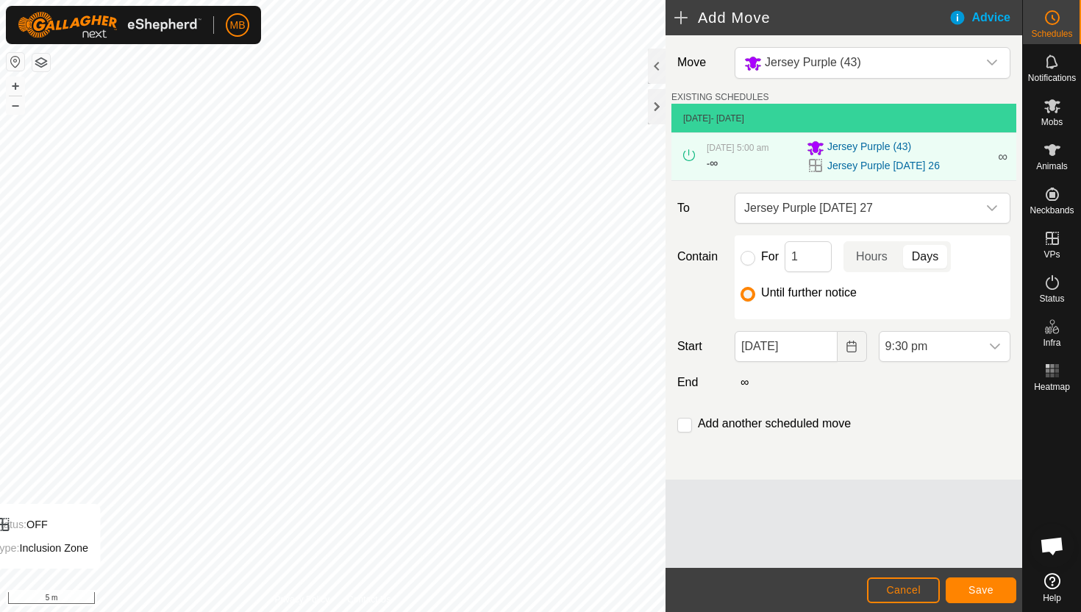
scroll to position [1211, 0]
click at [986, 590] on span "Save" at bounding box center [981, 590] width 25 height 12
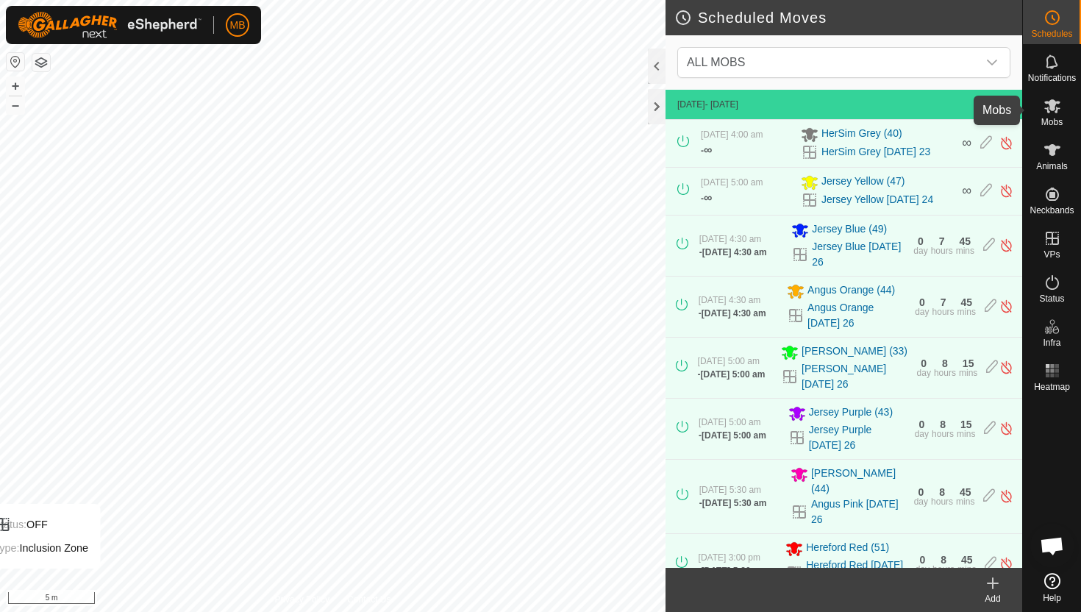
click at [1052, 107] on icon at bounding box center [1052, 106] width 16 height 14
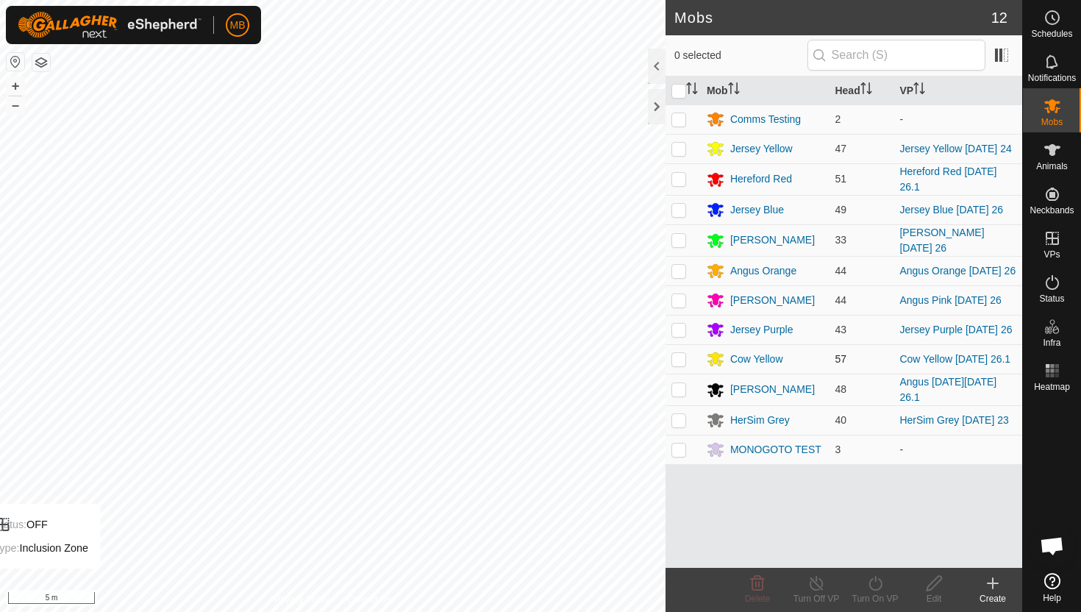
click at [679, 358] on p-checkbox at bounding box center [679, 359] width 15 height 12
checkbox input "true"
click at [872, 580] on icon at bounding box center [875, 583] width 18 height 18
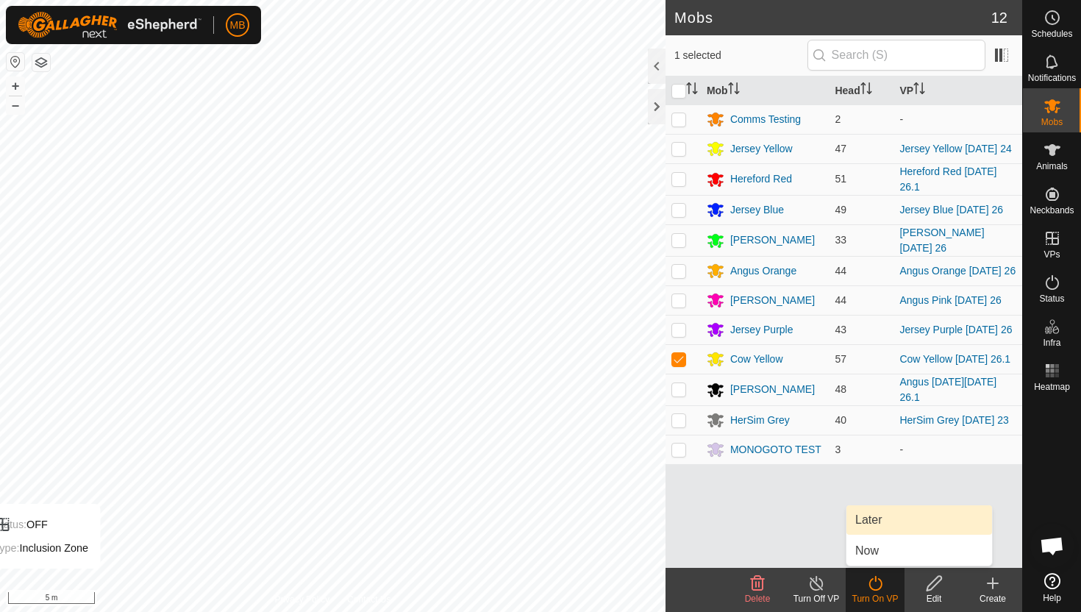
click at [877, 517] on link "Later" at bounding box center [920, 519] width 146 height 29
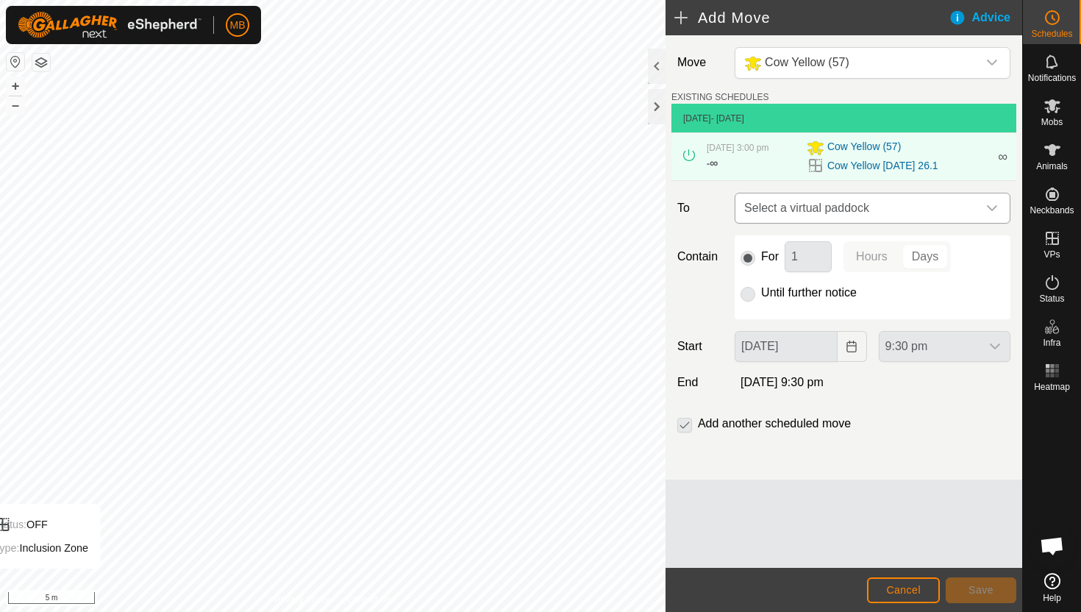
click at [988, 210] on icon "dropdown trigger" at bounding box center [992, 208] width 12 height 12
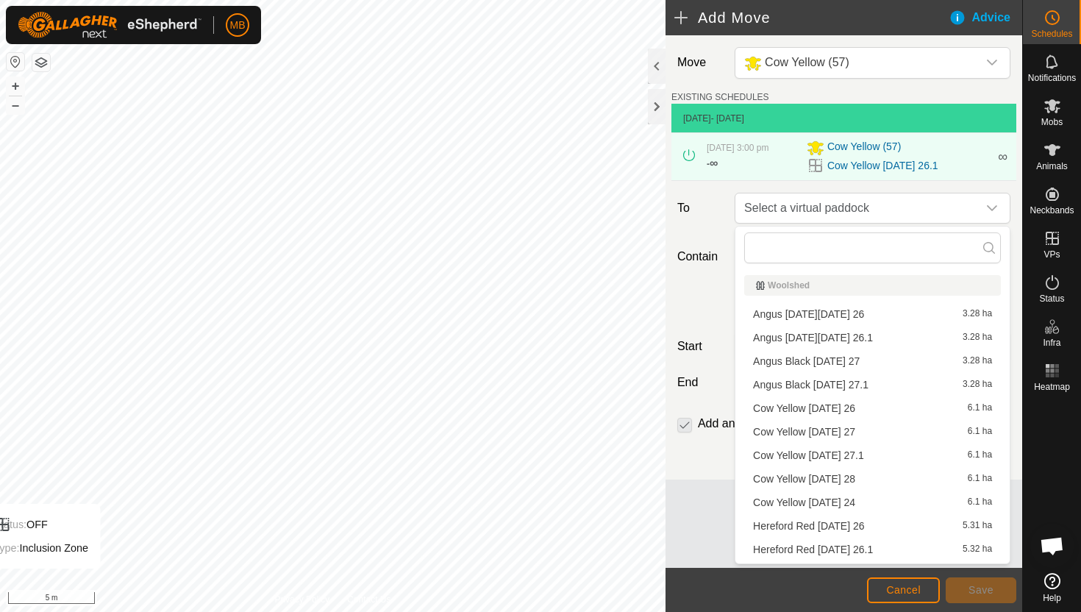
click at [877, 430] on li "Cow Yellow Saturday 27 6.1 ha" at bounding box center [872, 432] width 257 height 22
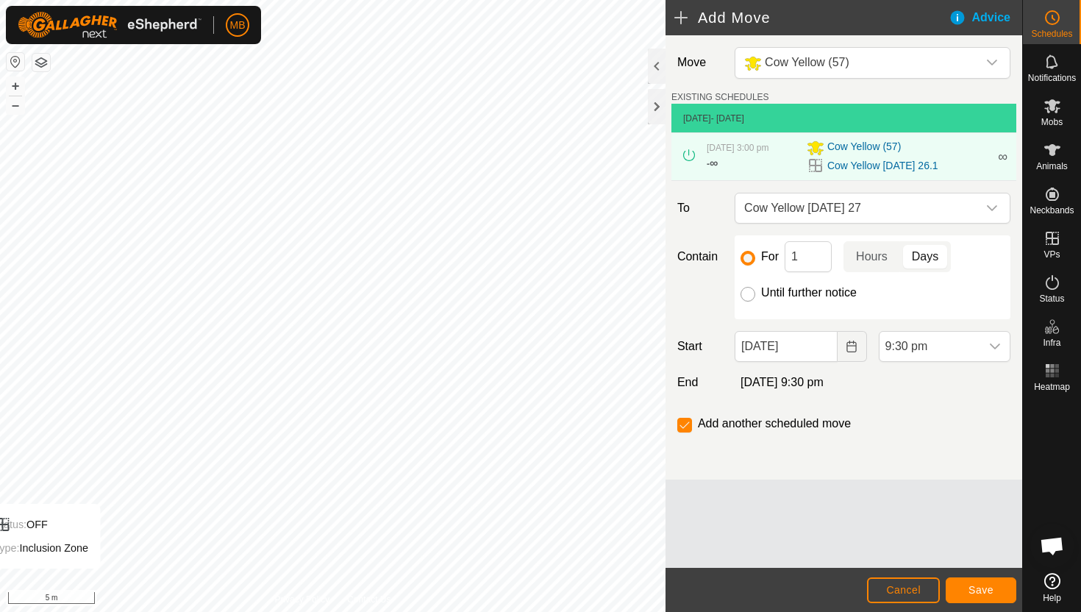
click at [750, 294] on input "Until further notice" at bounding box center [748, 294] width 15 height 15
radio input "true"
checkbox input "false"
click at [824, 352] on input "26 Sep, 2025" at bounding box center [786, 346] width 102 height 31
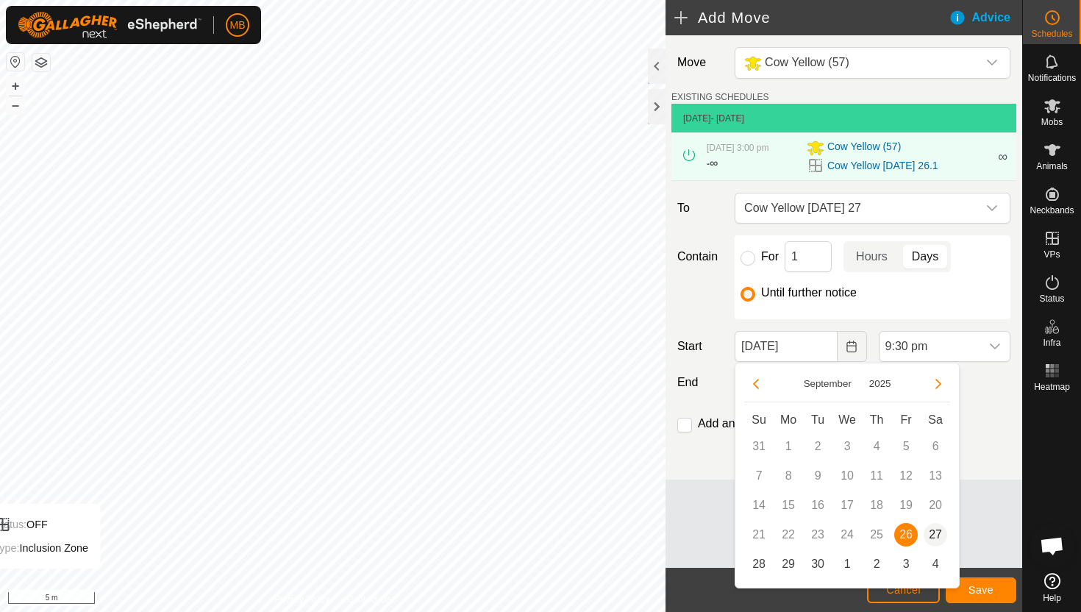
click at [930, 533] on span "27" at bounding box center [936, 535] width 24 height 24
type input "27 Sep, 2025"
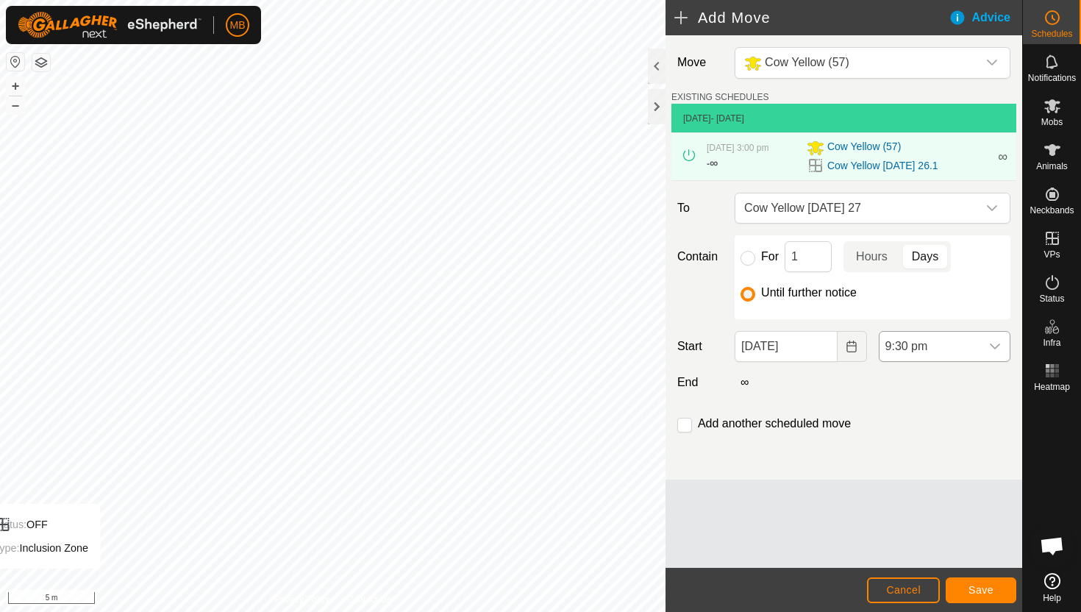
click at [973, 349] on span "9:30 pm" at bounding box center [930, 346] width 101 height 29
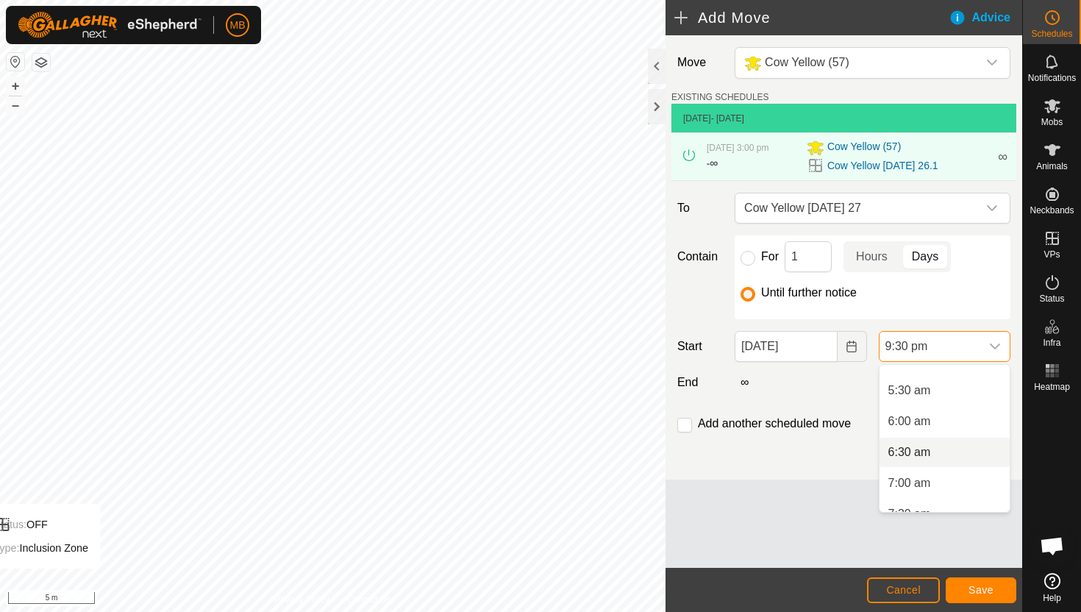
scroll to position [316, 0]
click at [953, 402] on li "5:30 am" at bounding box center [945, 402] width 130 height 29
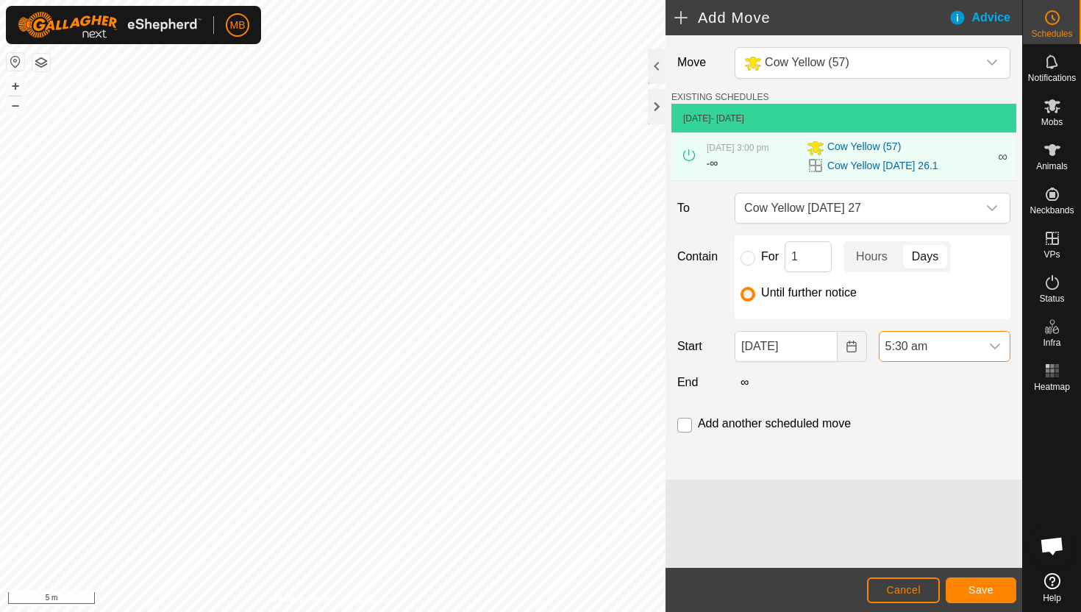
click at [686, 424] on input "checkbox" at bounding box center [684, 425] width 15 height 15
checkbox input "true"
click at [988, 589] on span "Save" at bounding box center [981, 590] width 25 height 12
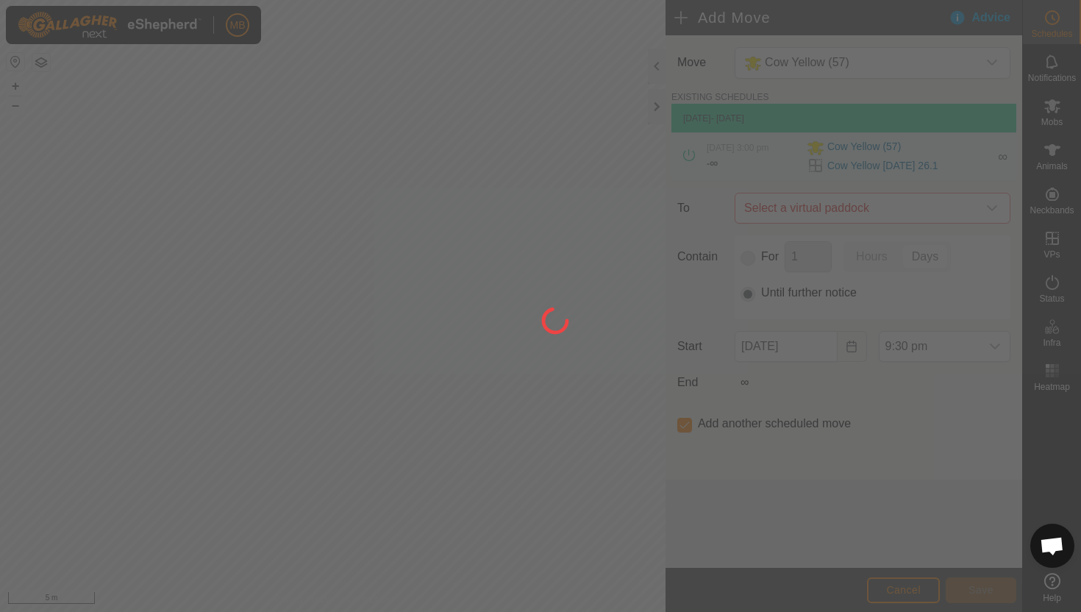
type input "27 Sep, 2025"
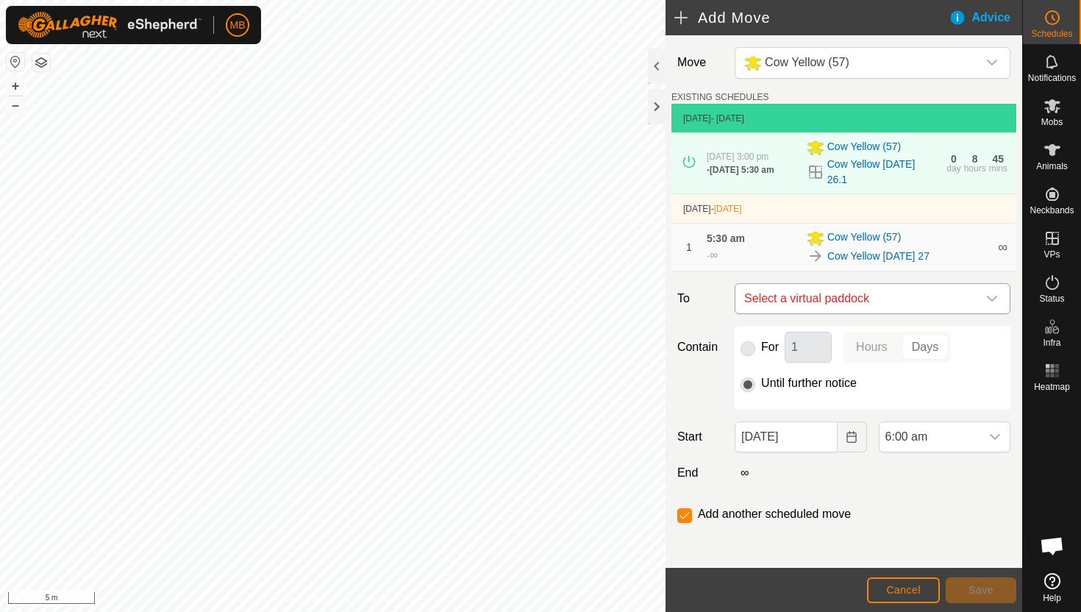
click at [991, 293] on icon "dropdown trigger" at bounding box center [992, 299] width 12 height 12
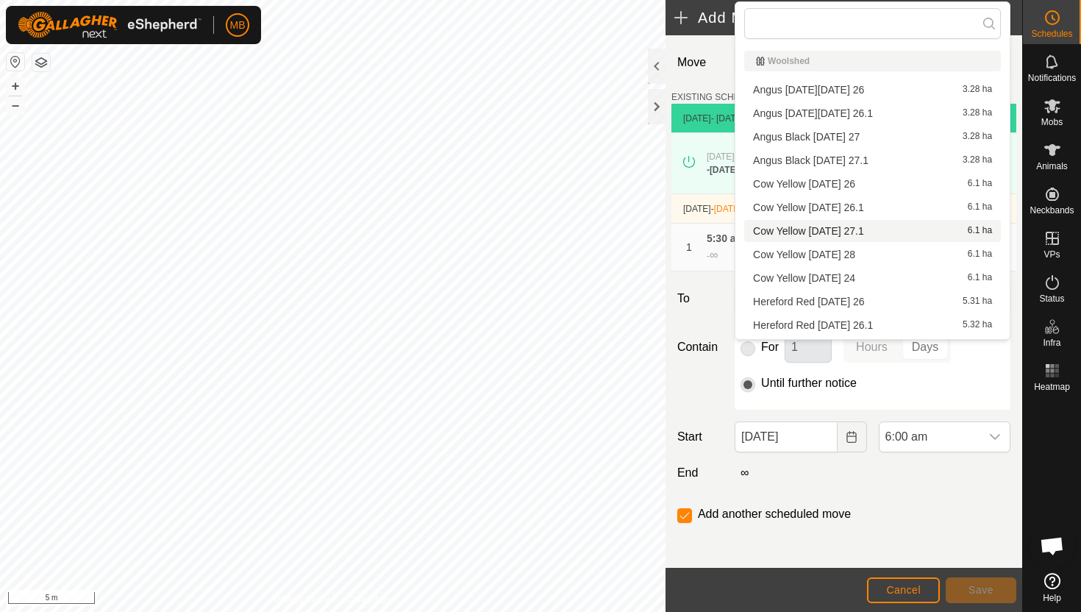
click at [898, 229] on li "Cow Yellow Saturday 27.1 6.1 ha" at bounding box center [872, 231] width 257 height 22
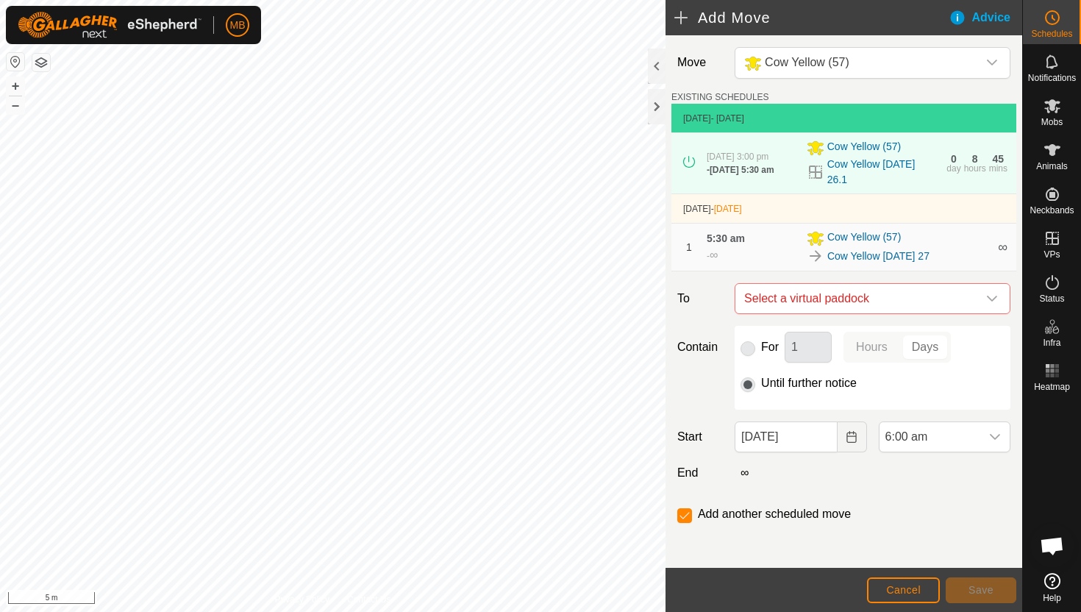
checkbox input "false"
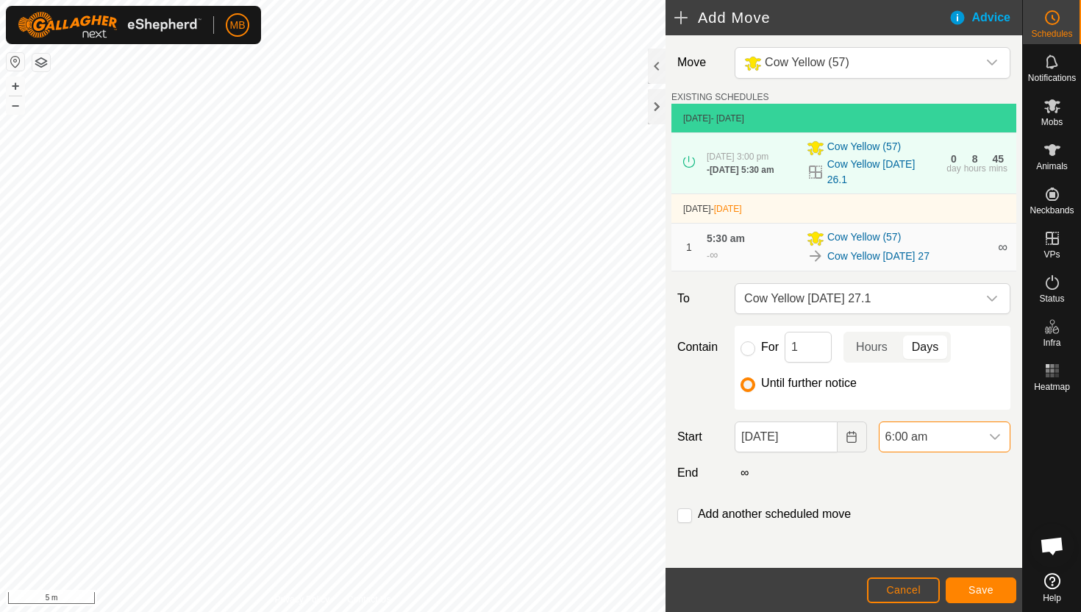
click at [936, 432] on span "6:00 am" at bounding box center [930, 436] width 101 height 29
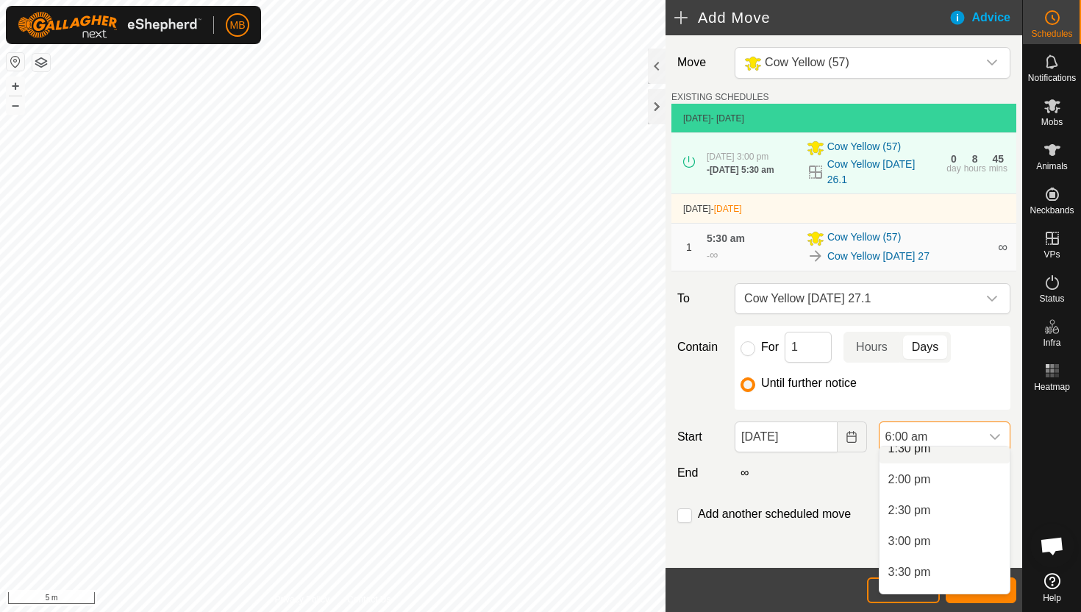
scroll to position [850, 0]
click at [931, 532] on li "3:00 pm" at bounding box center [945, 538] width 130 height 29
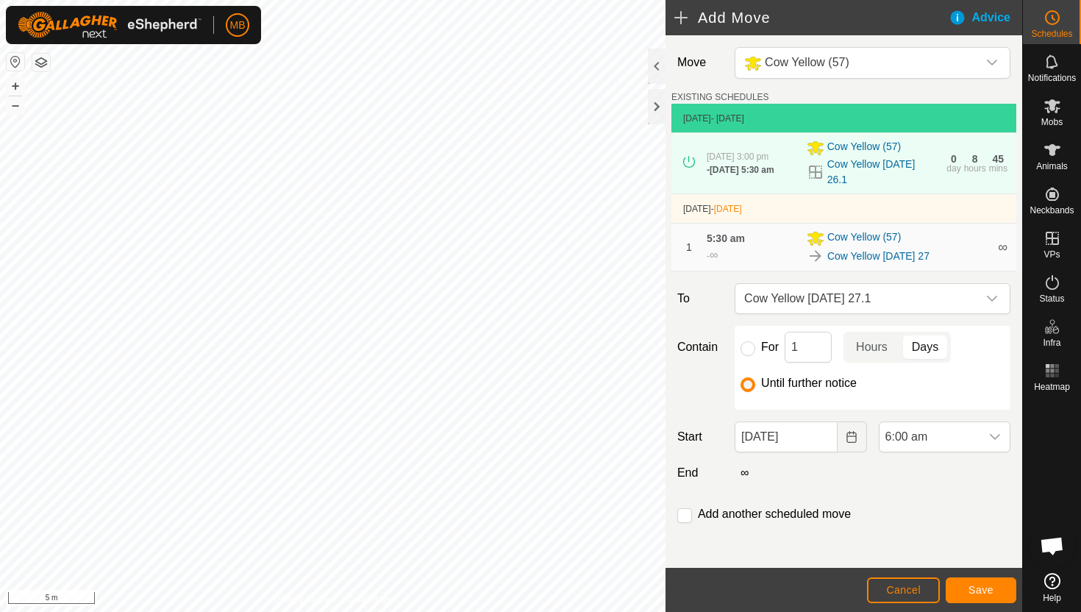
scroll to position [371, 0]
click at [974, 581] on button "Save" at bounding box center [981, 590] width 71 height 26
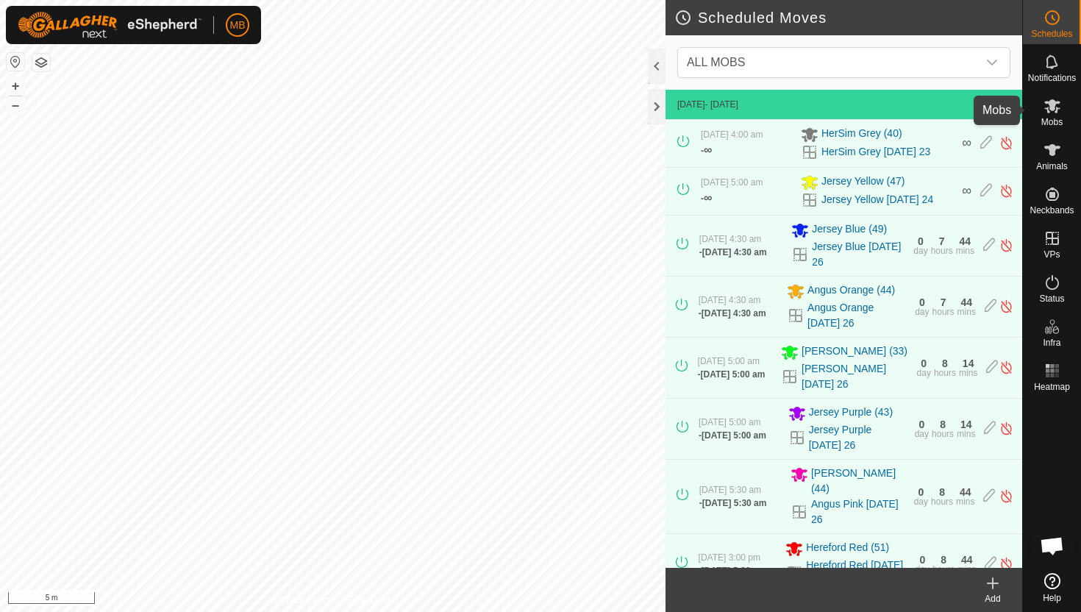
click at [1050, 113] on icon at bounding box center [1053, 106] width 18 height 18
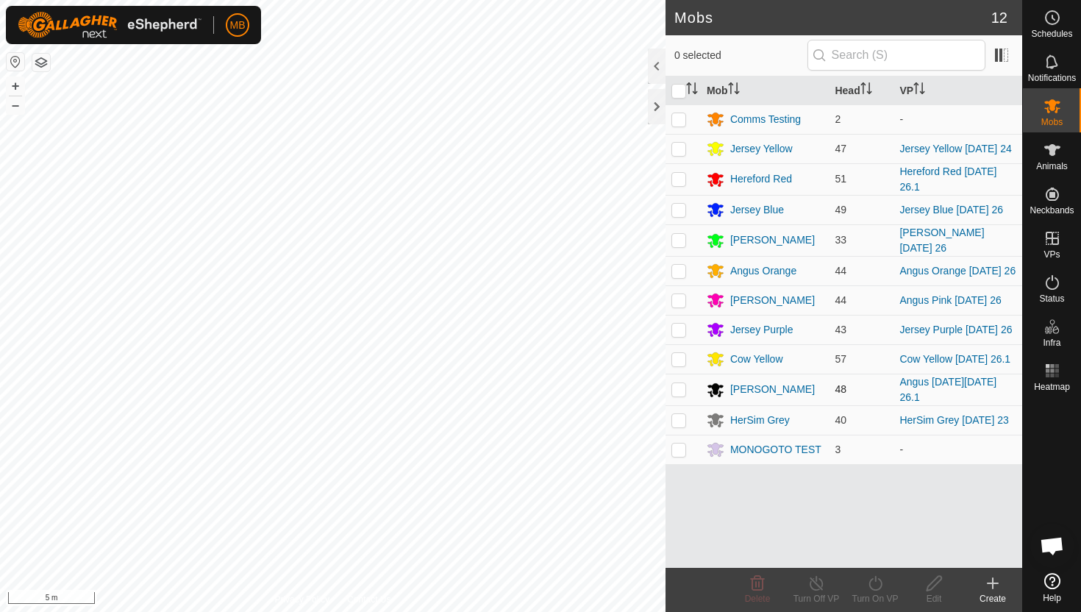
click at [677, 394] on td at bounding box center [683, 390] width 35 height 32
checkbox input "true"
click at [877, 588] on icon at bounding box center [875, 583] width 18 height 18
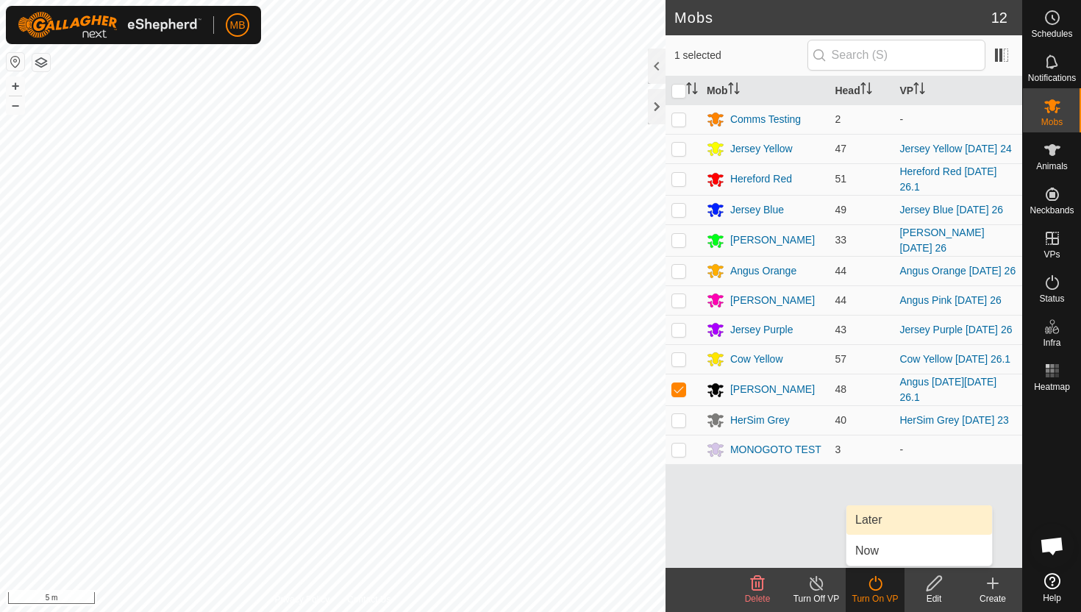
click at [884, 528] on link "Later" at bounding box center [920, 519] width 146 height 29
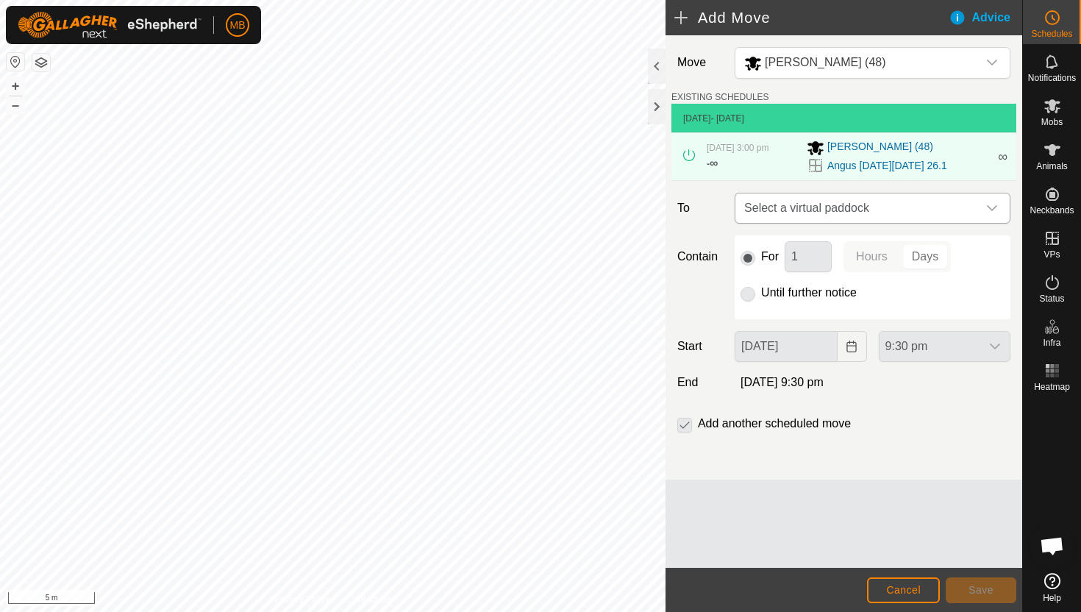
click at [974, 214] on span "Select a virtual paddock" at bounding box center [857, 207] width 239 height 29
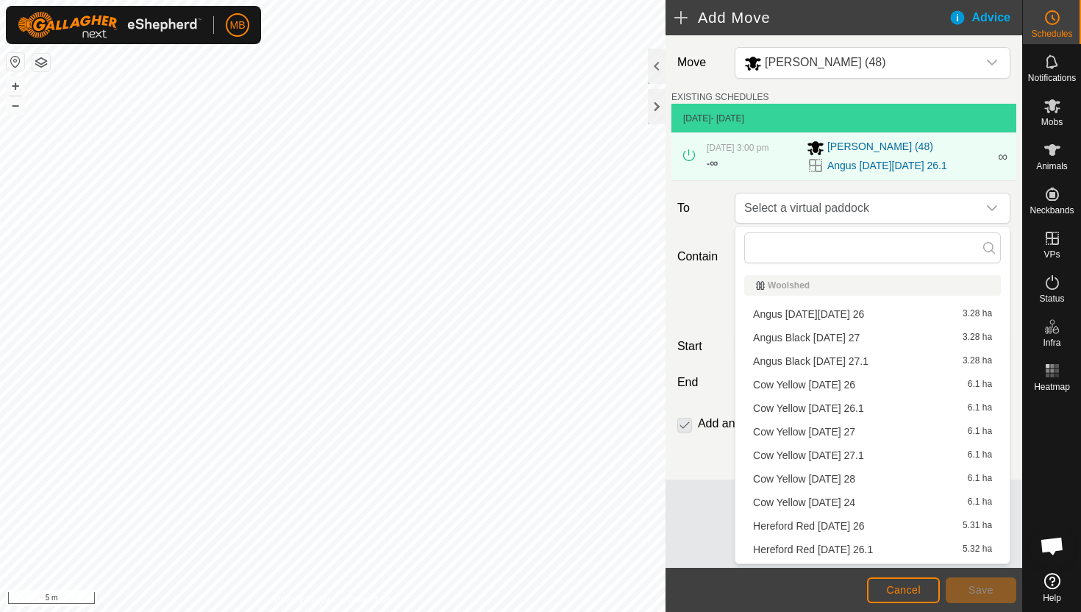
click at [829, 338] on li "Angus Black Saturday 27 3.28 ha" at bounding box center [872, 338] width 257 height 22
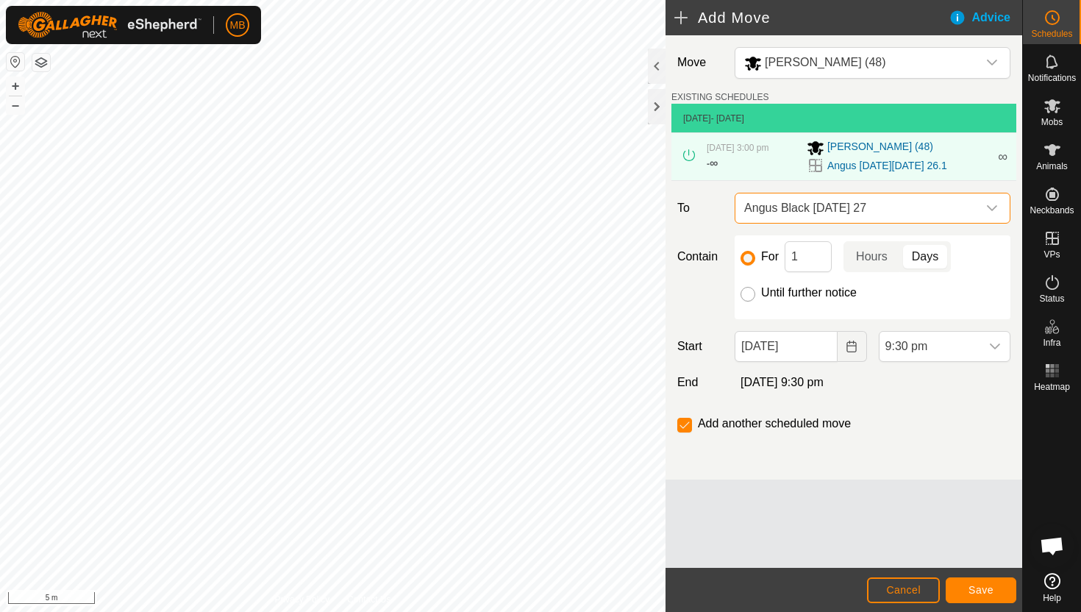
click at [746, 290] on input "Until further notice" at bounding box center [748, 294] width 15 height 15
radio input "true"
checkbox input "false"
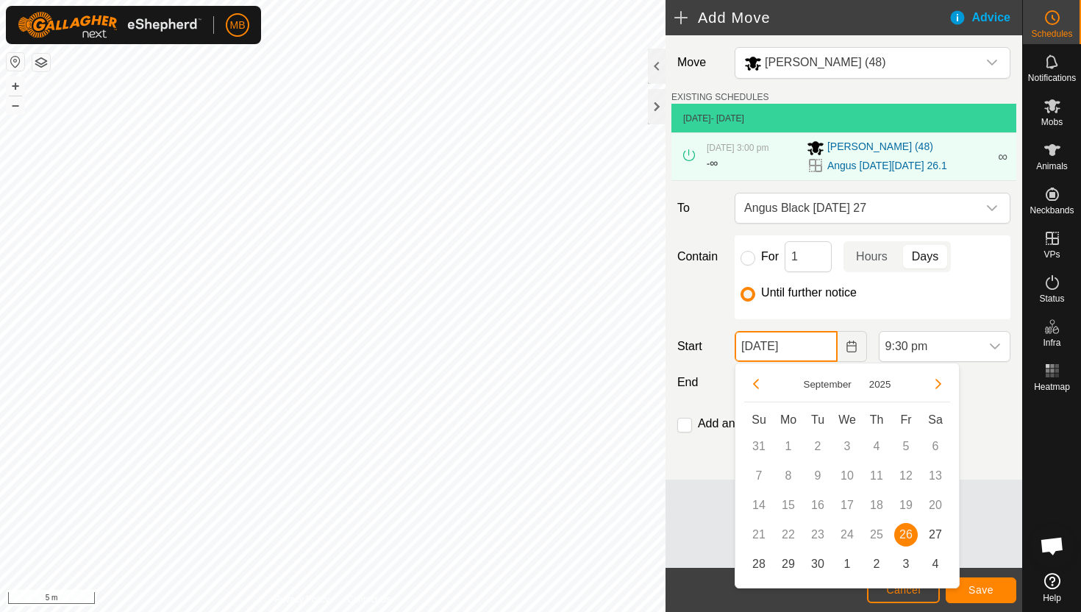
click at [833, 344] on input "26 Sep, 2025" at bounding box center [786, 346] width 102 height 31
click at [937, 527] on span "27" at bounding box center [936, 535] width 24 height 24
type input "27 Sep, 2025"
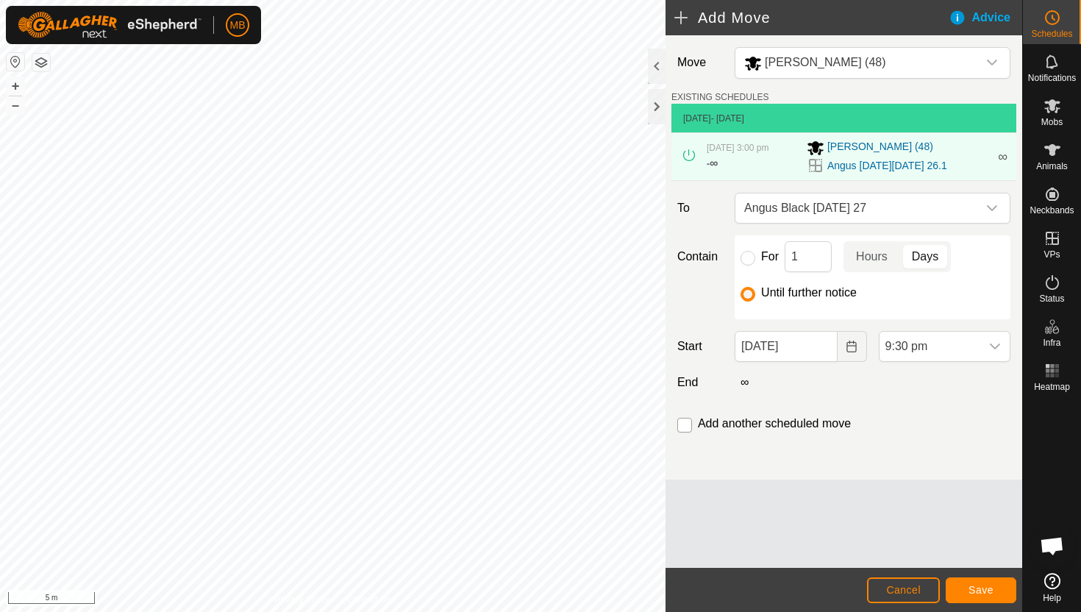
click at [686, 424] on input "checkbox" at bounding box center [684, 425] width 15 height 15
checkbox input "true"
click at [976, 345] on span "9:30 pm" at bounding box center [930, 346] width 101 height 29
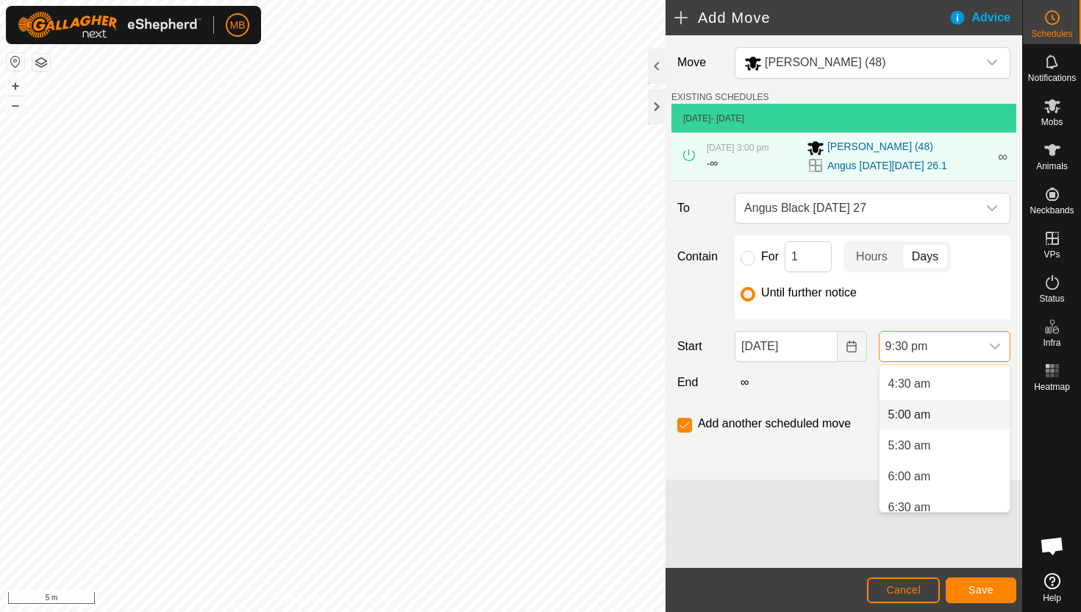
scroll to position [272, 0]
click at [983, 420] on li "5:00 am" at bounding box center [945, 416] width 130 height 29
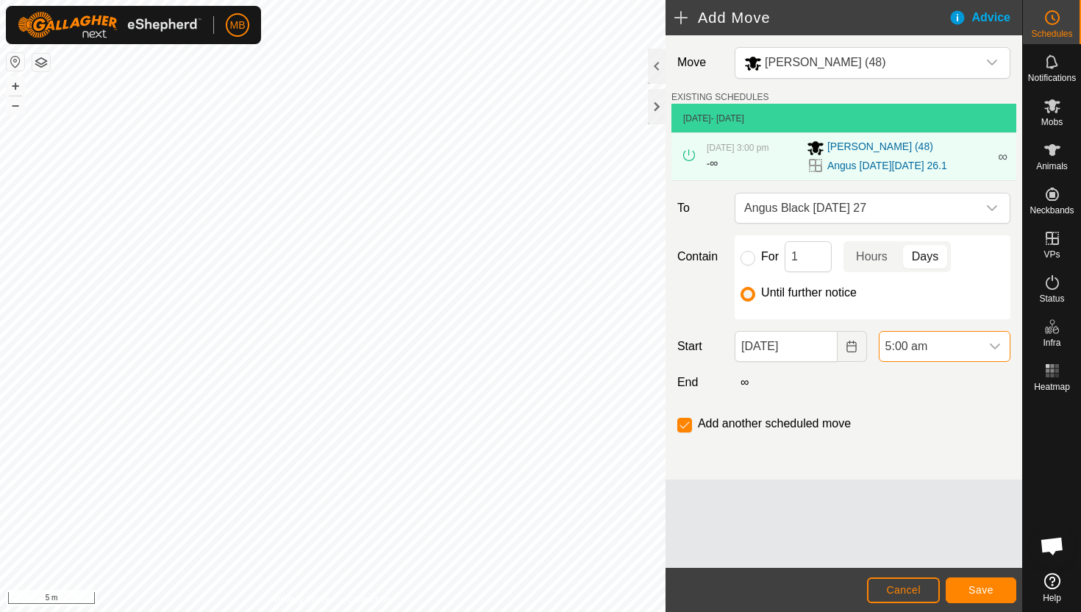
scroll to position [1211, 0]
click at [983, 582] on button "Save" at bounding box center [981, 590] width 71 height 26
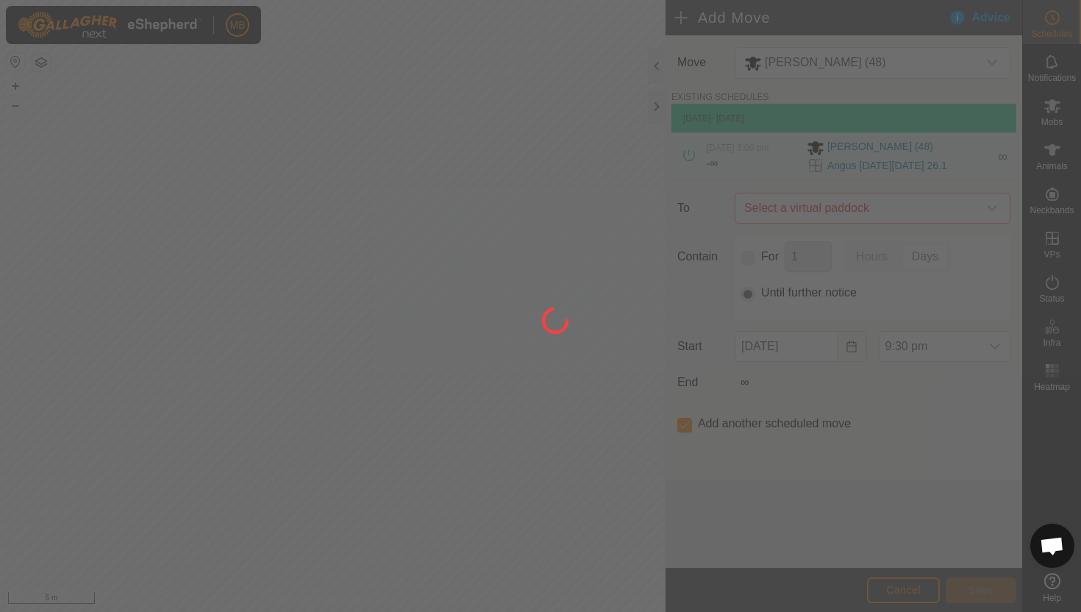
type input "27 Sep, 2025"
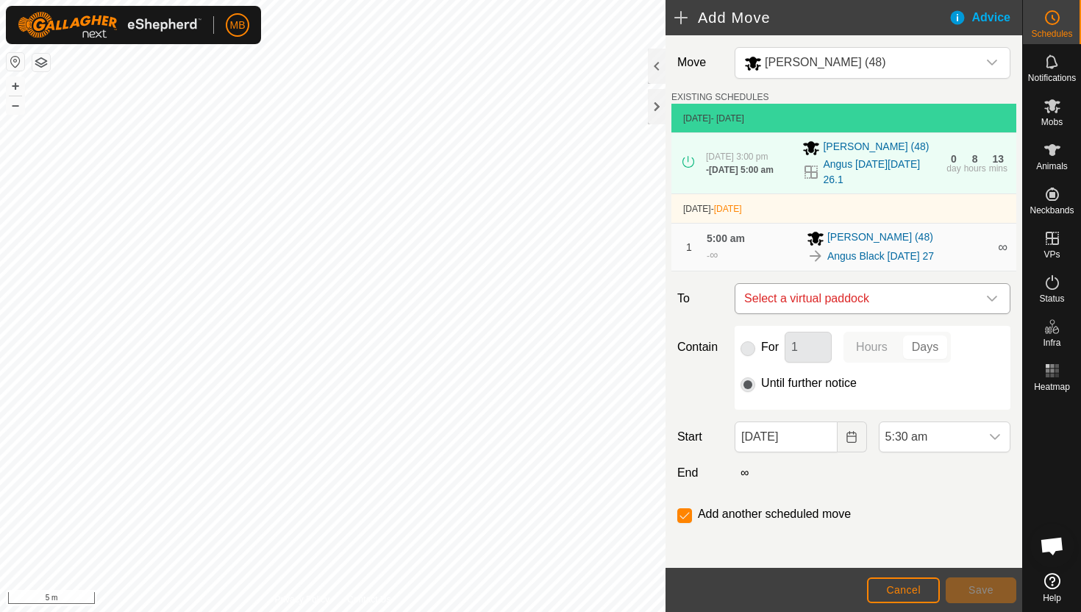
click at [984, 289] on div "dropdown trigger" at bounding box center [992, 298] width 29 height 29
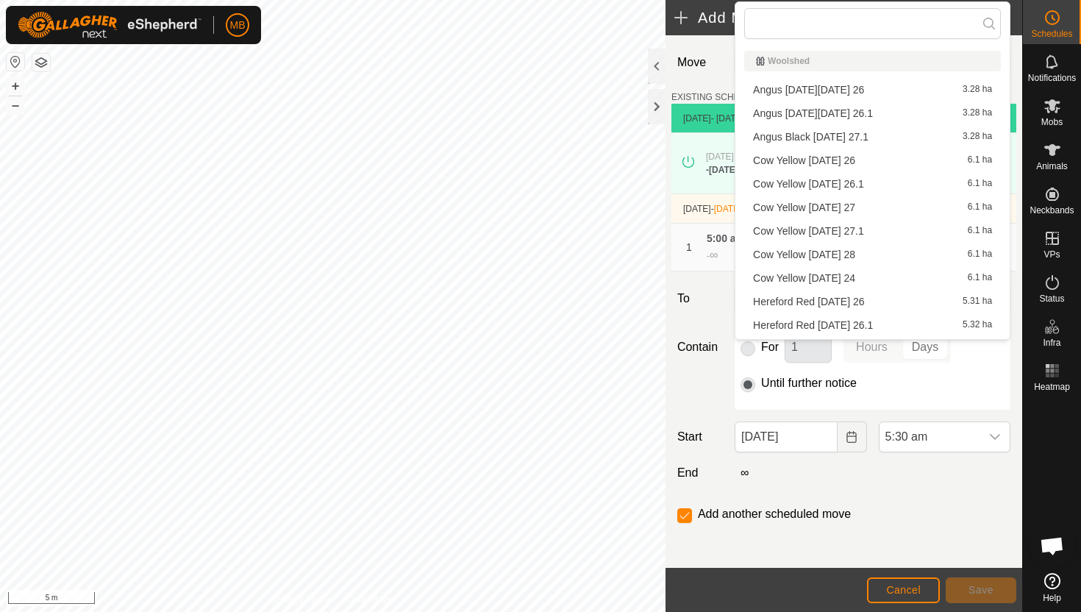
click at [930, 137] on li "Angus Black Saturday 27.1 3.28 ha" at bounding box center [872, 137] width 257 height 22
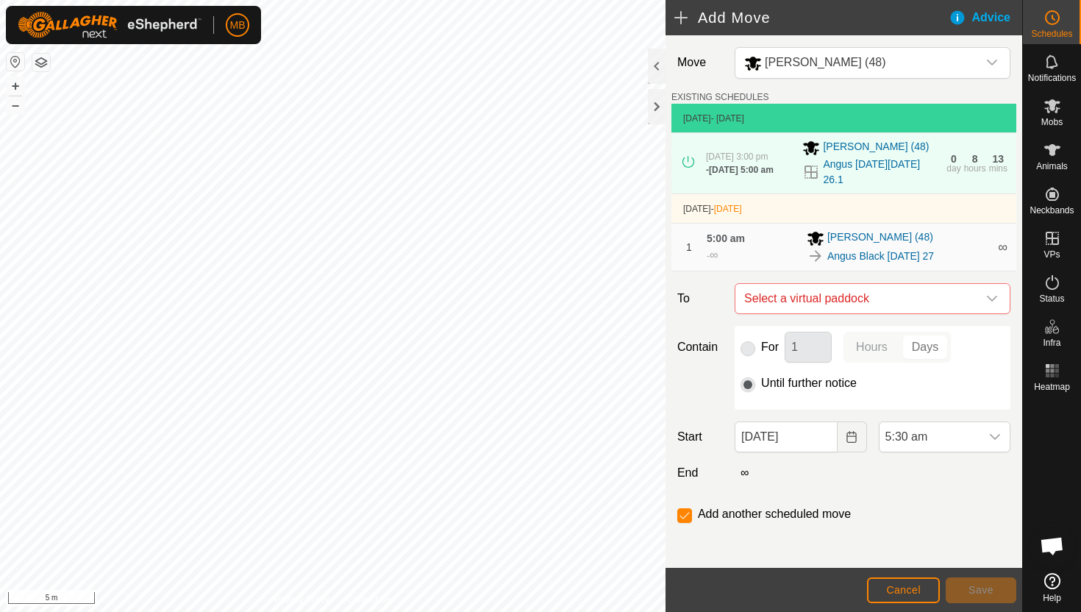
checkbox input "false"
click at [925, 447] on span "5:30 am" at bounding box center [930, 436] width 101 height 29
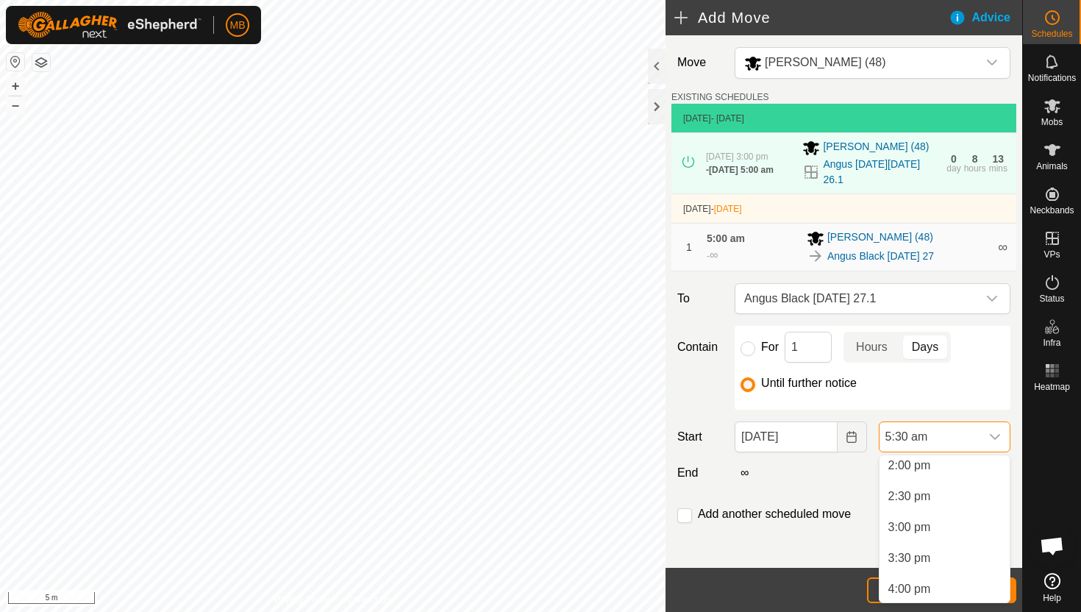
scroll to position [872, 0]
click at [936, 525] on li "3:00 pm" at bounding box center [945, 524] width 130 height 29
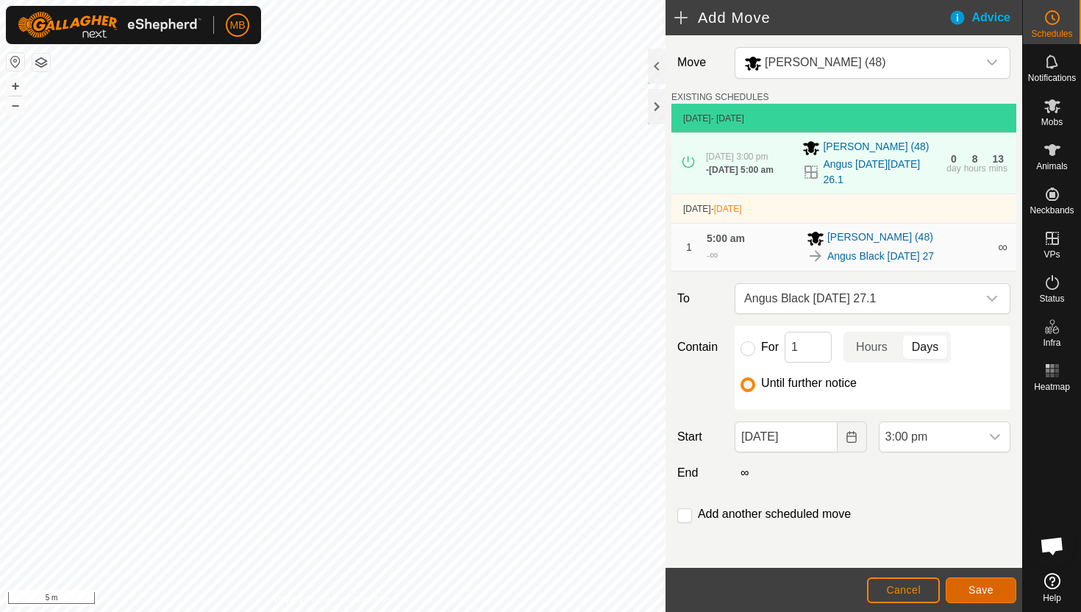
click at [966, 582] on button "Save" at bounding box center [981, 590] width 71 height 26
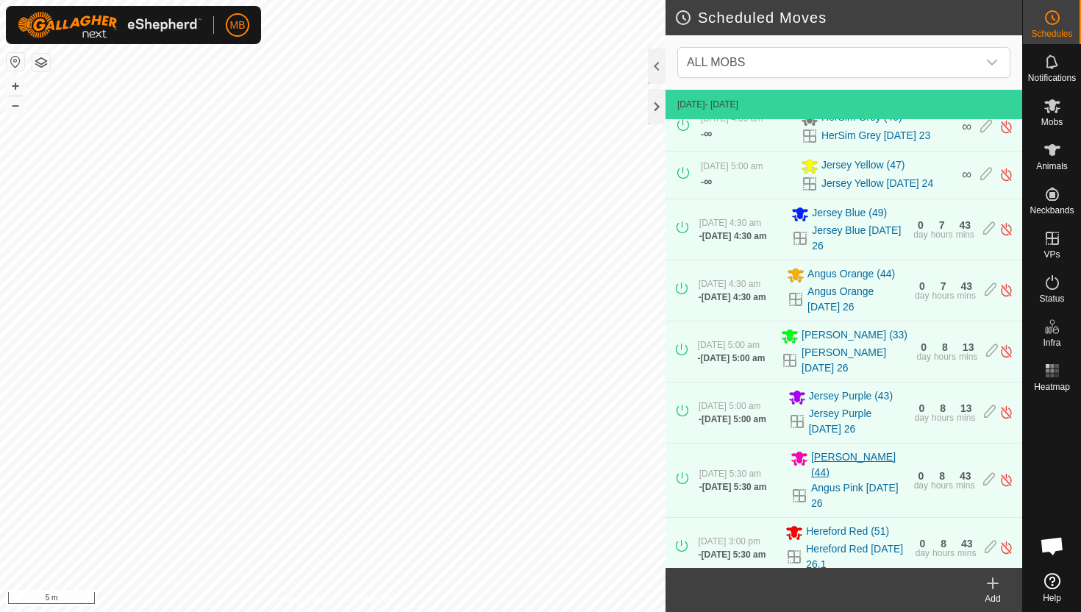
scroll to position [22, 0]
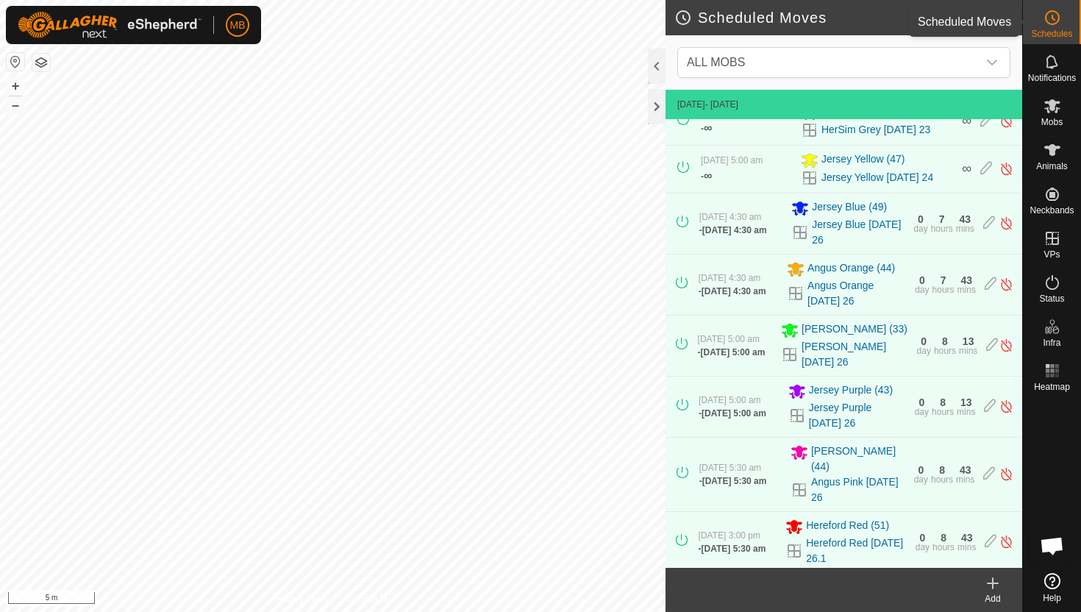
click at [1048, 26] on icon at bounding box center [1053, 18] width 18 height 18
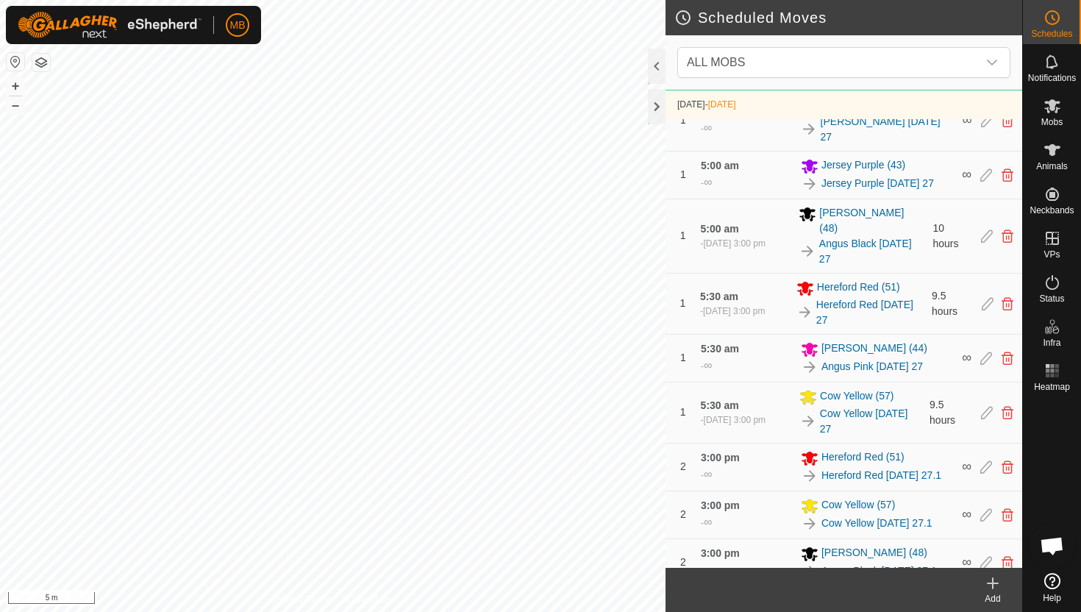
scroll to position [779, 0]
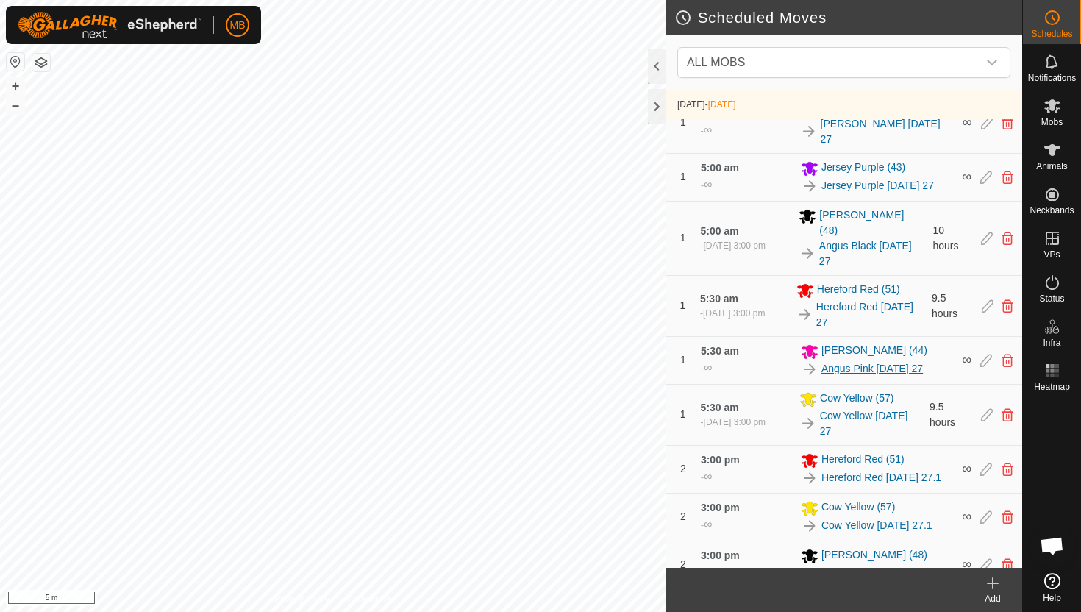
scroll to position [779, 0]
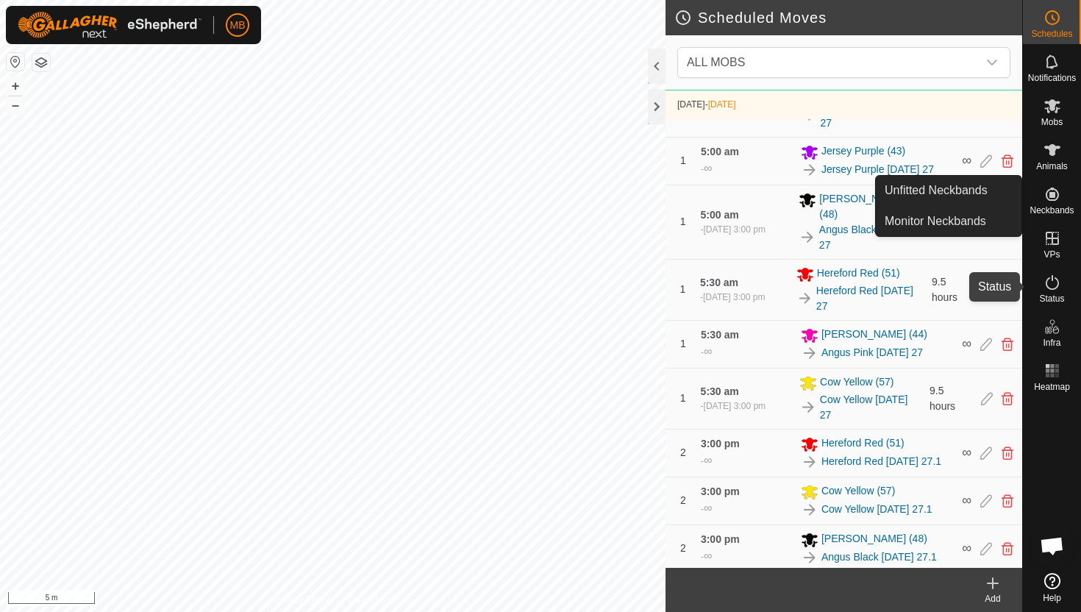
click at [1048, 279] on icon at bounding box center [1053, 283] width 18 height 18
